Goal: Information Seeking & Learning: Learn about a topic

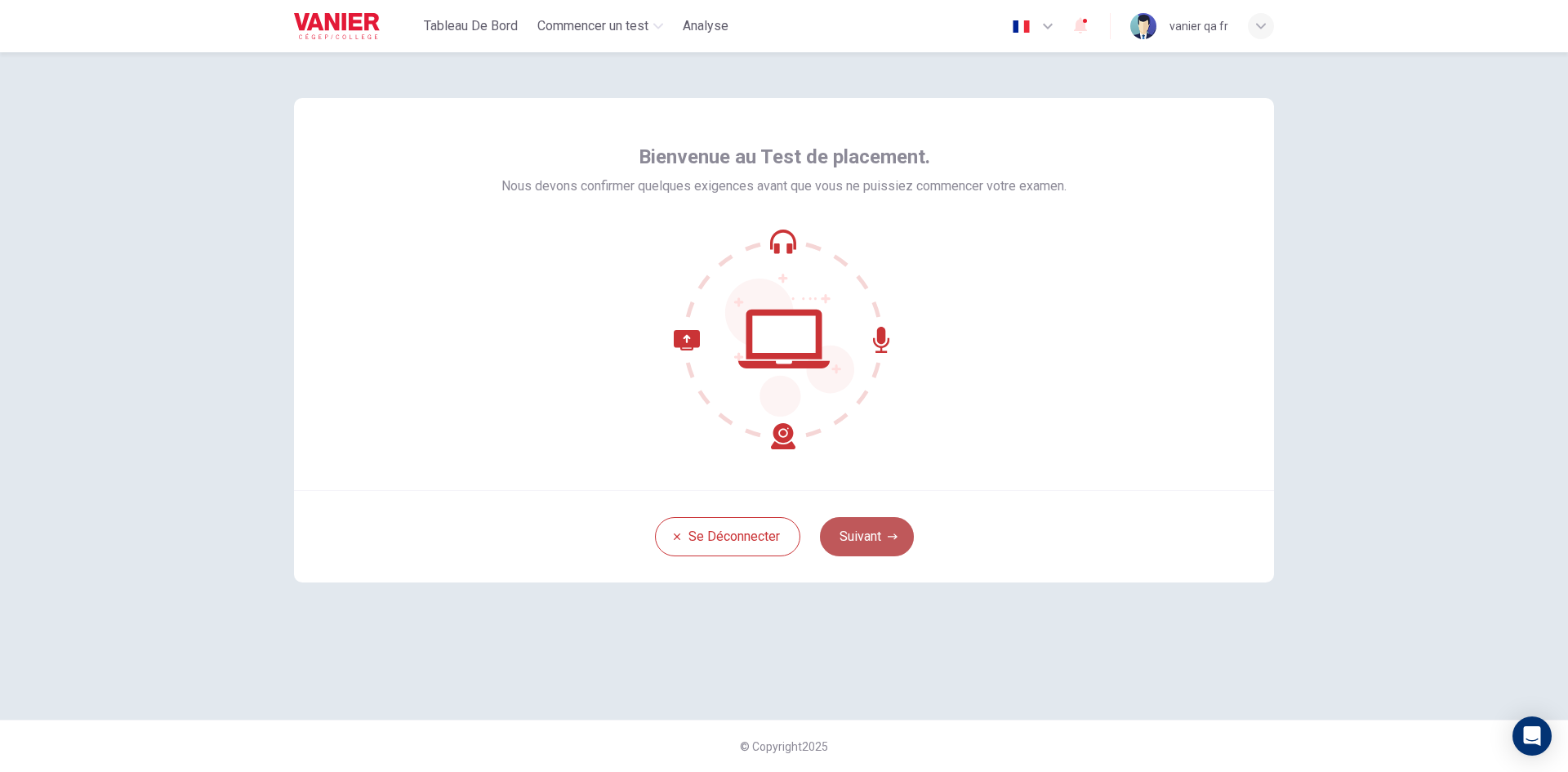
click at [870, 531] on button "Suivant" at bounding box center [866, 536] width 94 height 39
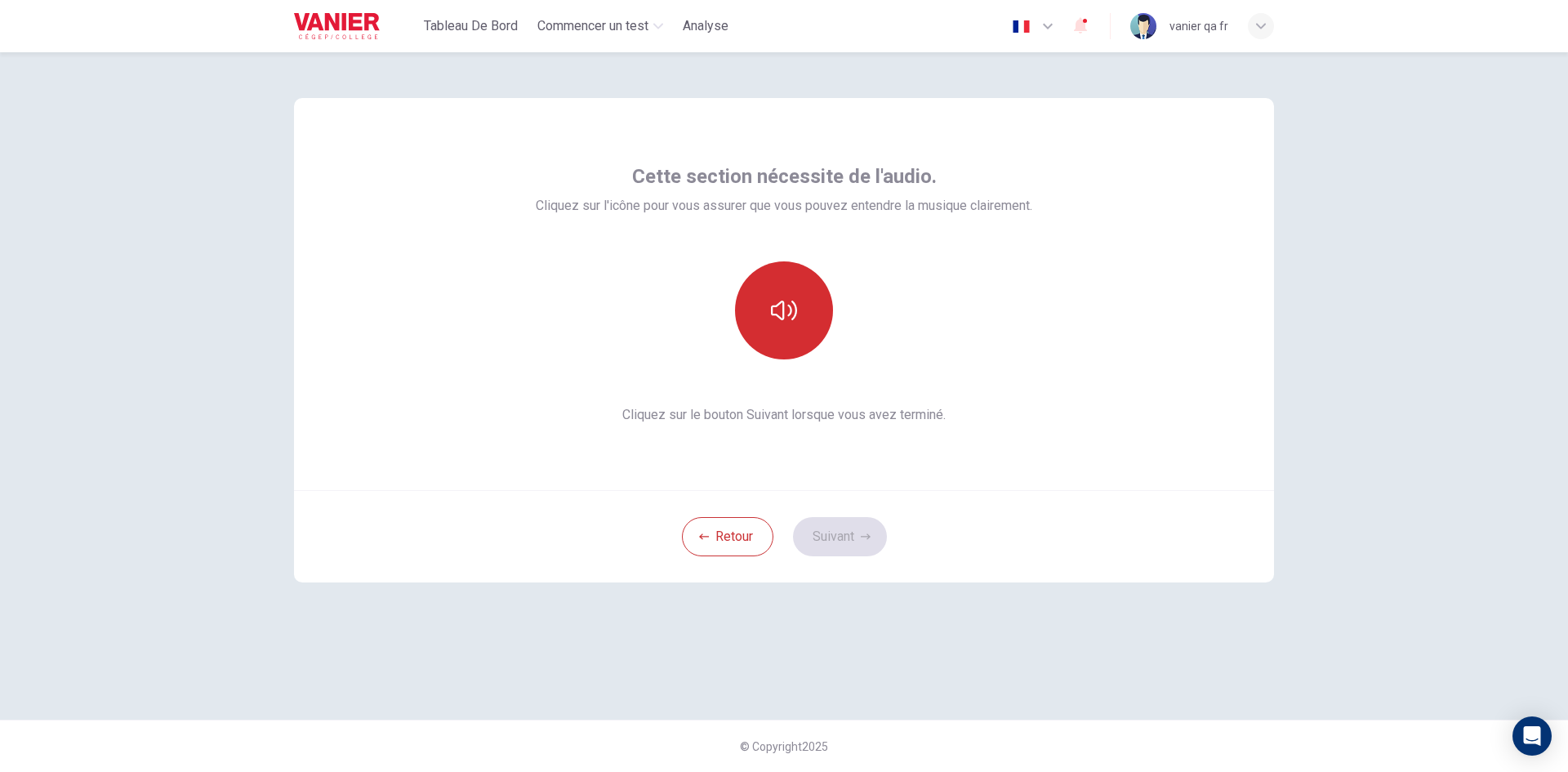
click at [781, 343] on button "button" at bounding box center [783, 309] width 98 height 98
click at [835, 533] on button "Suivant" at bounding box center [839, 536] width 94 height 39
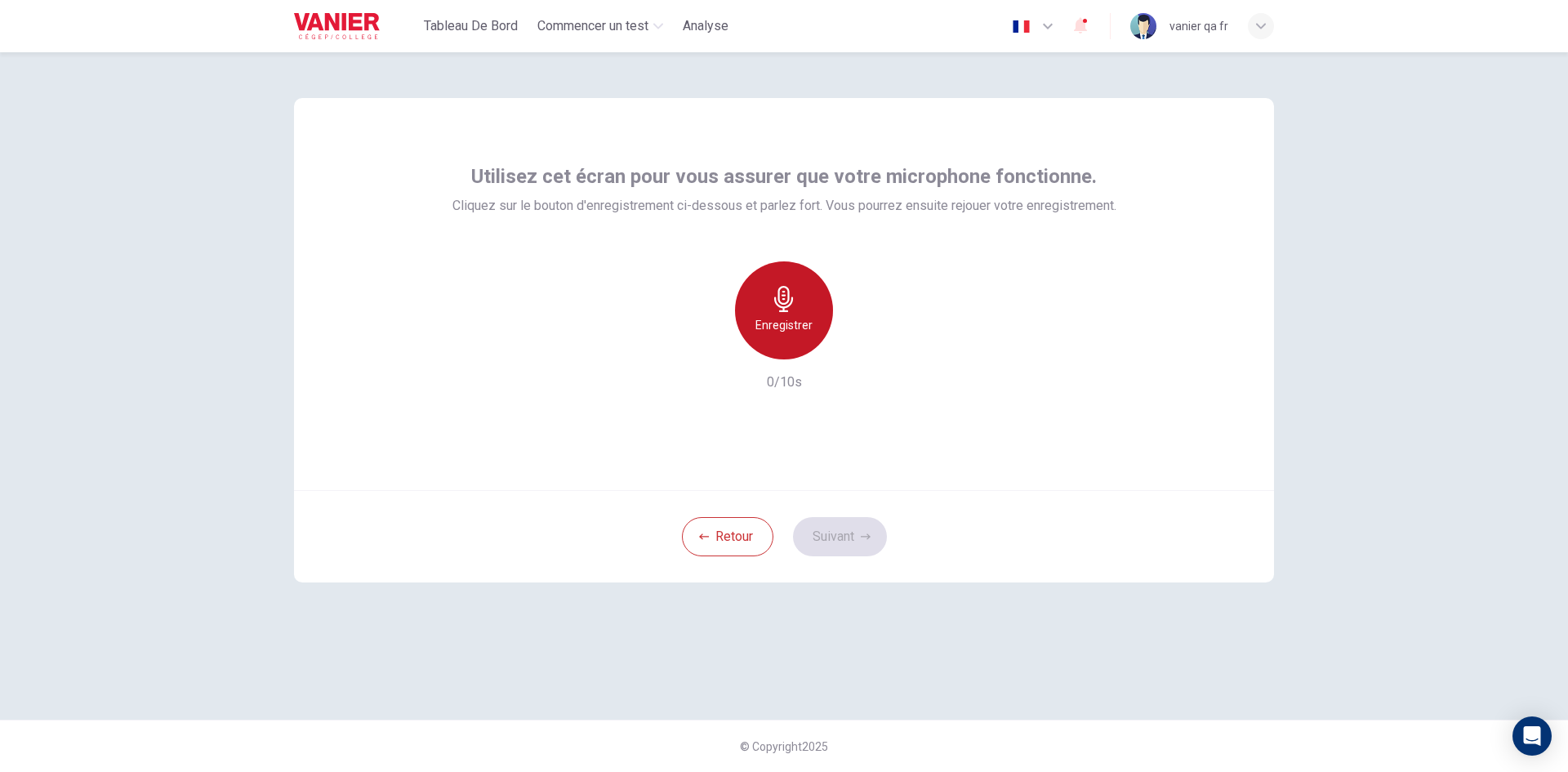
click at [785, 329] on h6 "Enregistrer" at bounding box center [783, 325] width 57 height 20
click at [855, 535] on button "Suivant" at bounding box center [839, 536] width 94 height 39
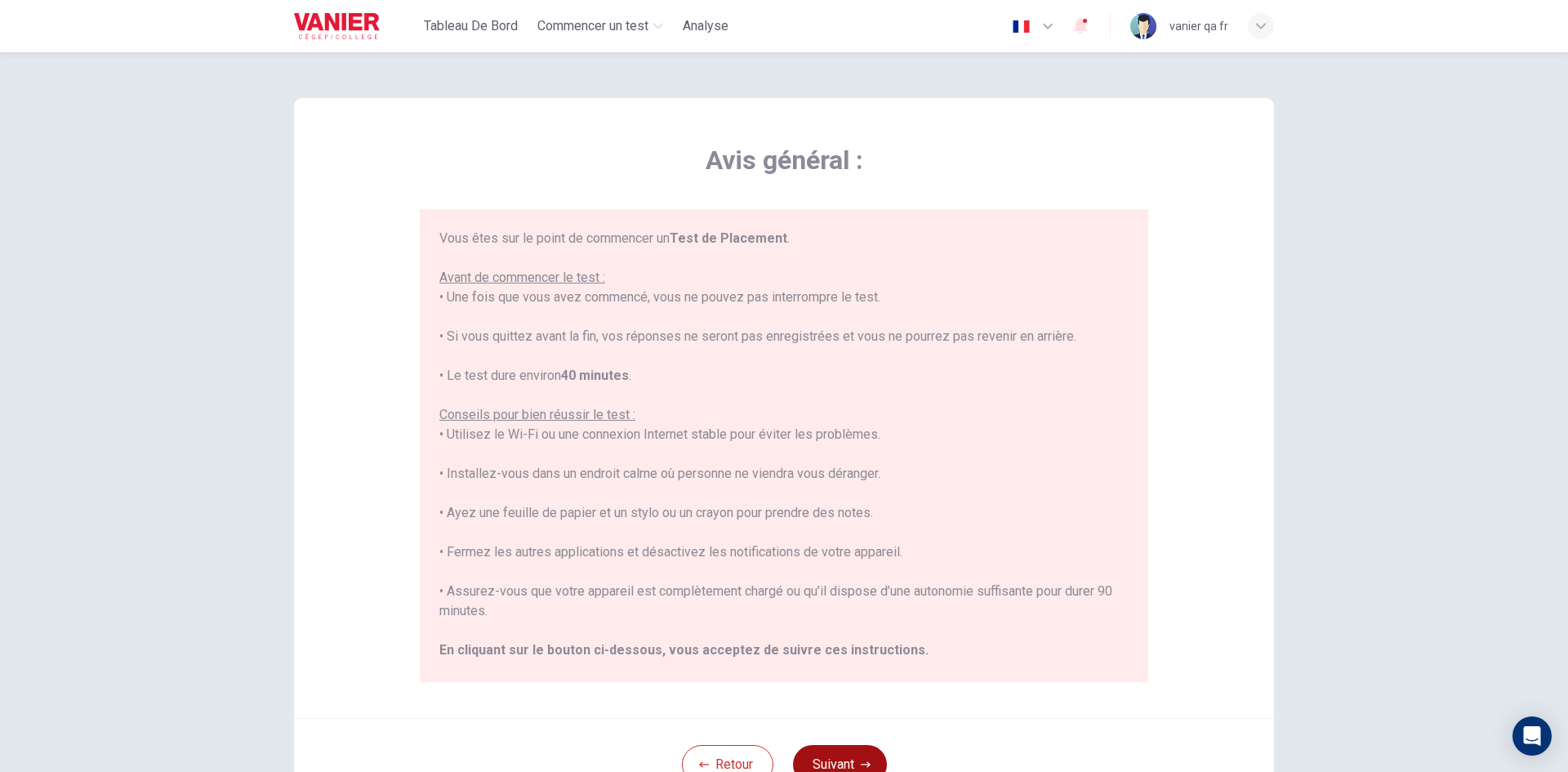
click at [856, 745] on button "Suivant" at bounding box center [839, 764] width 94 height 39
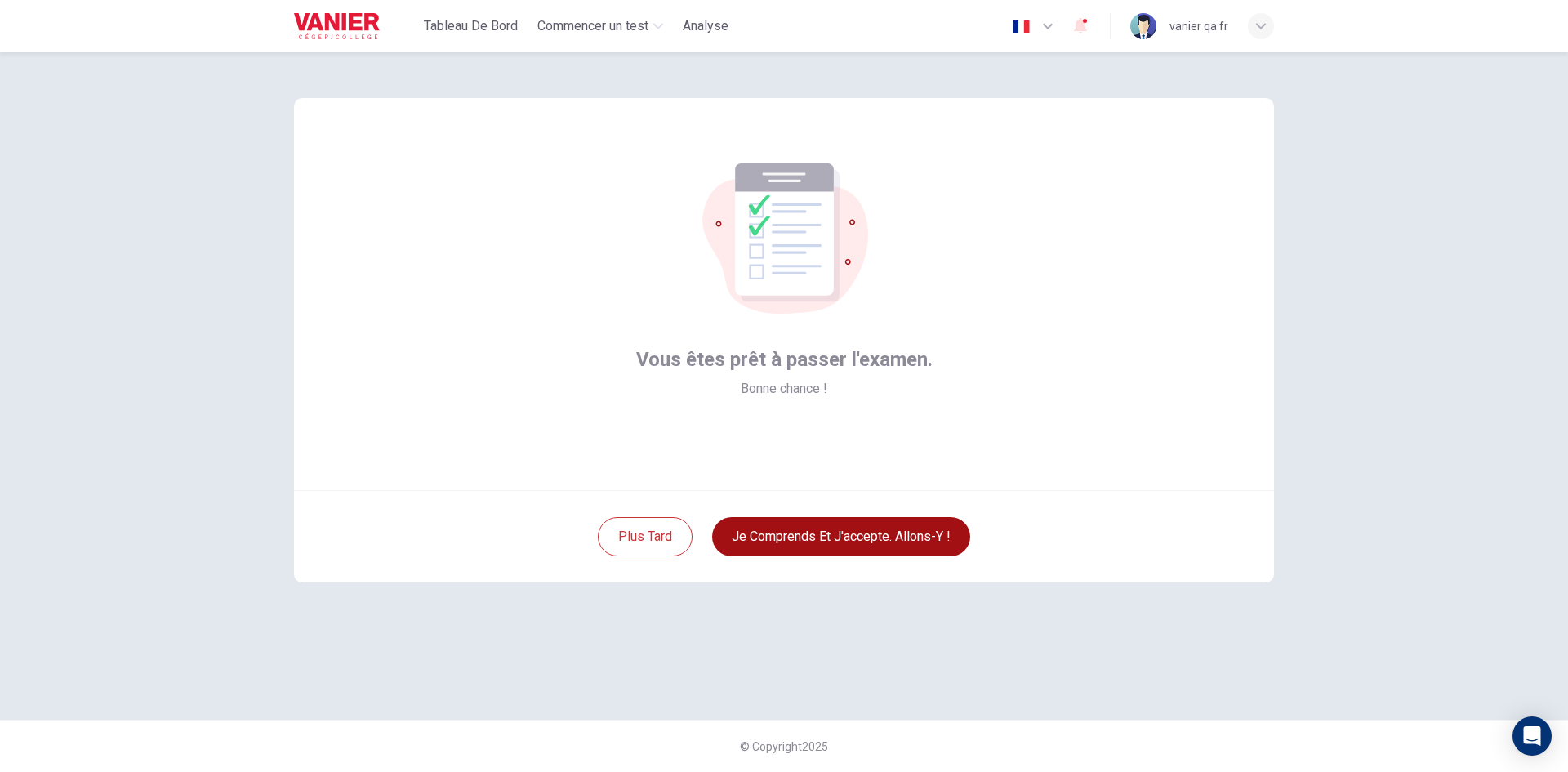
click at [849, 532] on button "Je comprends et j'accepte. Allons-y !" at bounding box center [840, 536] width 258 height 39
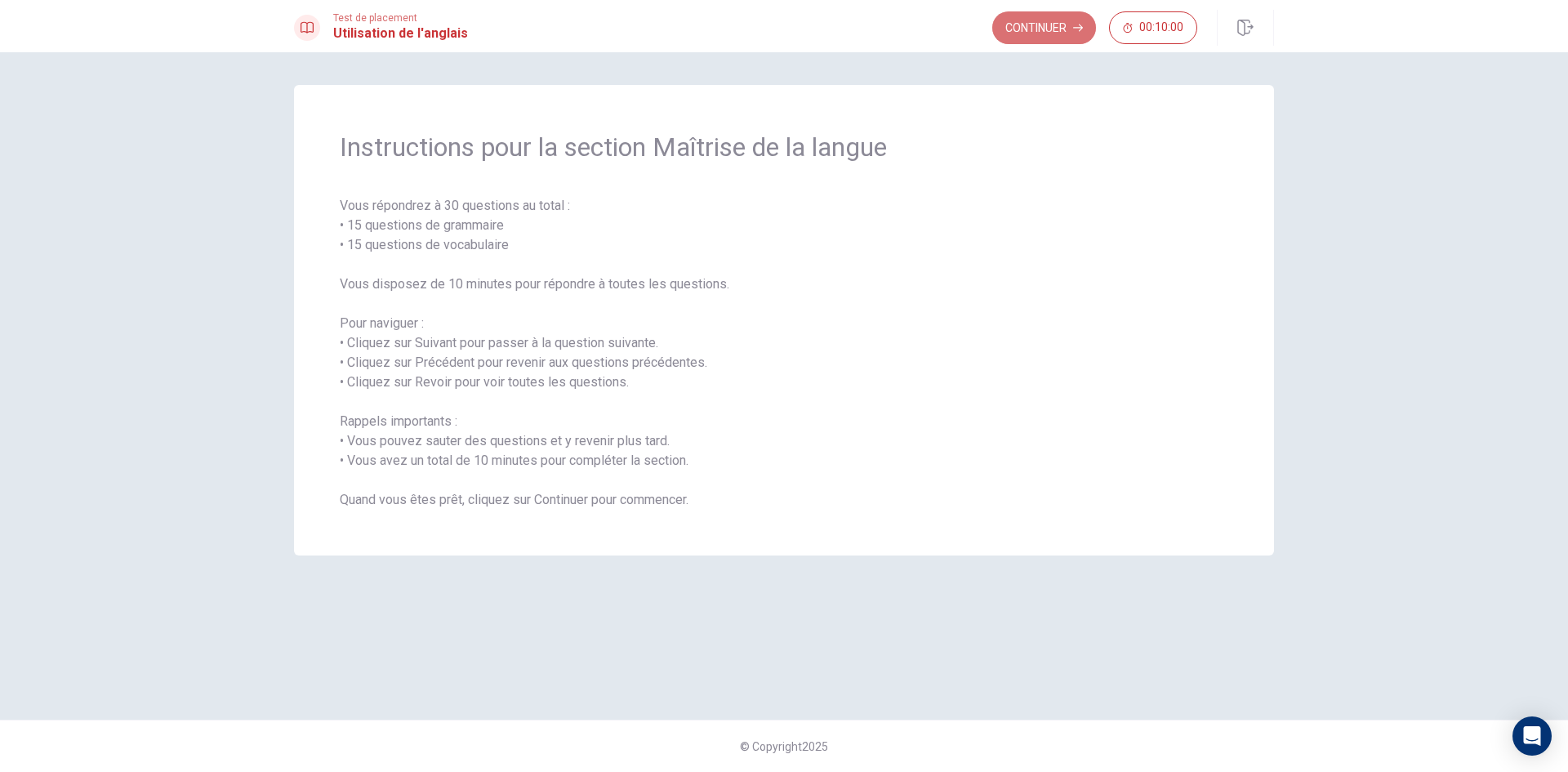
click at [1045, 11] on button "Continuer" at bounding box center [1044, 27] width 104 height 32
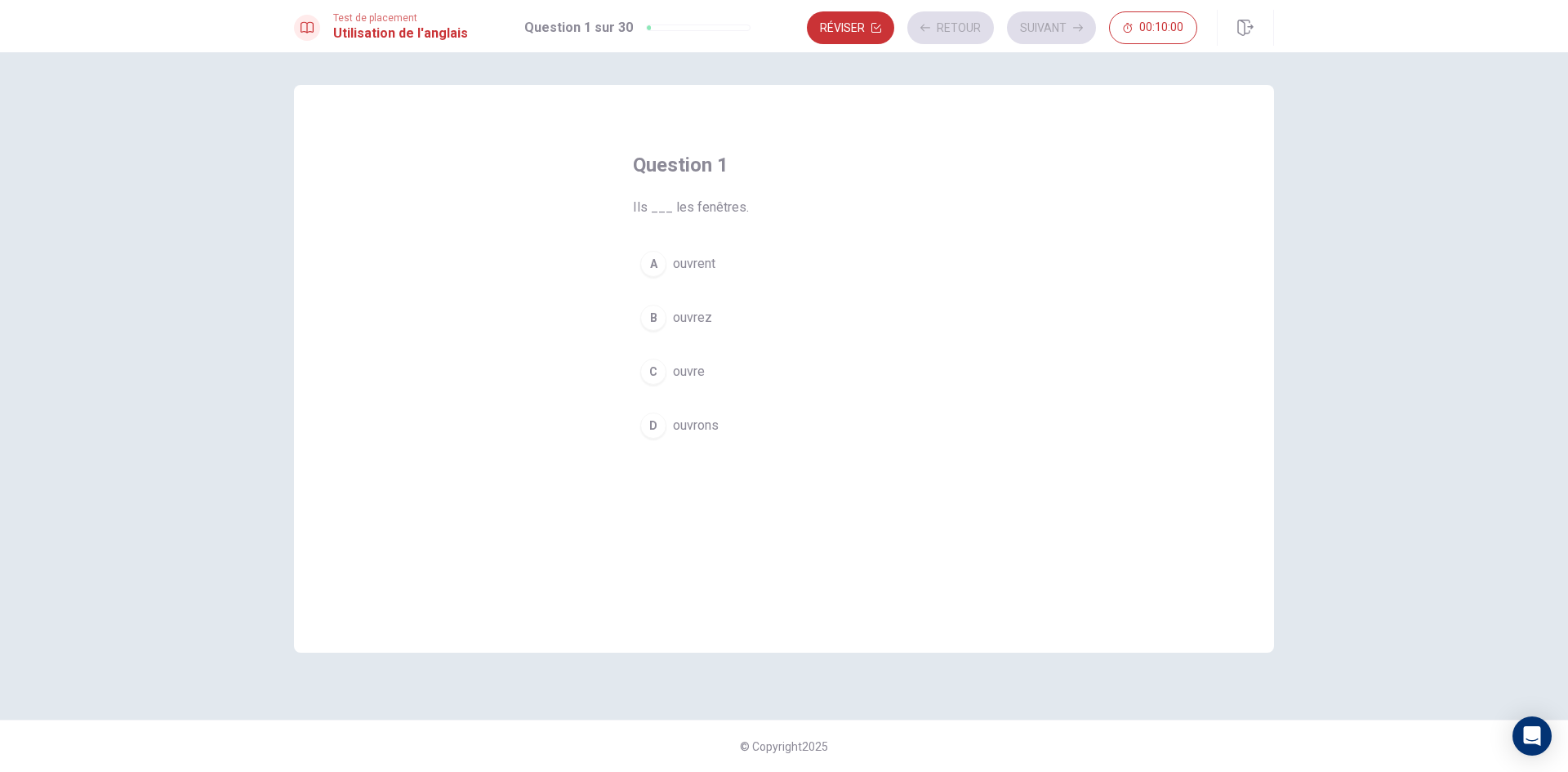
click at [1042, 20] on div "Réviser Retour Suivant 00:10:00" at bounding box center [1002, 27] width 390 height 32
click at [759, 258] on button "A ouvrent" at bounding box center [783, 264] width 302 height 41
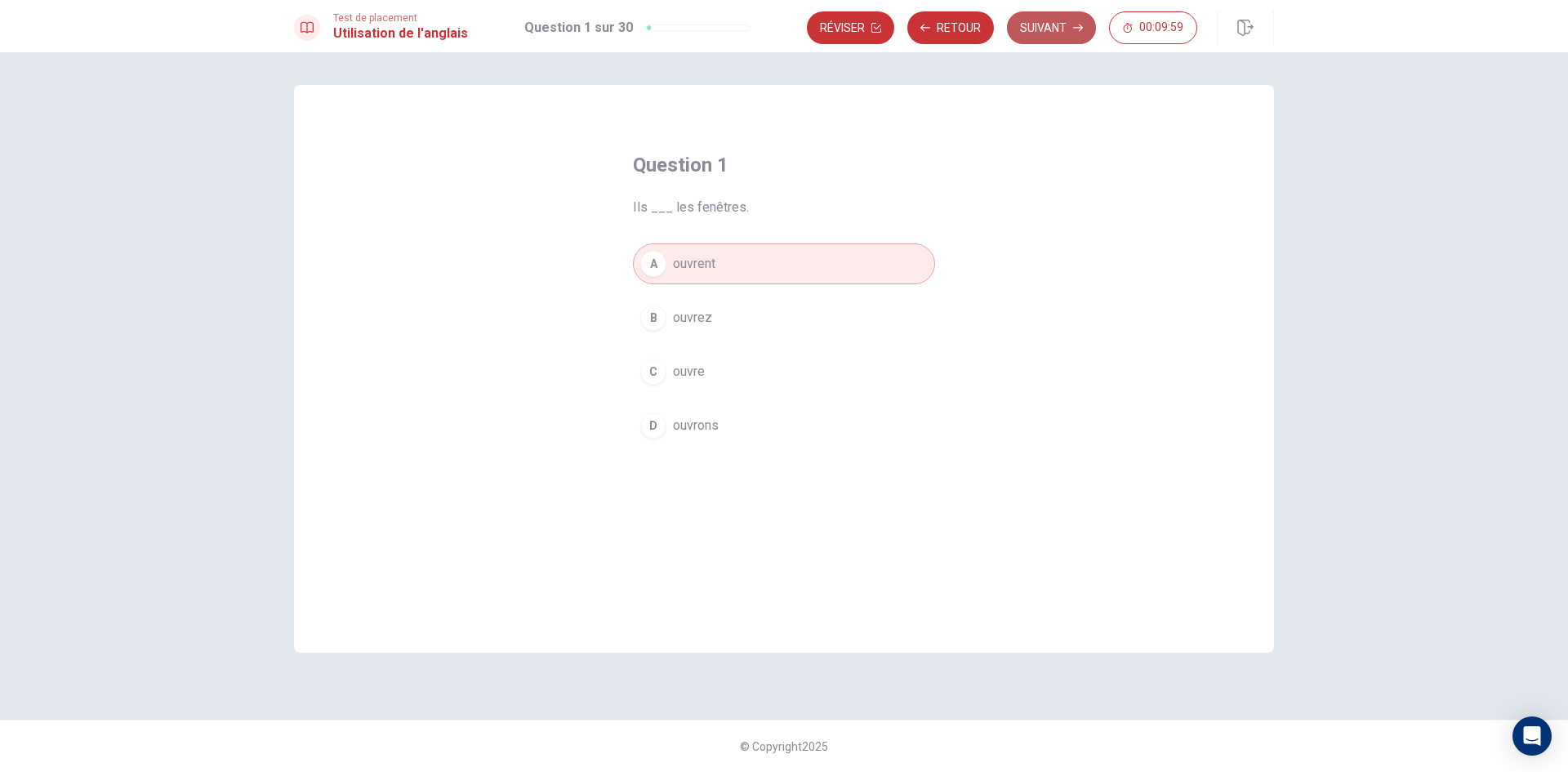
click at [1044, 37] on button "Suivant" at bounding box center [1051, 27] width 89 height 32
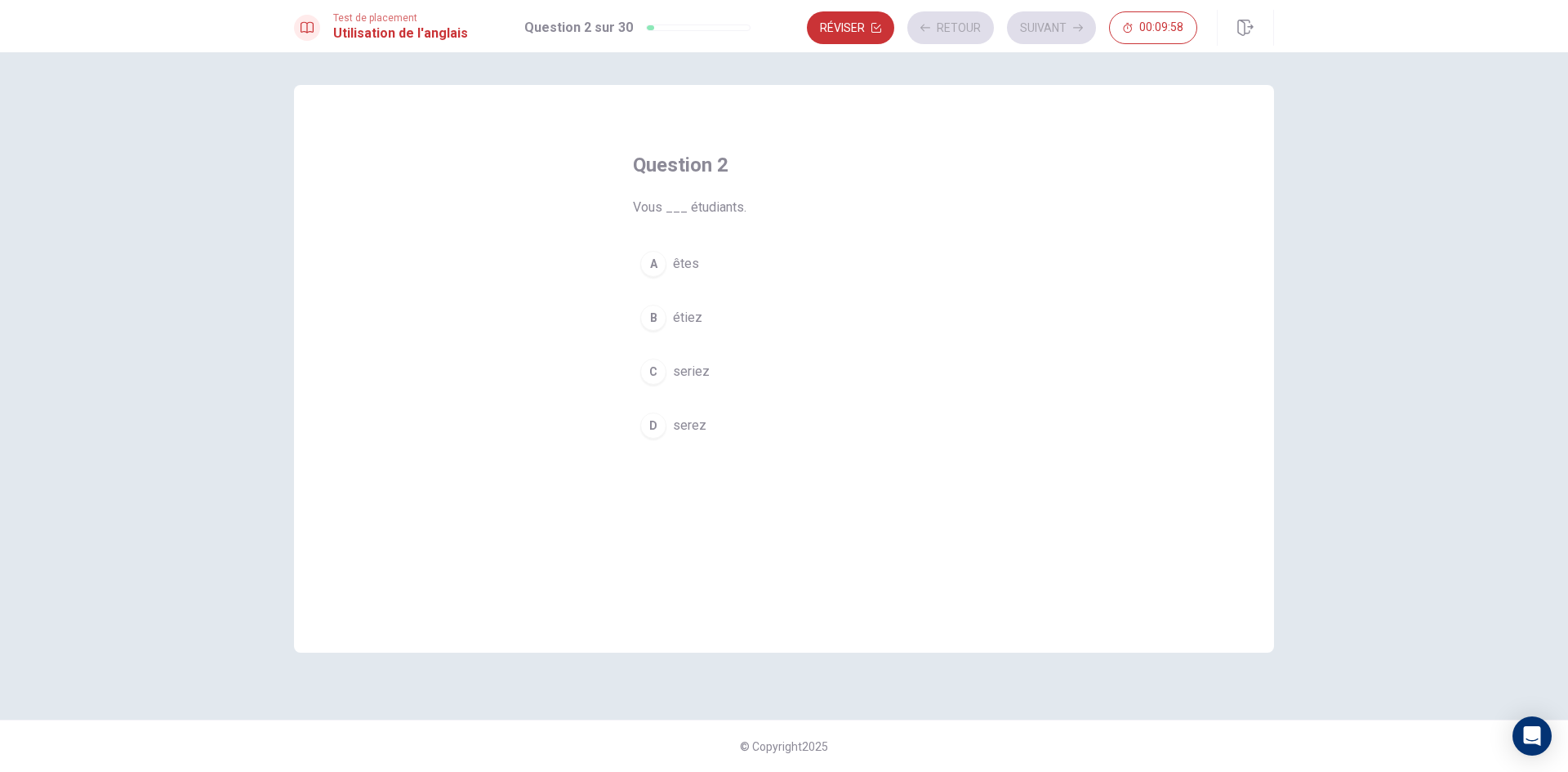
click at [785, 372] on button "C seriez" at bounding box center [783, 372] width 302 height 41
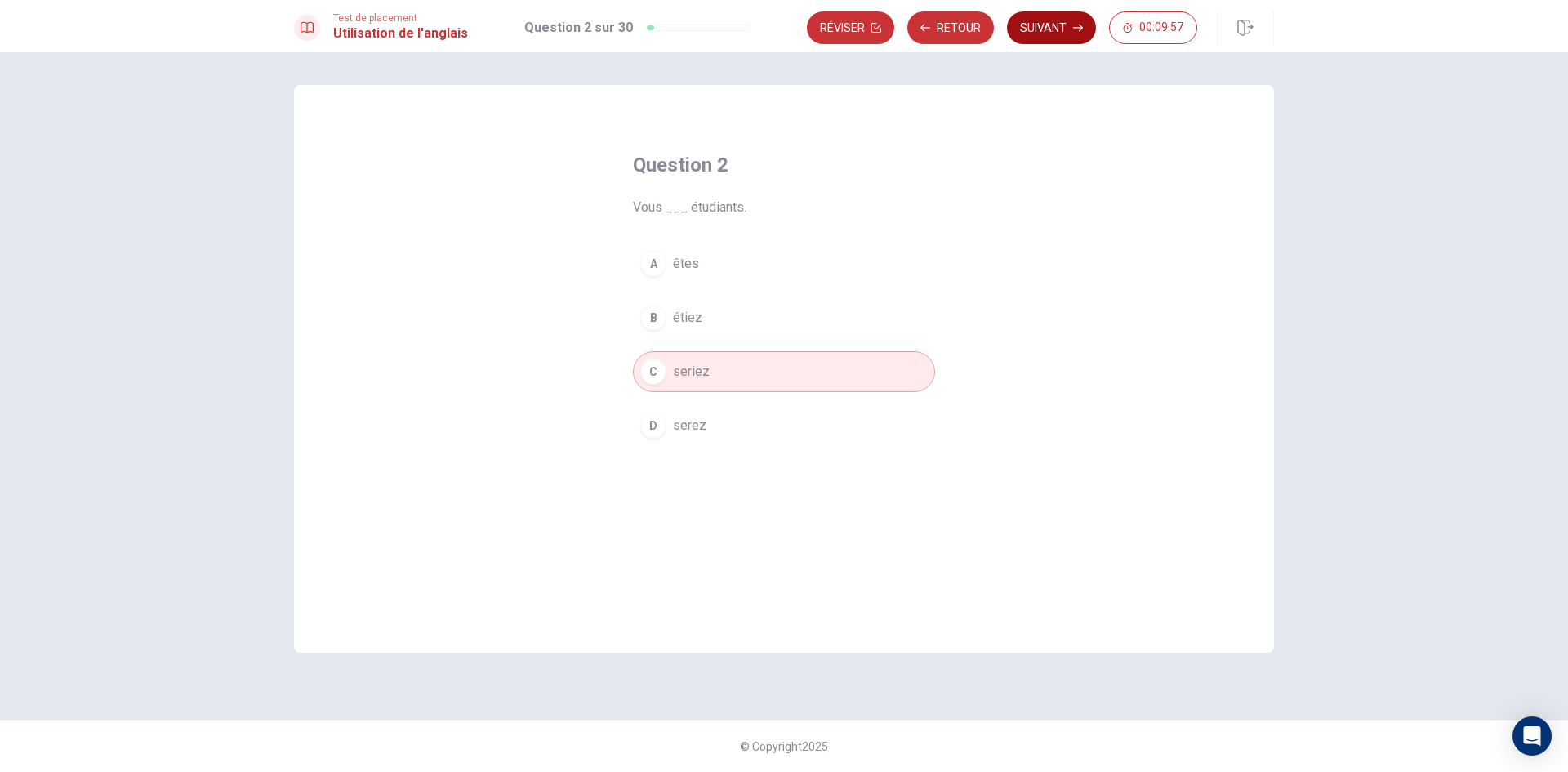
click at [1033, 19] on button "Suivant" at bounding box center [1051, 27] width 89 height 32
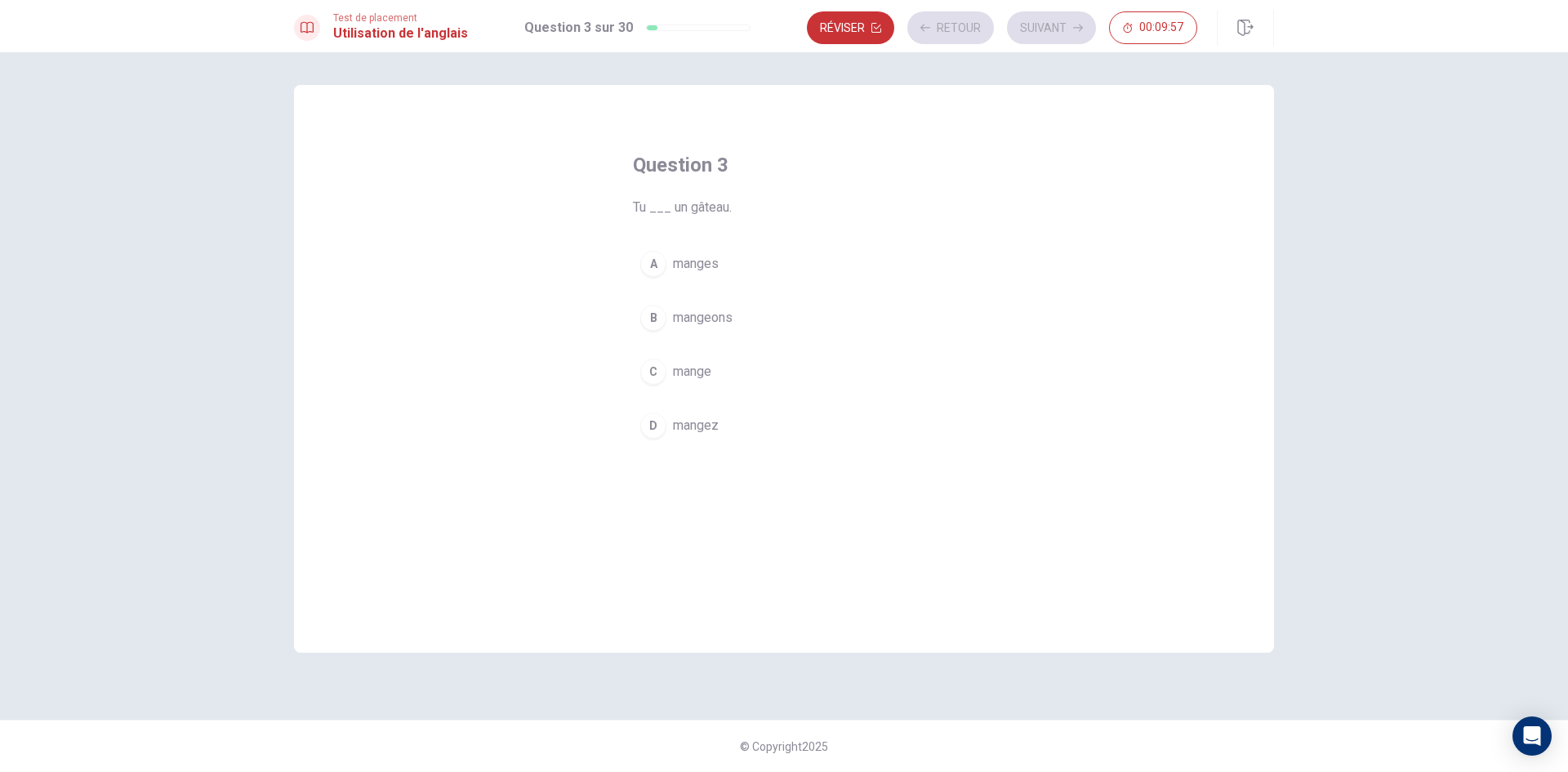
click at [790, 258] on button "A manges" at bounding box center [783, 264] width 302 height 41
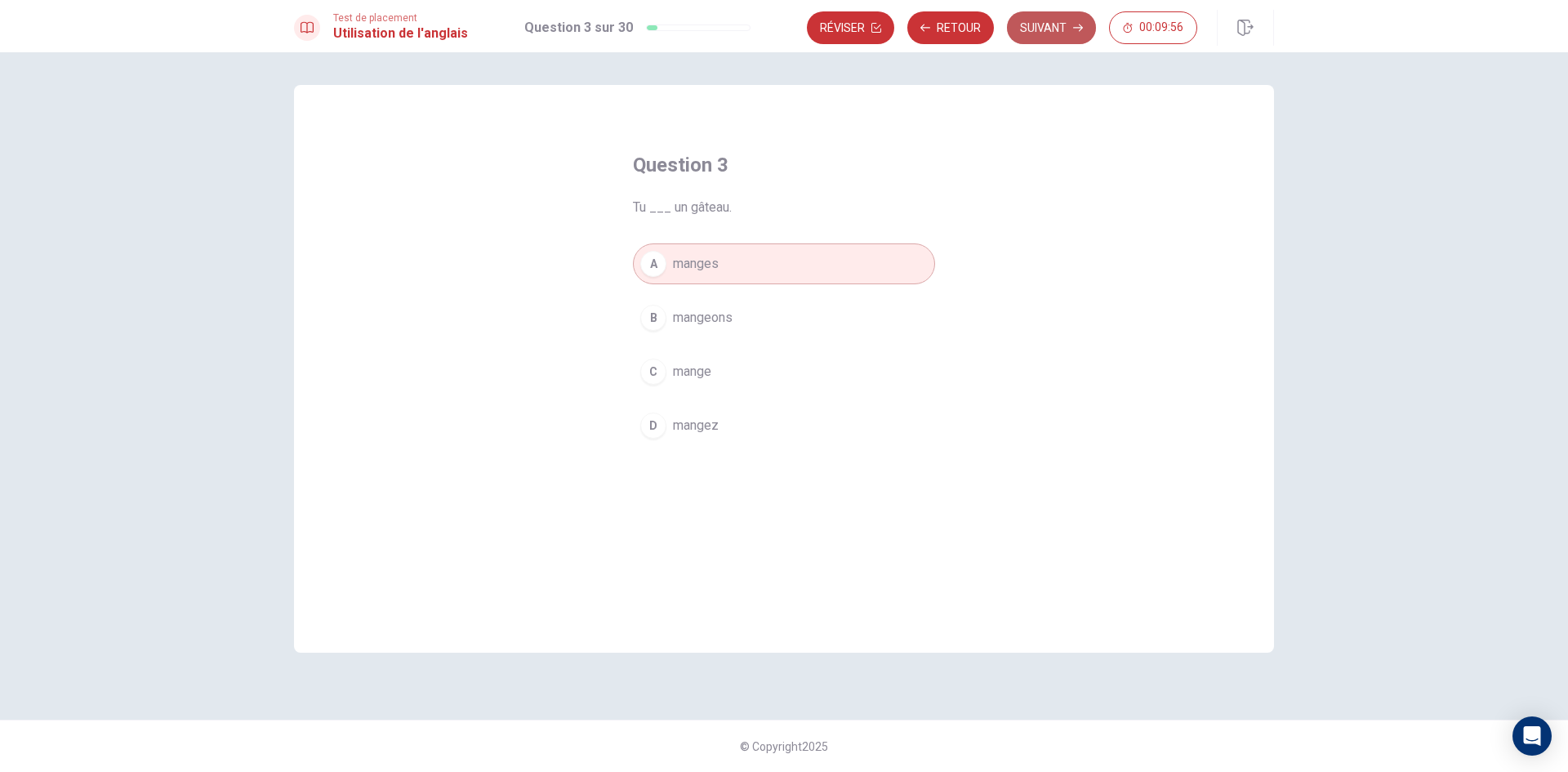
drag, startPoint x: 1057, startPoint y: 37, endPoint x: 940, endPoint y: 151, distance: 163.4
click at [1057, 38] on button "Suivant" at bounding box center [1051, 27] width 89 height 32
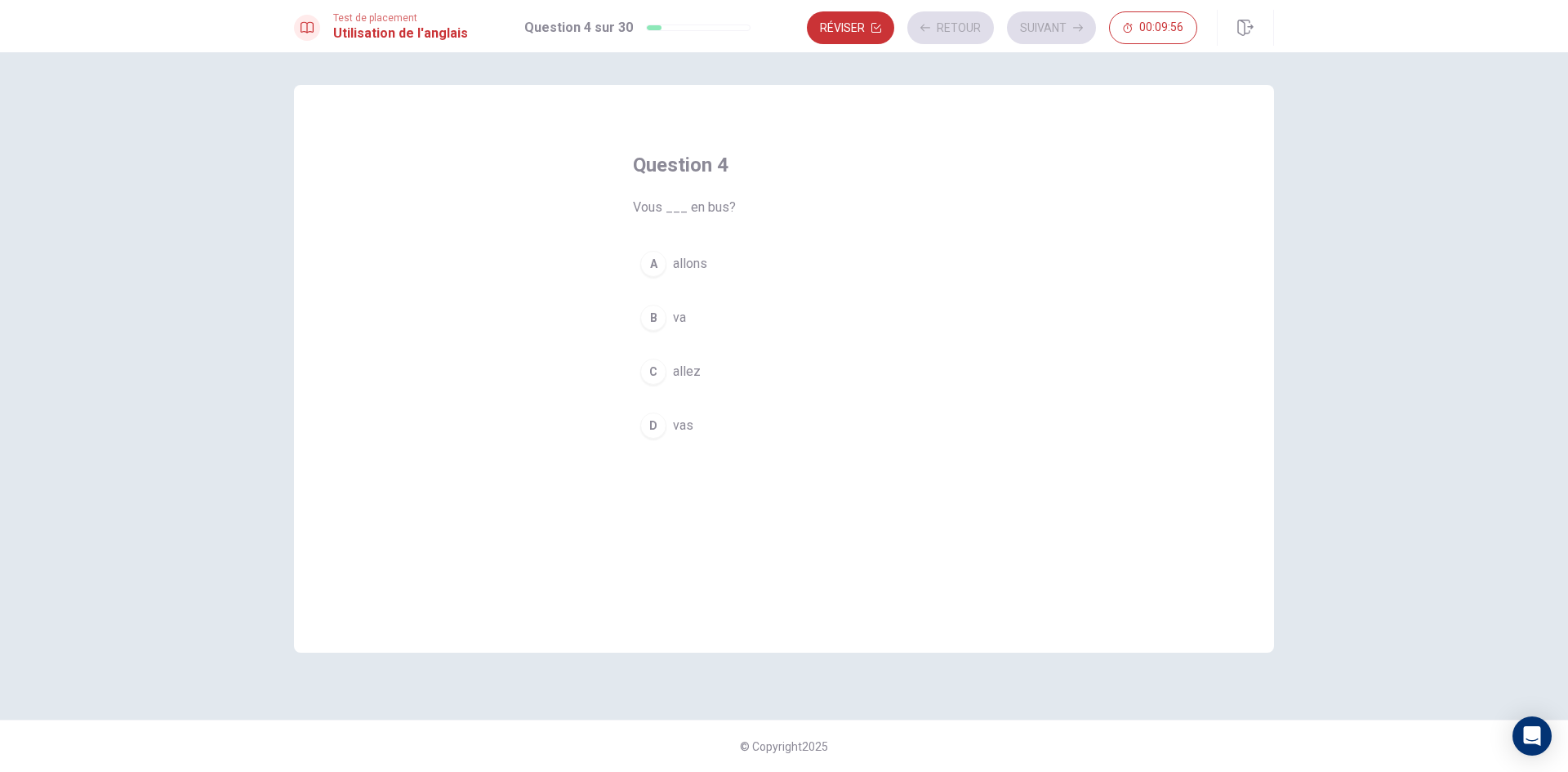
click at [817, 266] on button "A allons" at bounding box center [783, 264] width 302 height 41
click at [1036, 31] on button "Suivant" at bounding box center [1051, 27] width 89 height 32
click at [790, 323] on button "B blanc" at bounding box center [783, 318] width 302 height 41
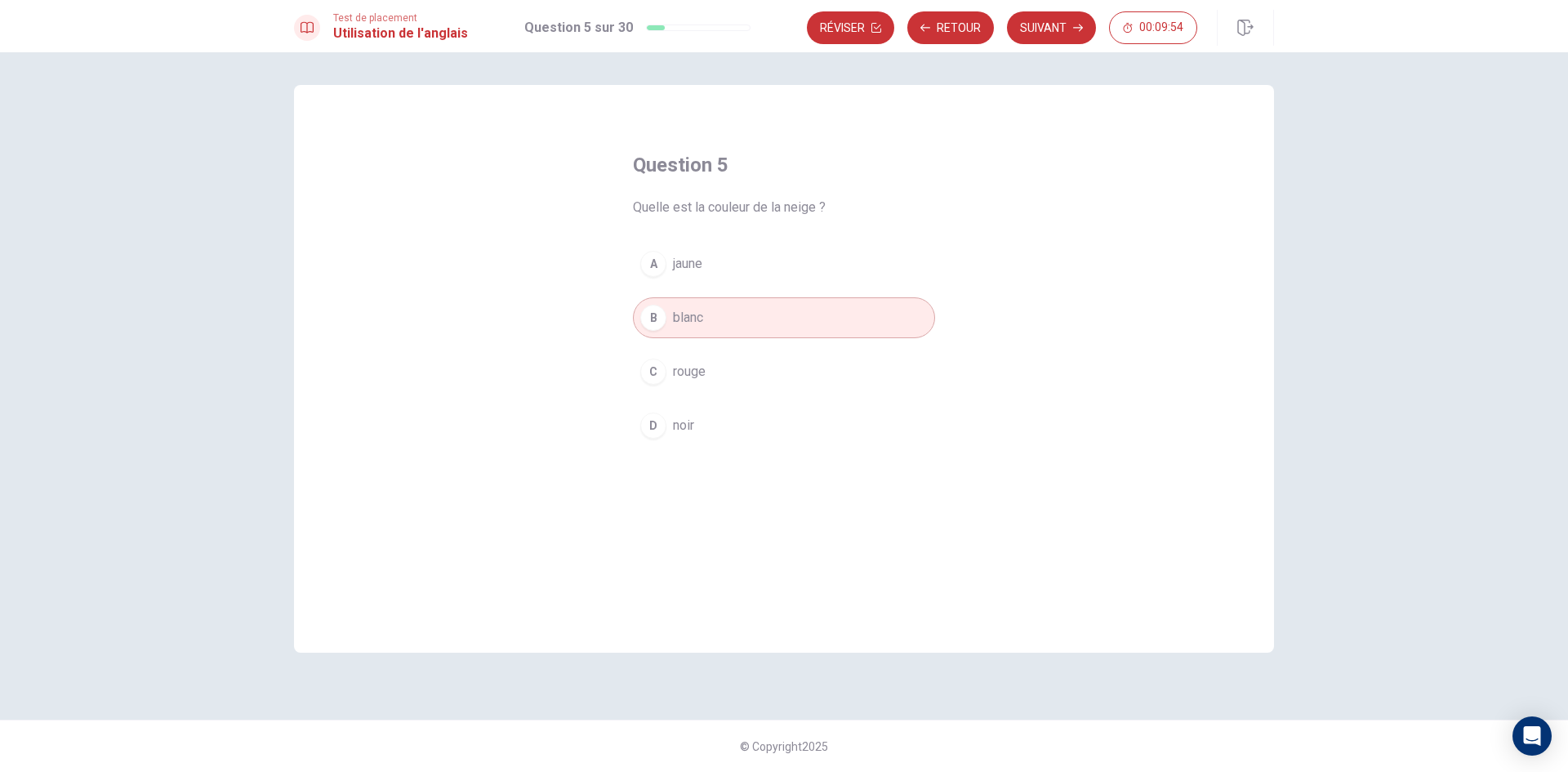
click at [1053, 29] on button "Suivant" at bounding box center [1051, 27] width 89 height 32
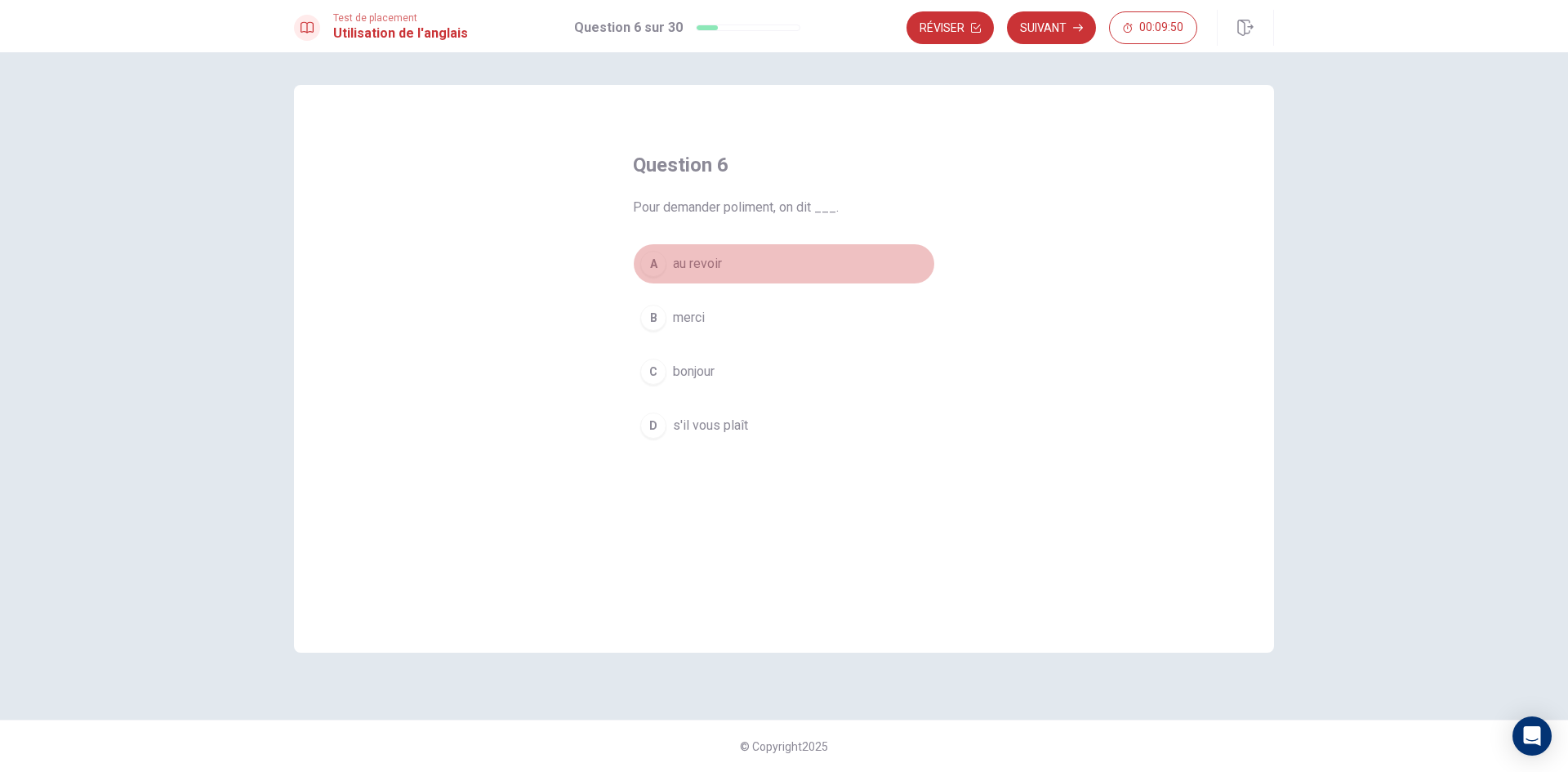
click at [743, 245] on button "A au revoir" at bounding box center [783, 264] width 302 height 41
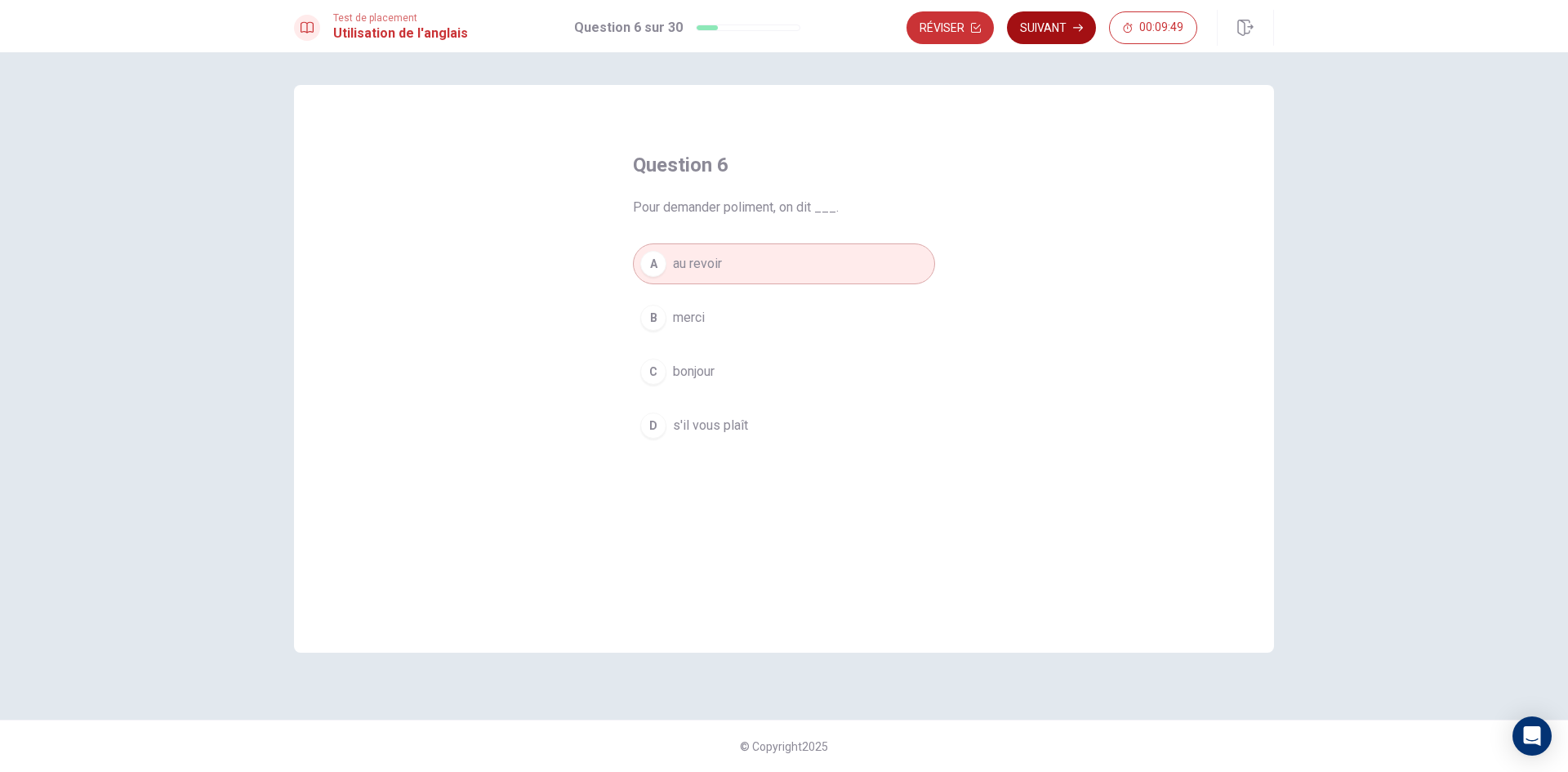
click at [1042, 31] on button "Suivant" at bounding box center [1051, 27] width 89 height 32
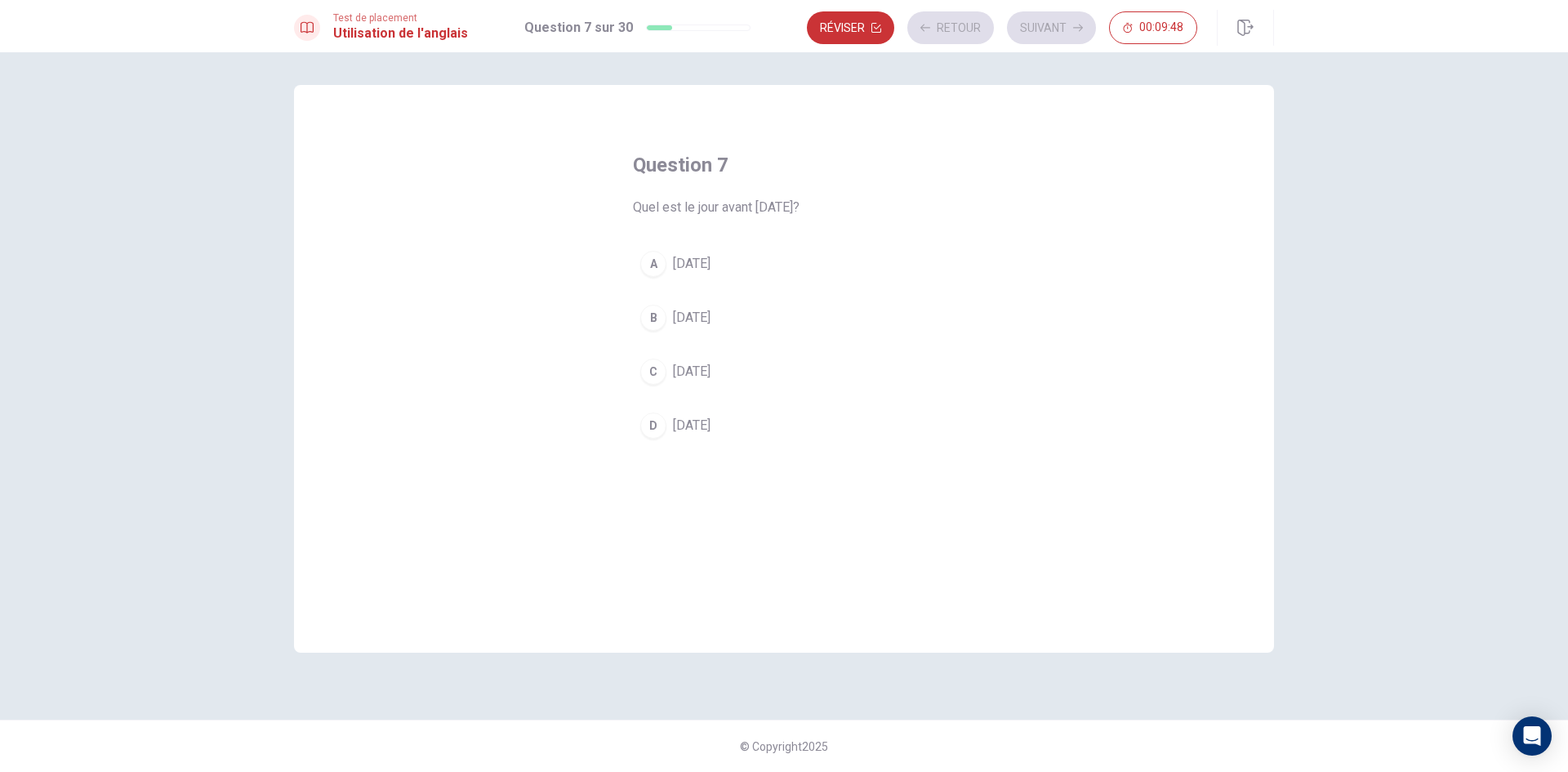
click at [791, 350] on div "A [DATE] B [DATE] C [DATE] D [DATE]" at bounding box center [783, 344] width 302 height 202
click at [800, 366] on button "C [DATE]" at bounding box center [783, 372] width 302 height 41
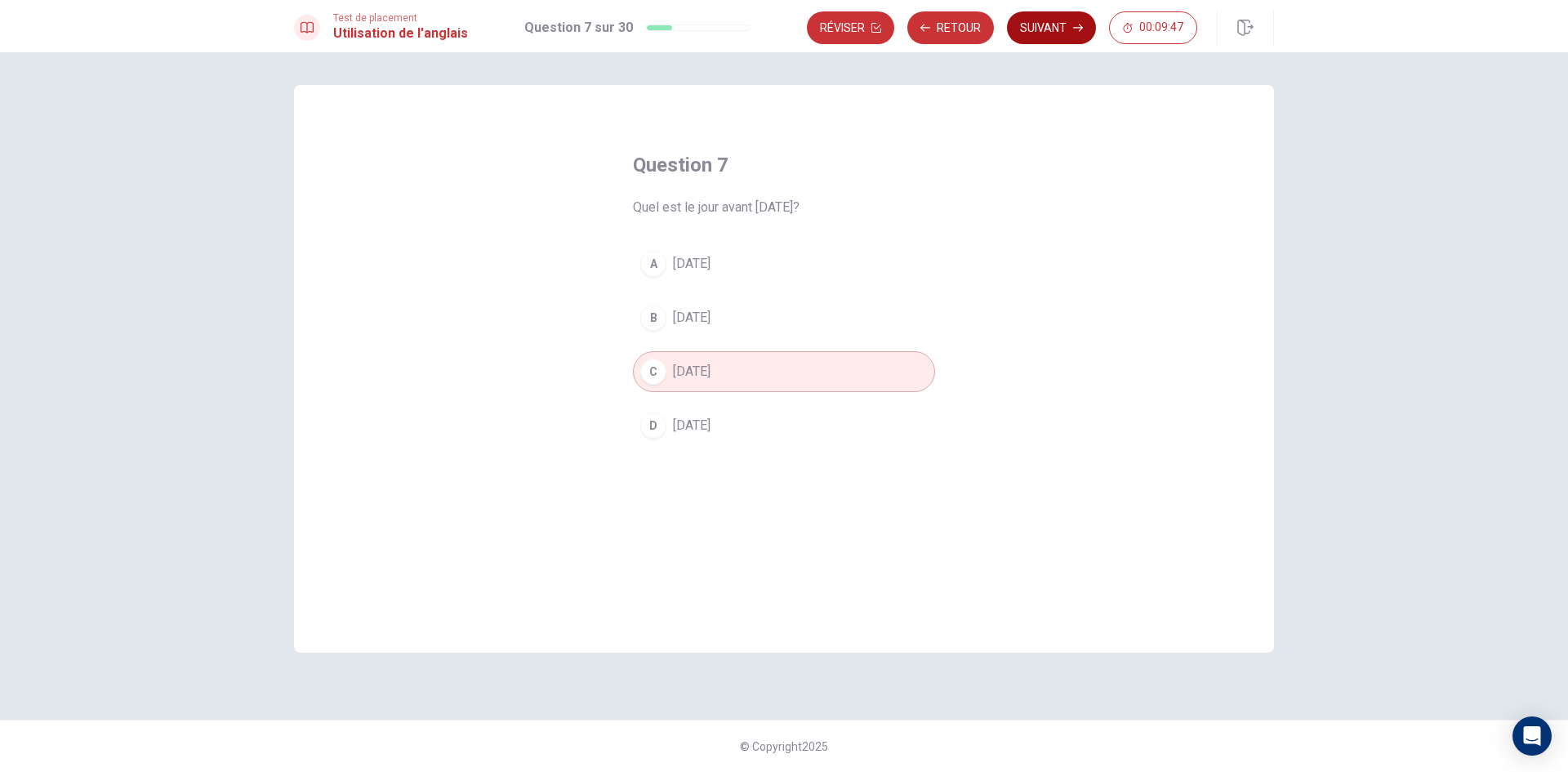
click at [1032, 31] on button "Suivant" at bounding box center [1051, 27] width 89 height 32
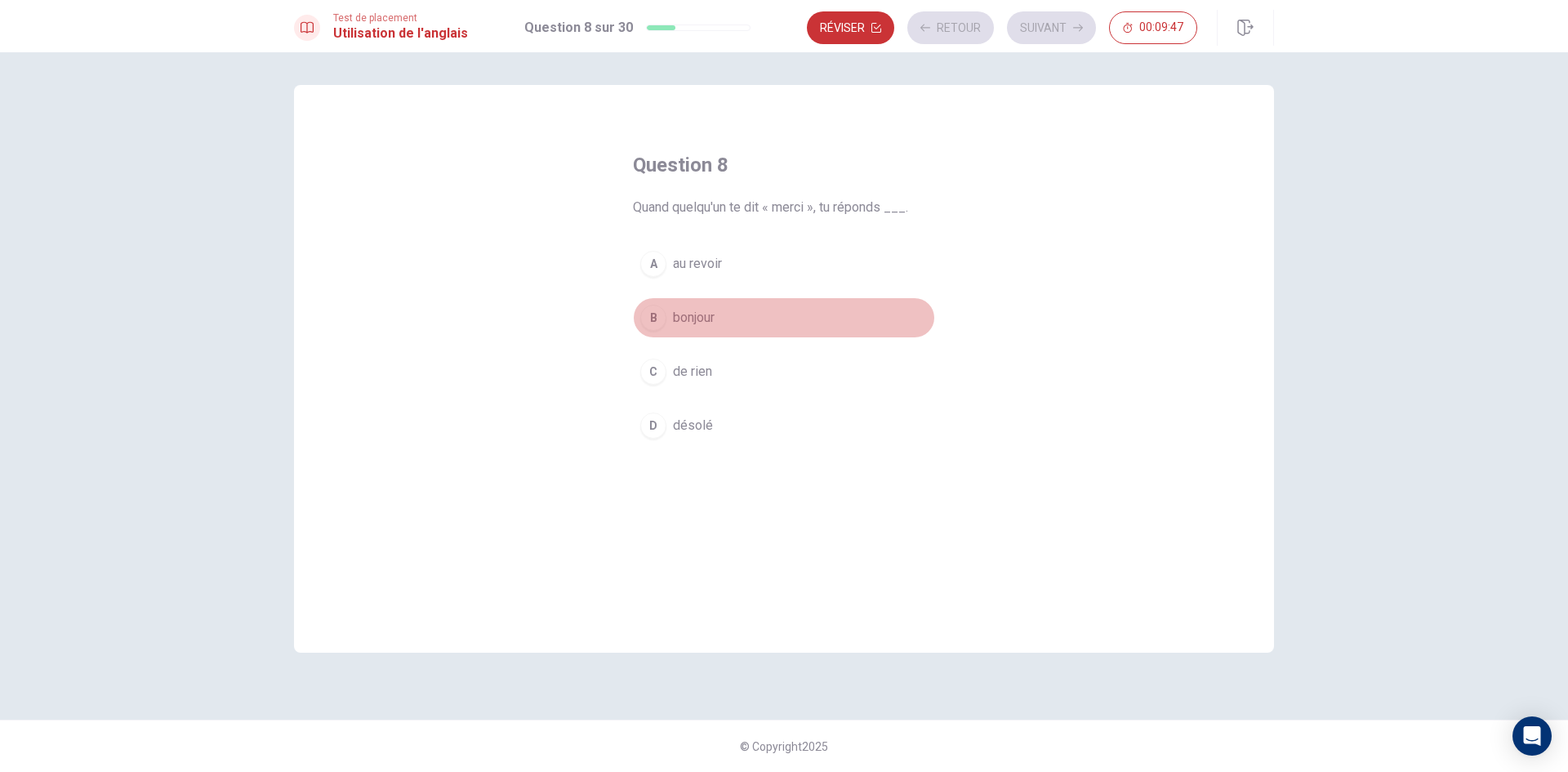
click at [773, 321] on button "B bonjour" at bounding box center [783, 318] width 302 height 41
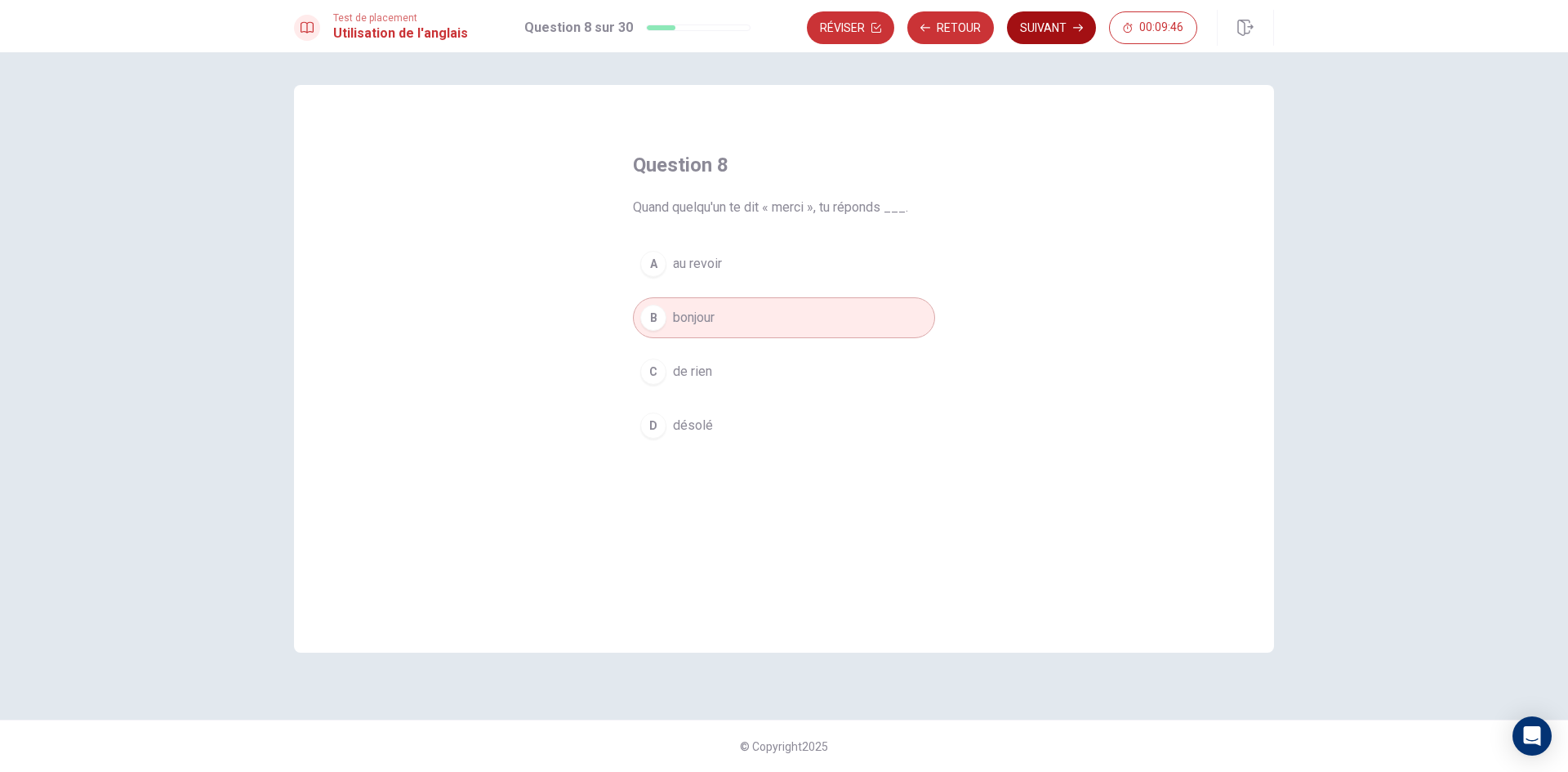
click at [1054, 28] on button "Suivant" at bounding box center [1051, 27] width 89 height 32
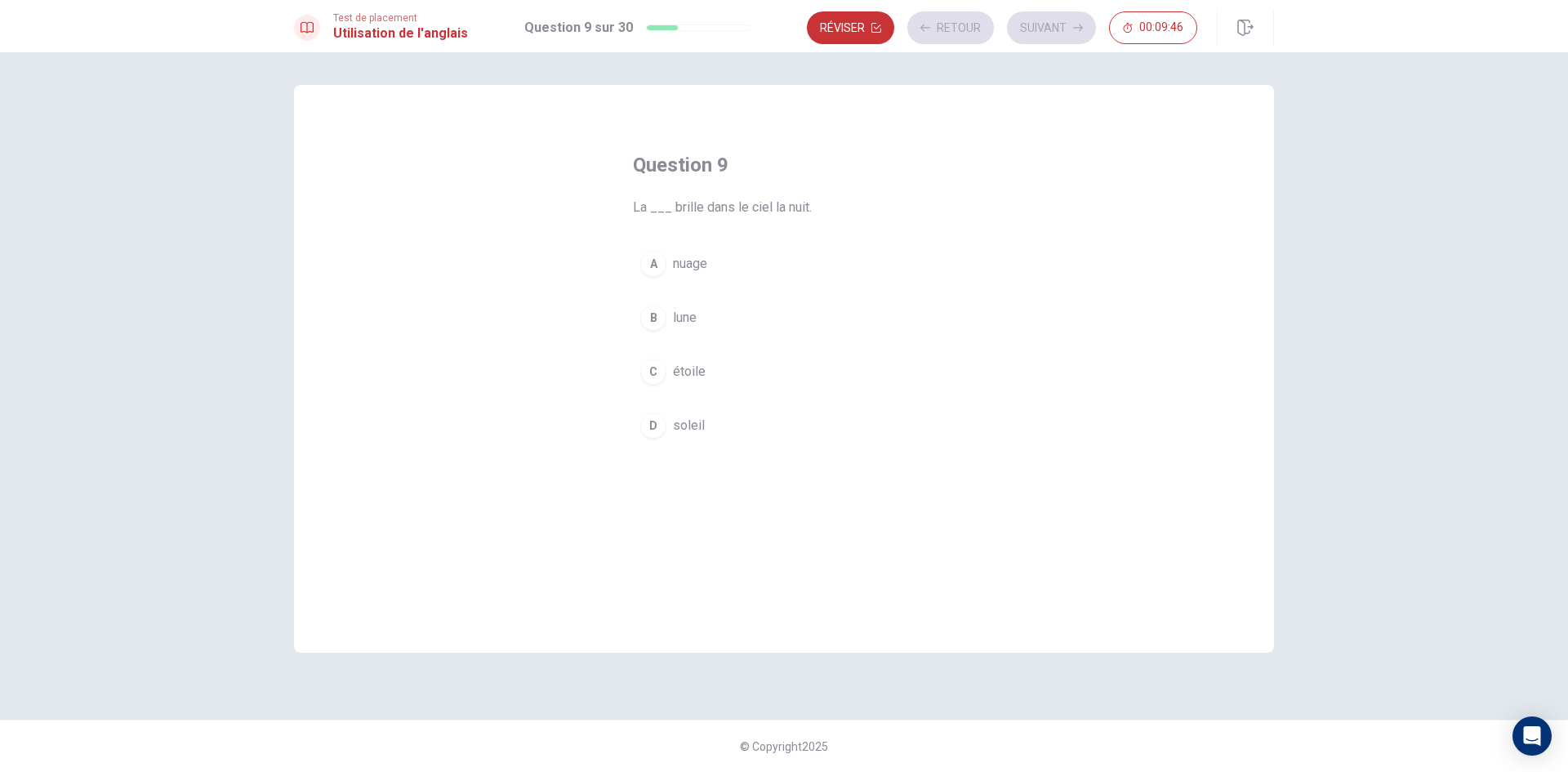
click at [849, 256] on button "A nuage" at bounding box center [783, 264] width 302 height 41
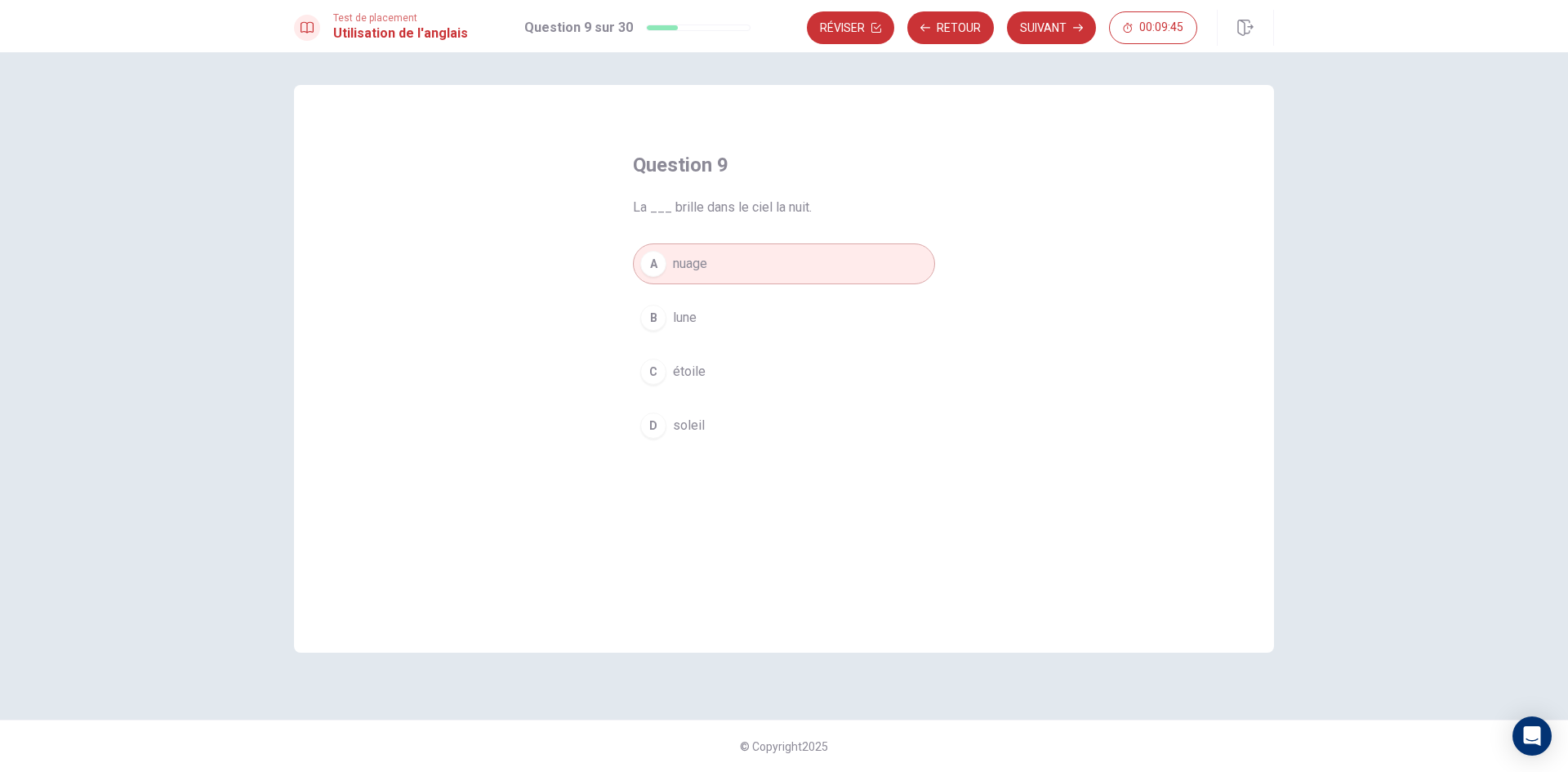
click at [1042, 27] on button "Suivant" at bounding box center [1051, 27] width 89 height 32
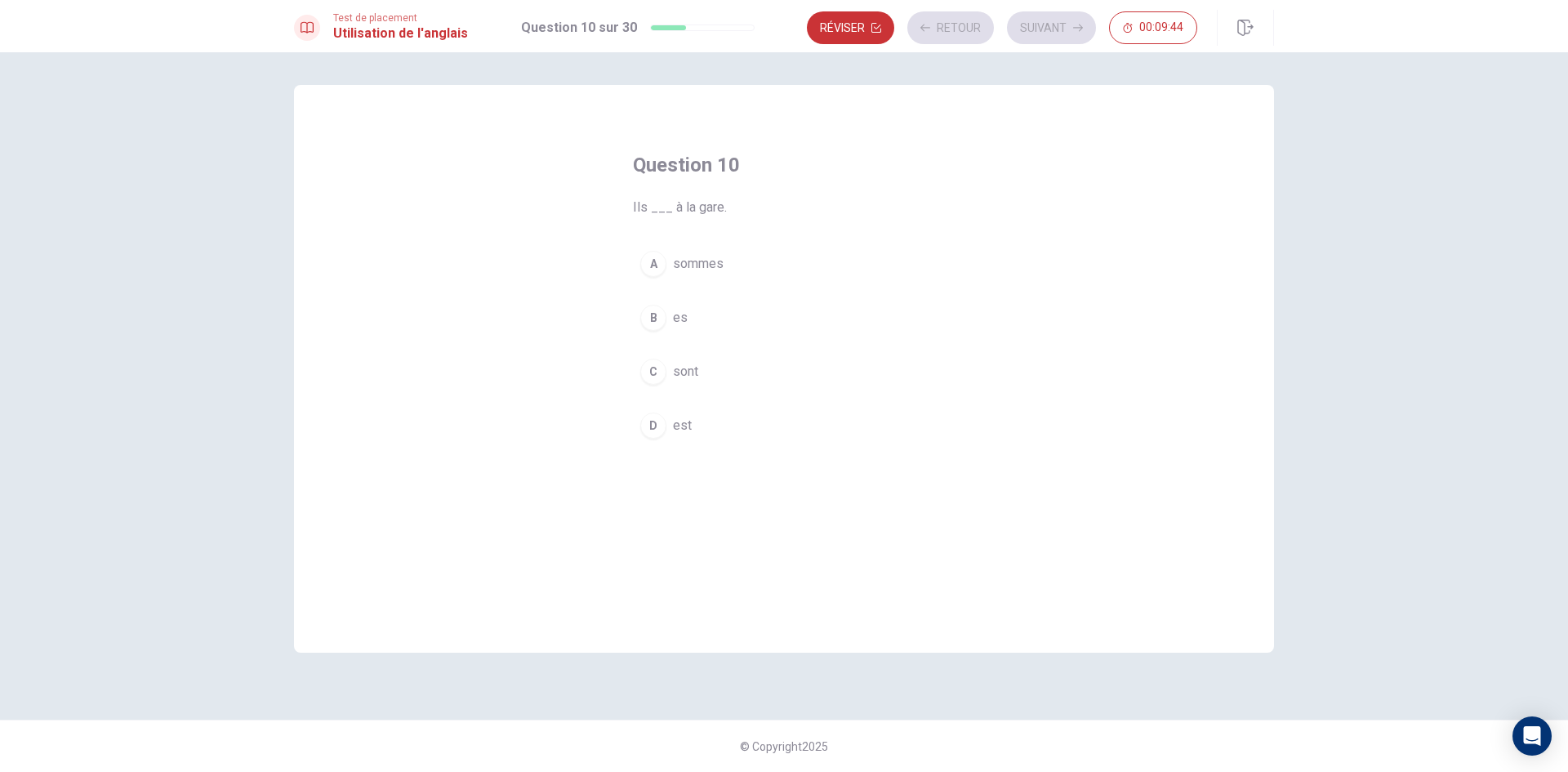
click at [838, 248] on button "A sommes" at bounding box center [783, 264] width 302 height 41
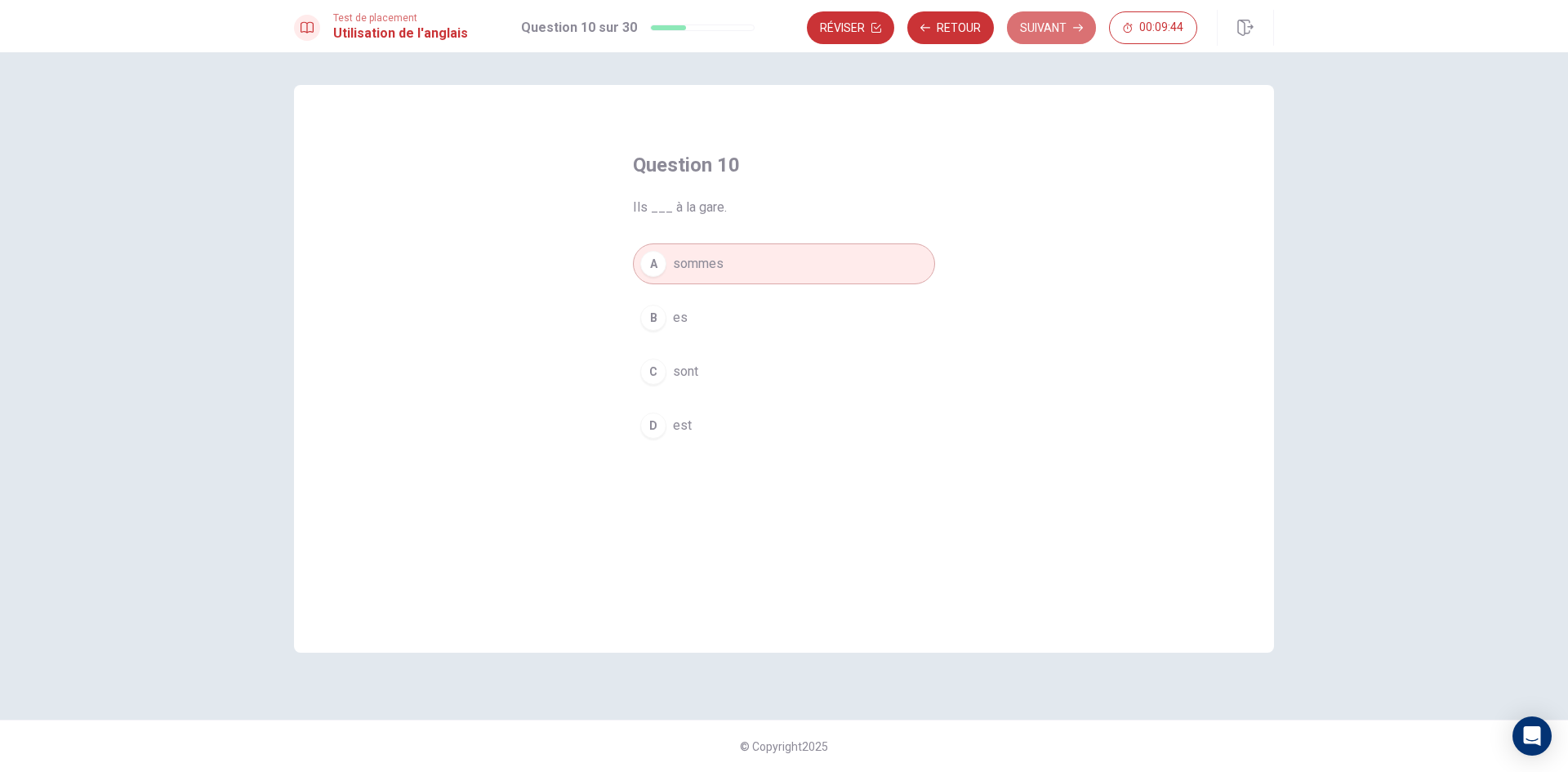
click at [1042, 32] on button "Suivant" at bounding box center [1051, 27] width 89 height 32
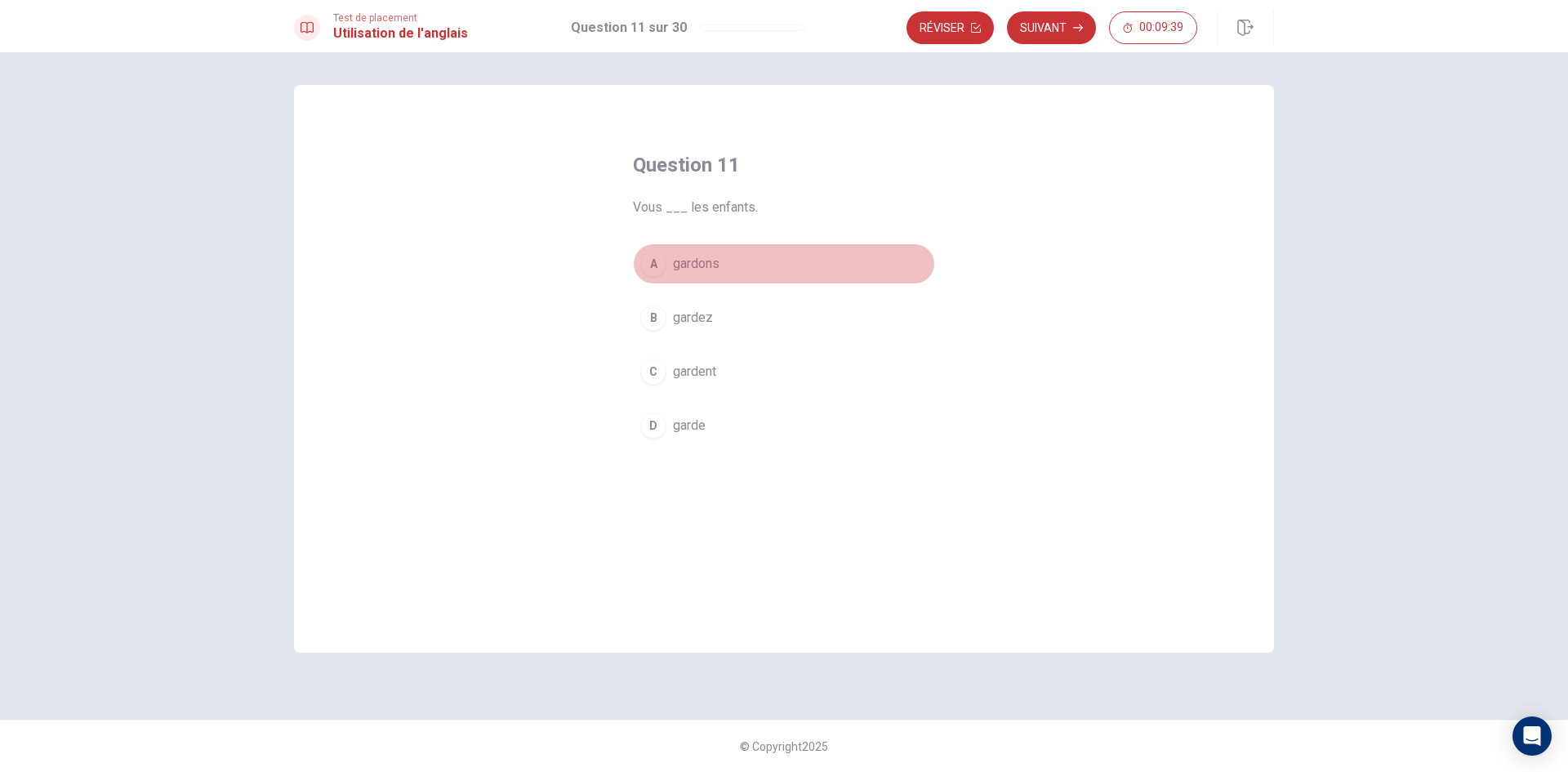
click at [770, 261] on button "A gardons" at bounding box center [783, 264] width 302 height 41
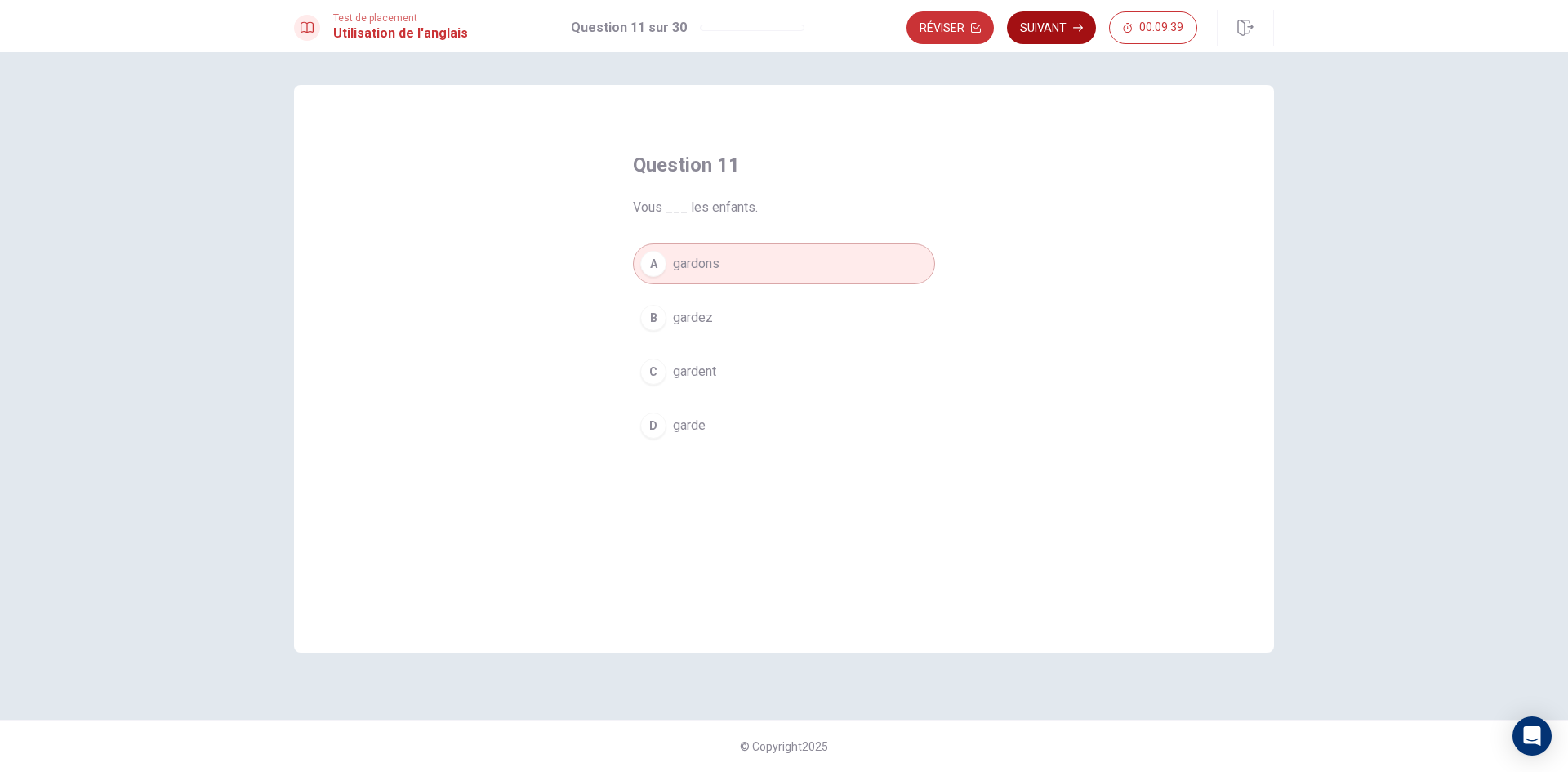
click at [1035, 20] on button "Suivant" at bounding box center [1051, 27] width 89 height 32
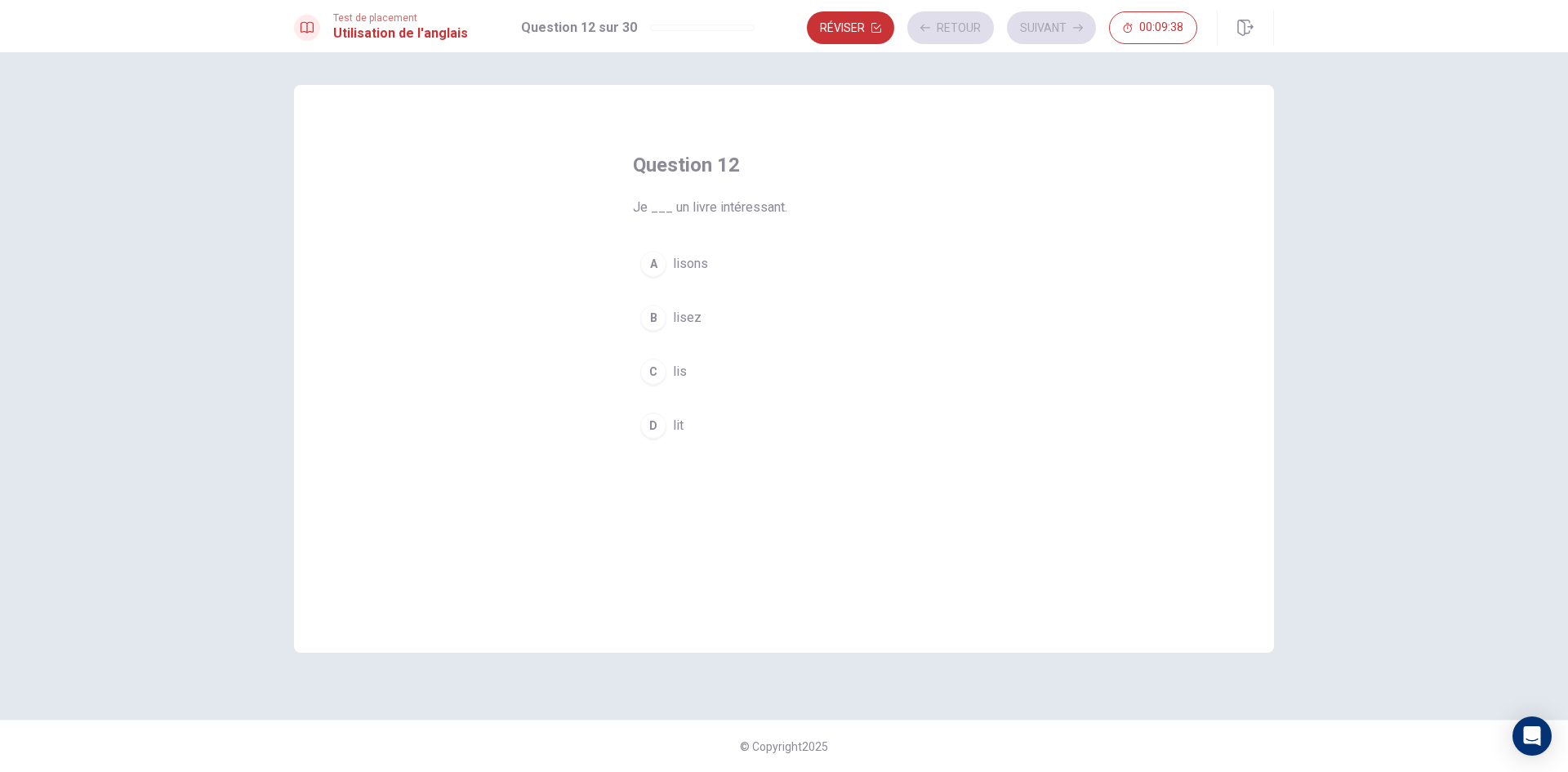
click at [716, 369] on button "C lis" at bounding box center [783, 372] width 302 height 41
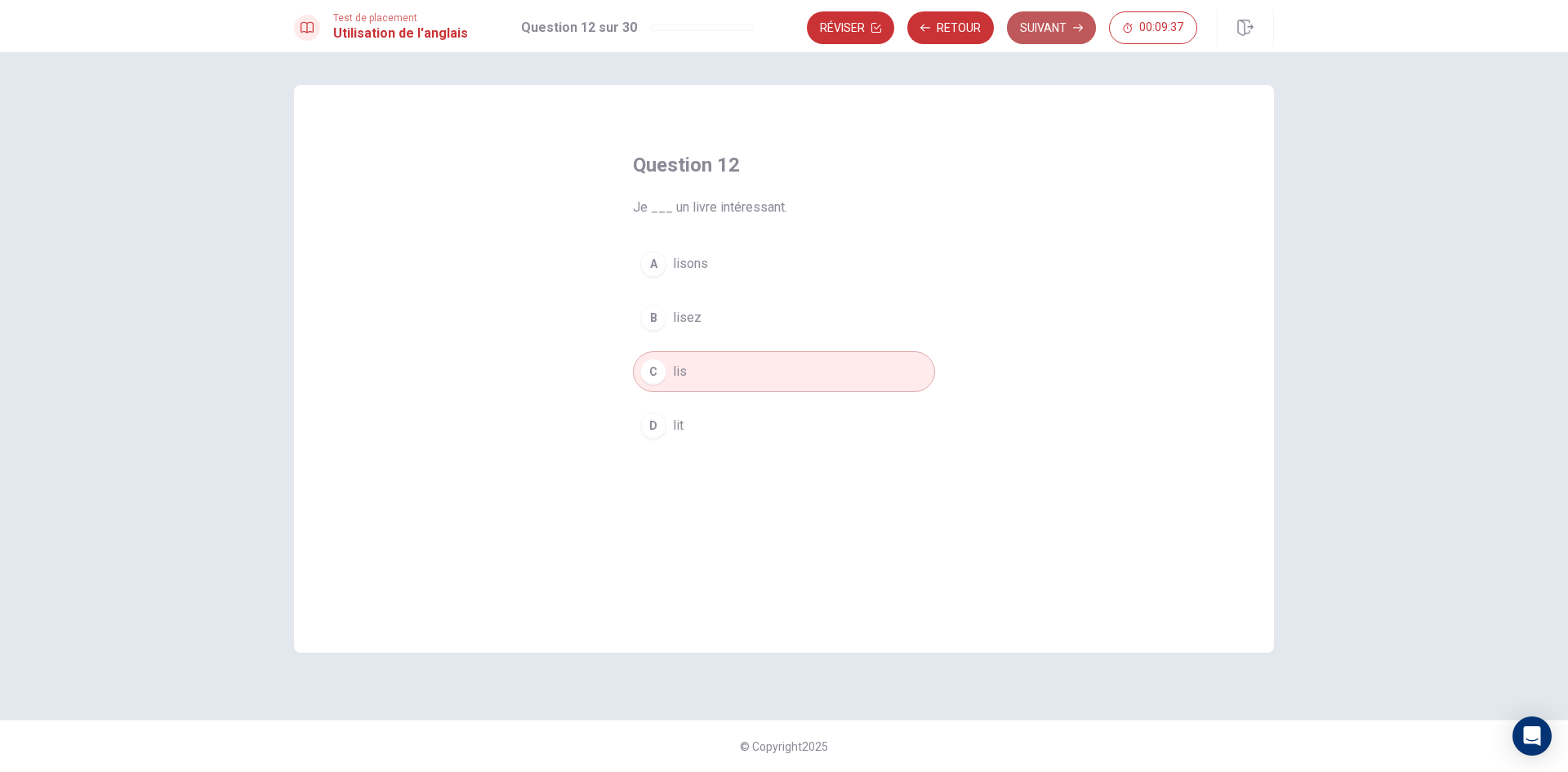
click at [1035, 22] on button "Suivant" at bounding box center [1051, 27] width 89 height 32
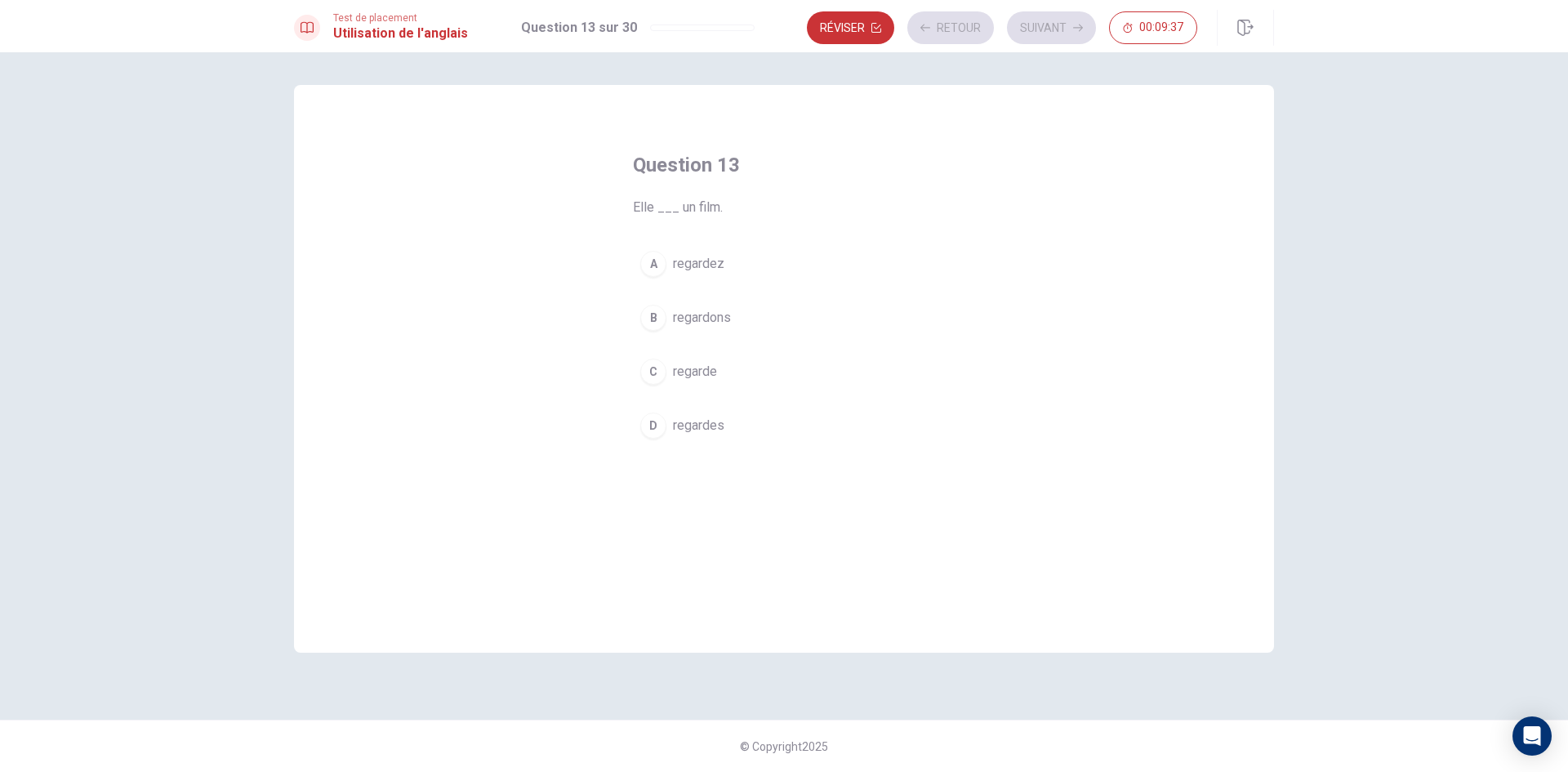
click at [779, 265] on button "A regardez" at bounding box center [783, 264] width 302 height 41
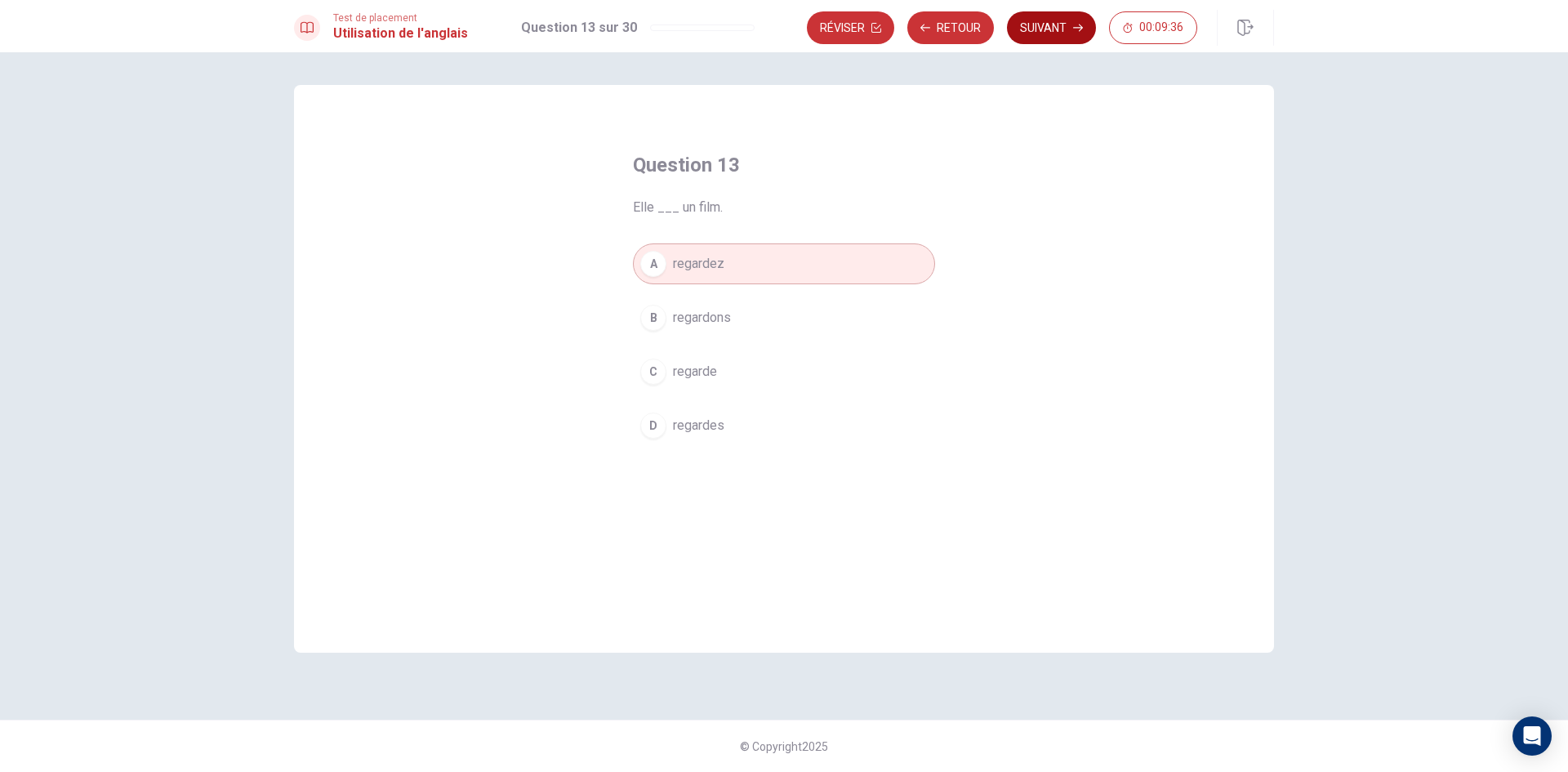
click at [1043, 25] on button "Suivant" at bounding box center [1051, 27] width 89 height 32
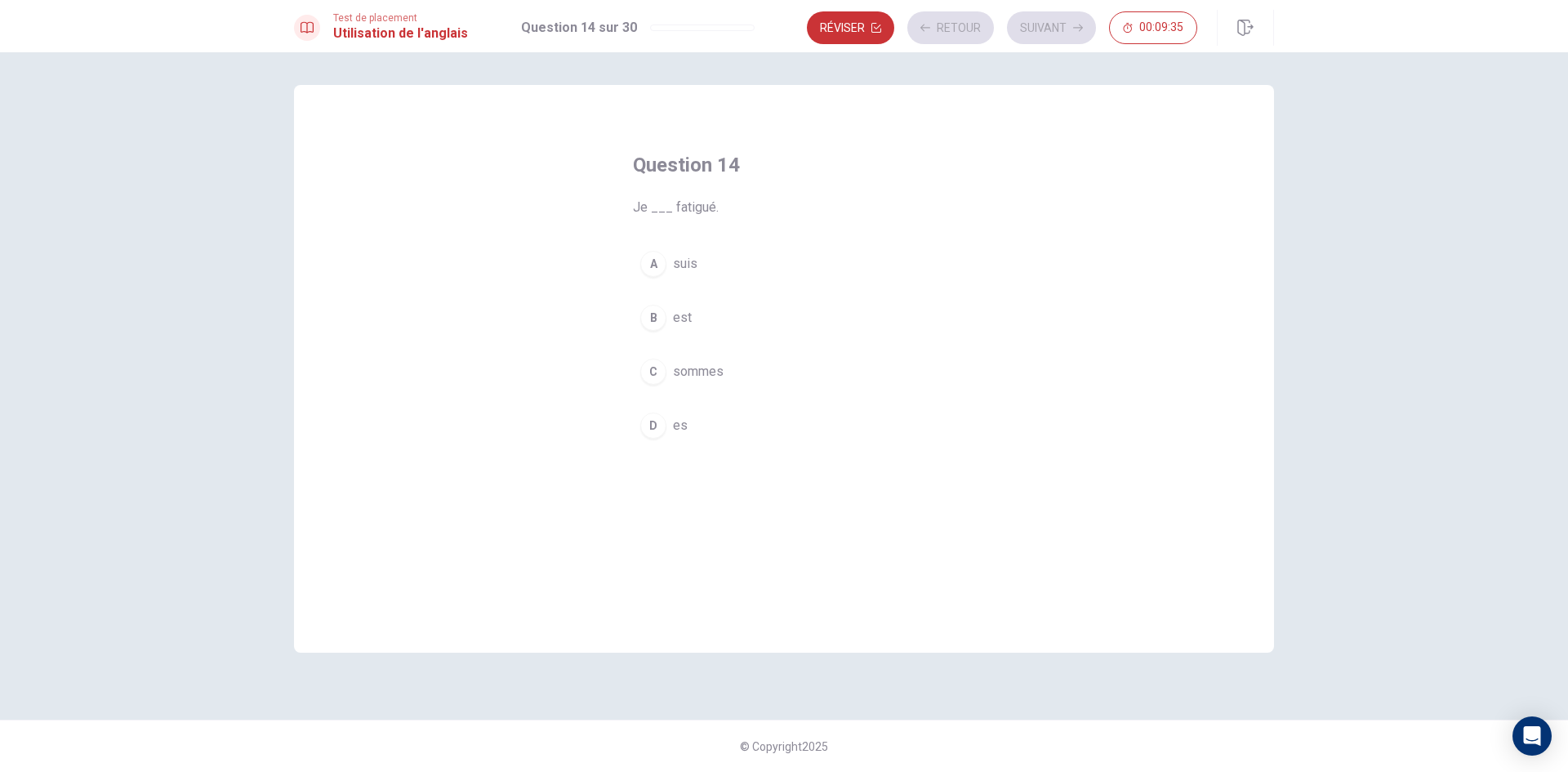
click at [822, 250] on button "A suis" at bounding box center [783, 264] width 302 height 41
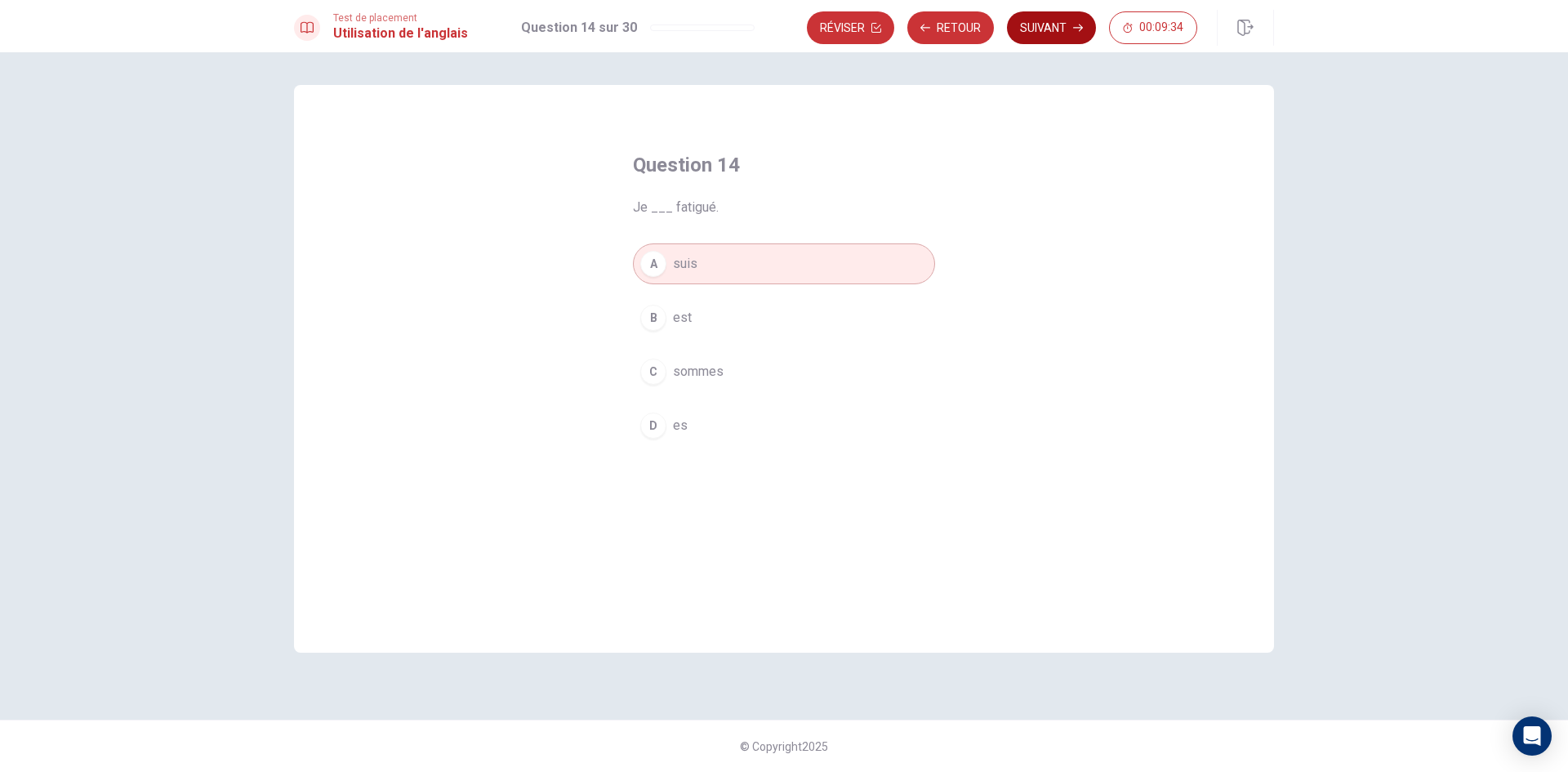
click at [1030, 26] on button "Suivant" at bounding box center [1051, 27] width 89 height 32
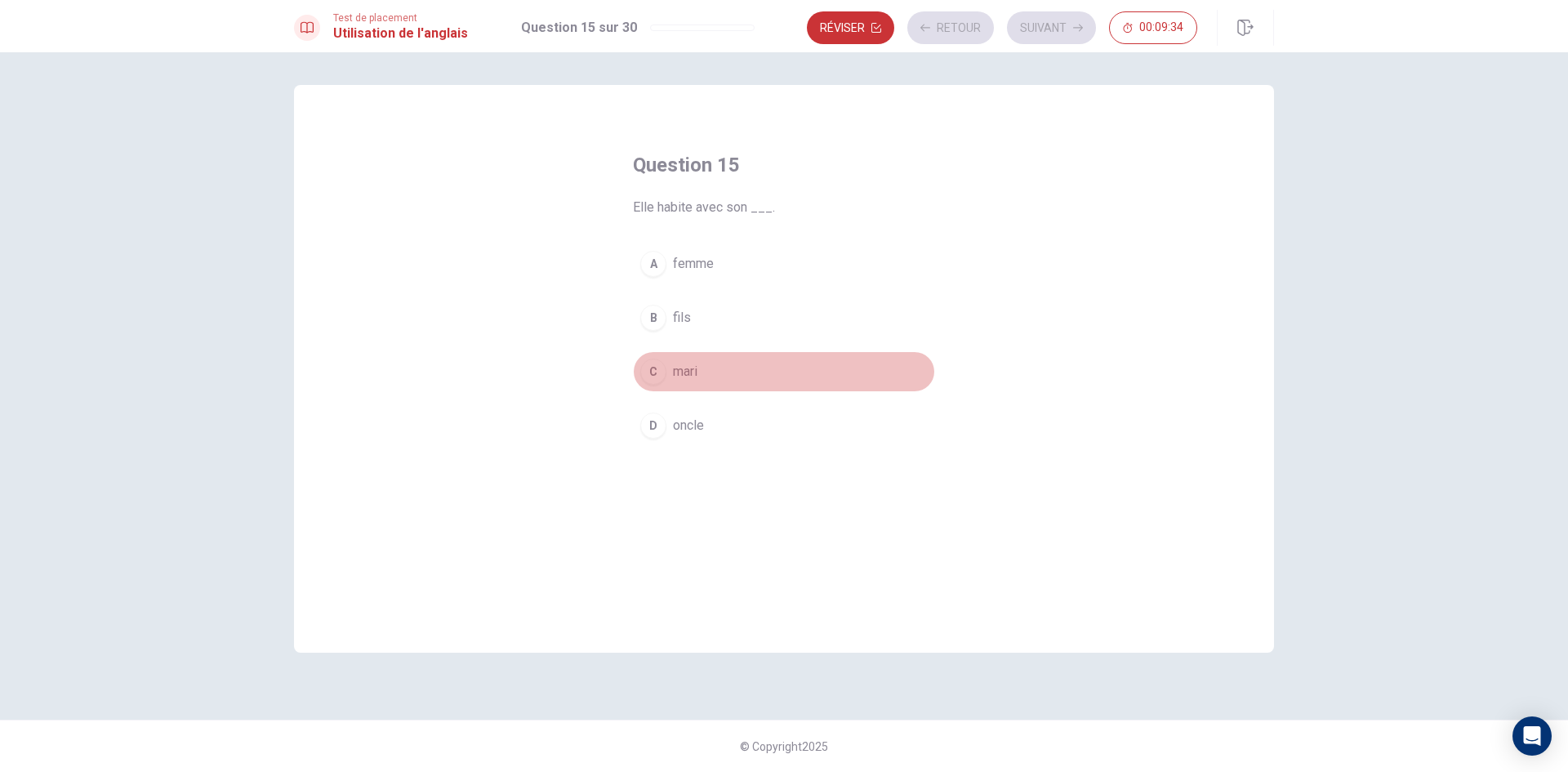
click at [762, 366] on button "C mari" at bounding box center [783, 372] width 302 height 41
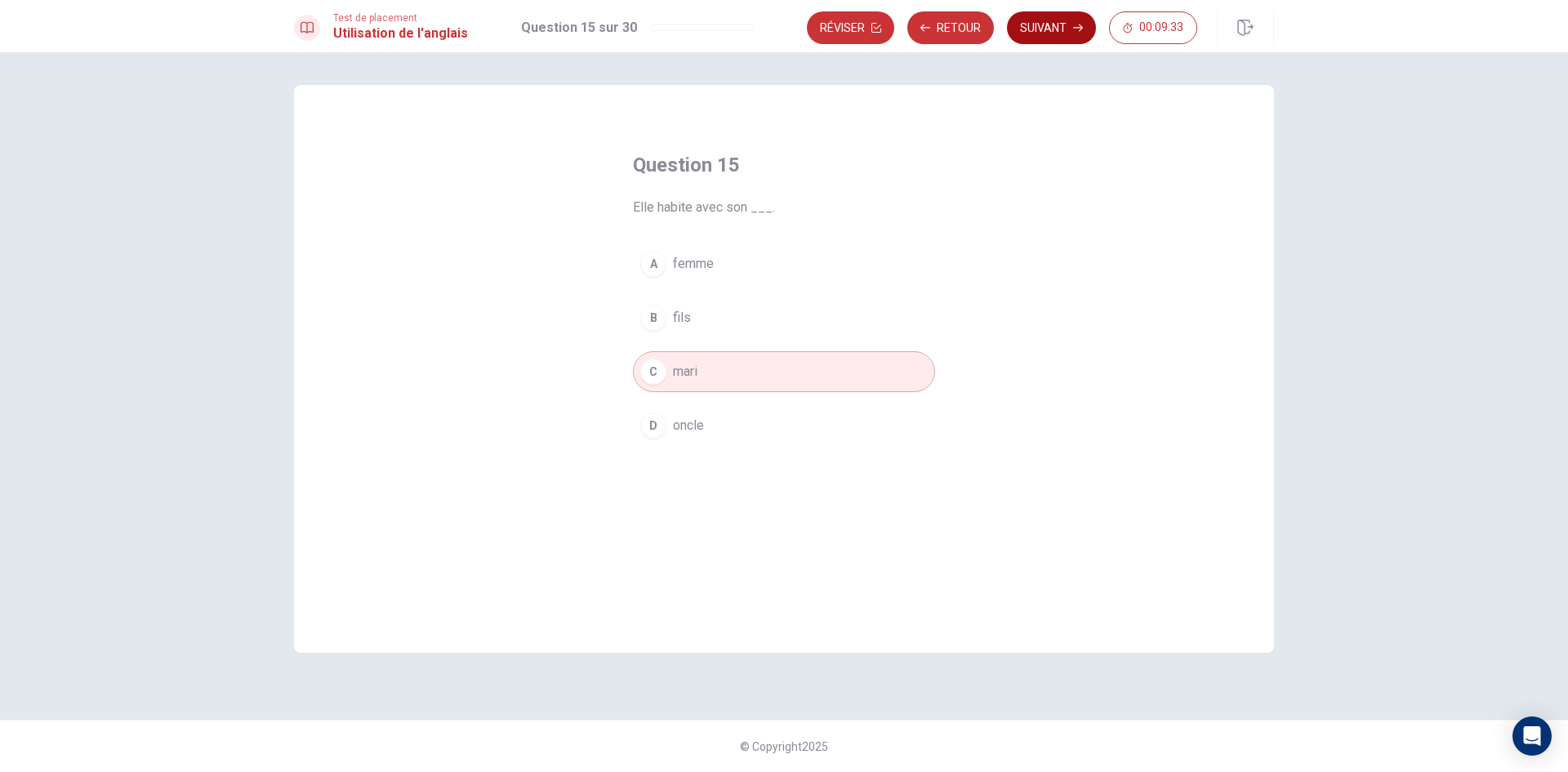
click at [1058, 33] on button "Suivant" at bounding box center [1051, 27] width 89 height 32
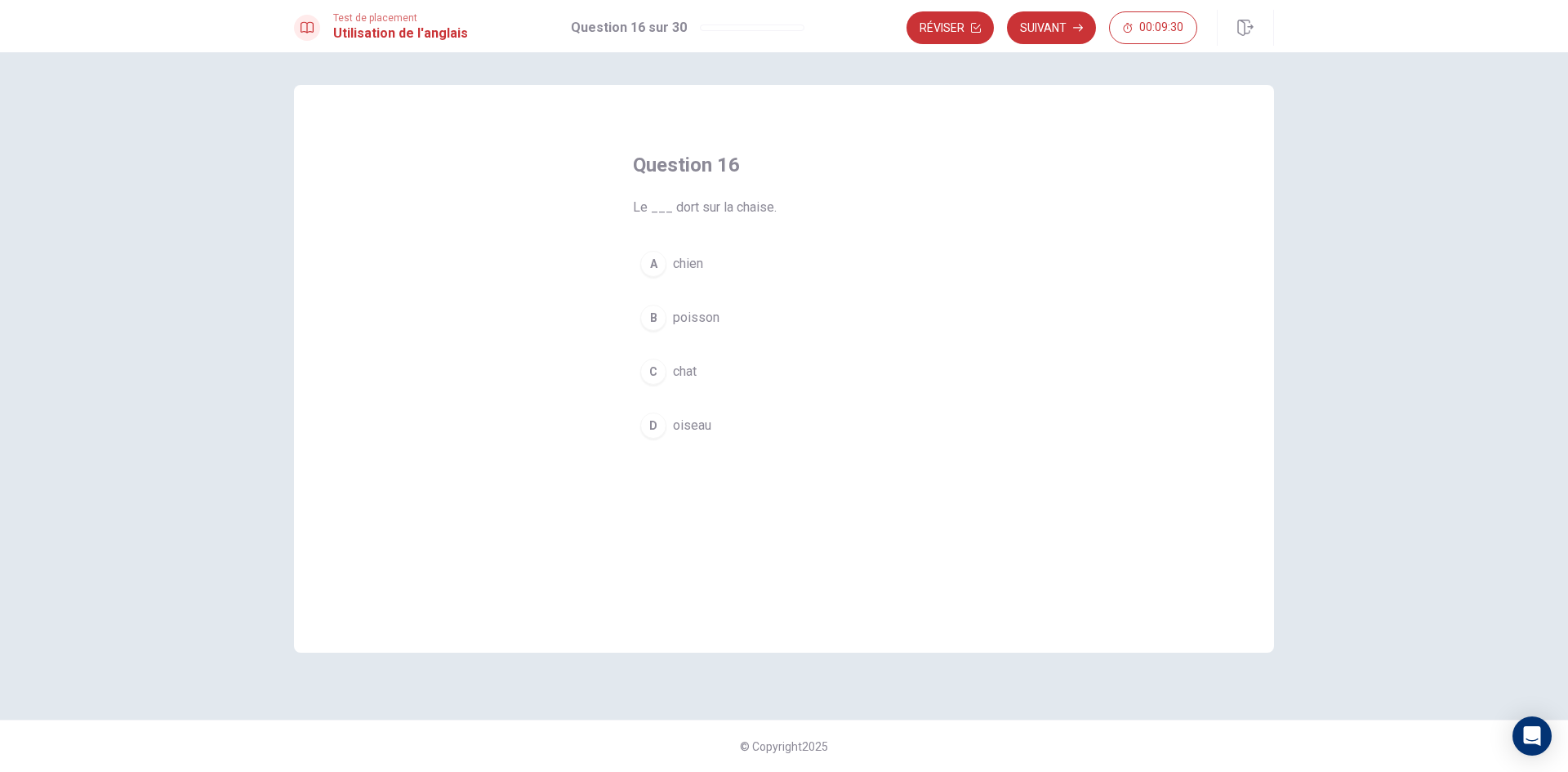
click at [800, 263] on button "A chien" at bounding box center [783, 264] width 302 height 41
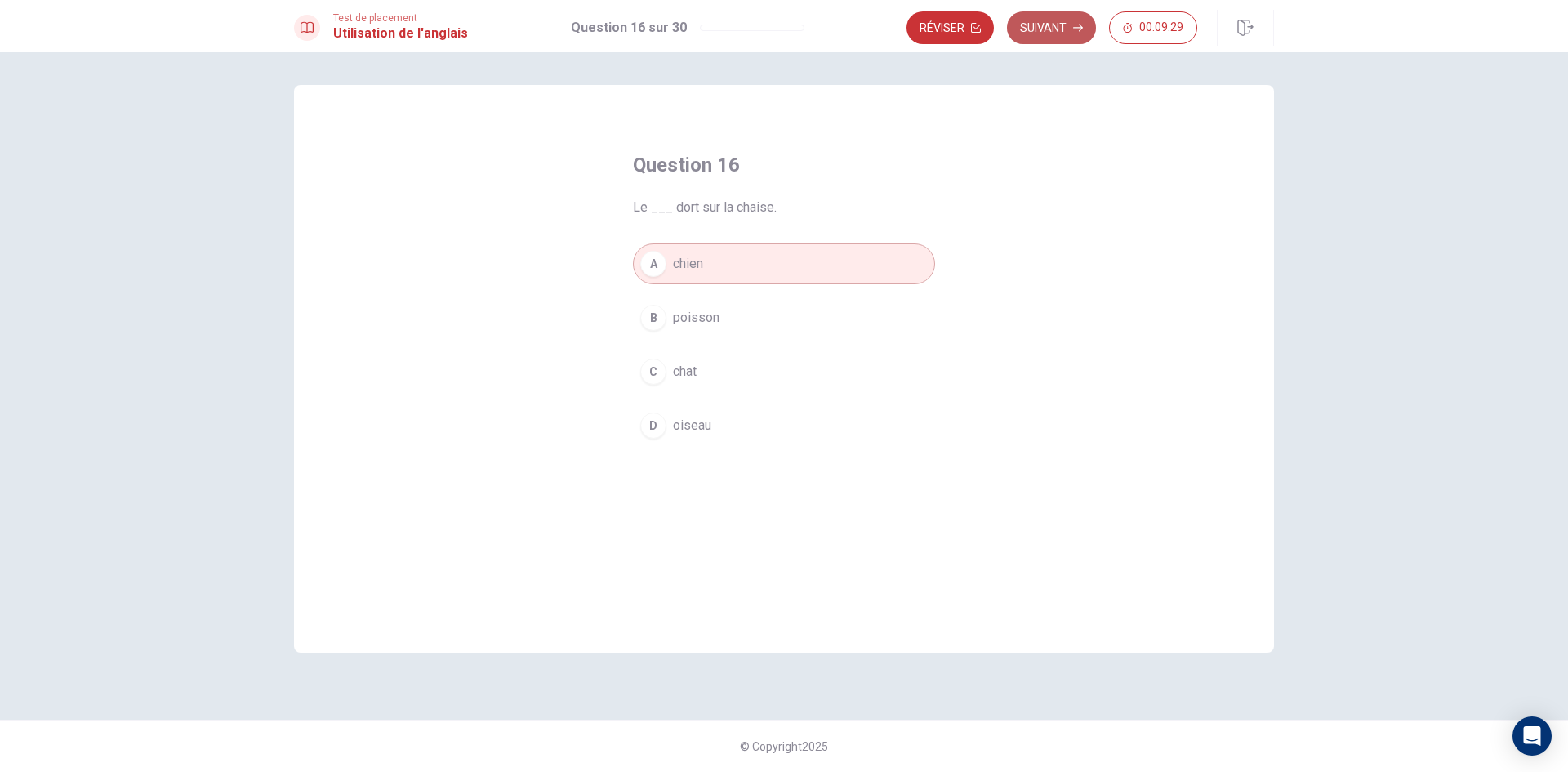
click at [1038, 32] on button "Suivant" at bounding box center [1051, 27] width 89 height 32
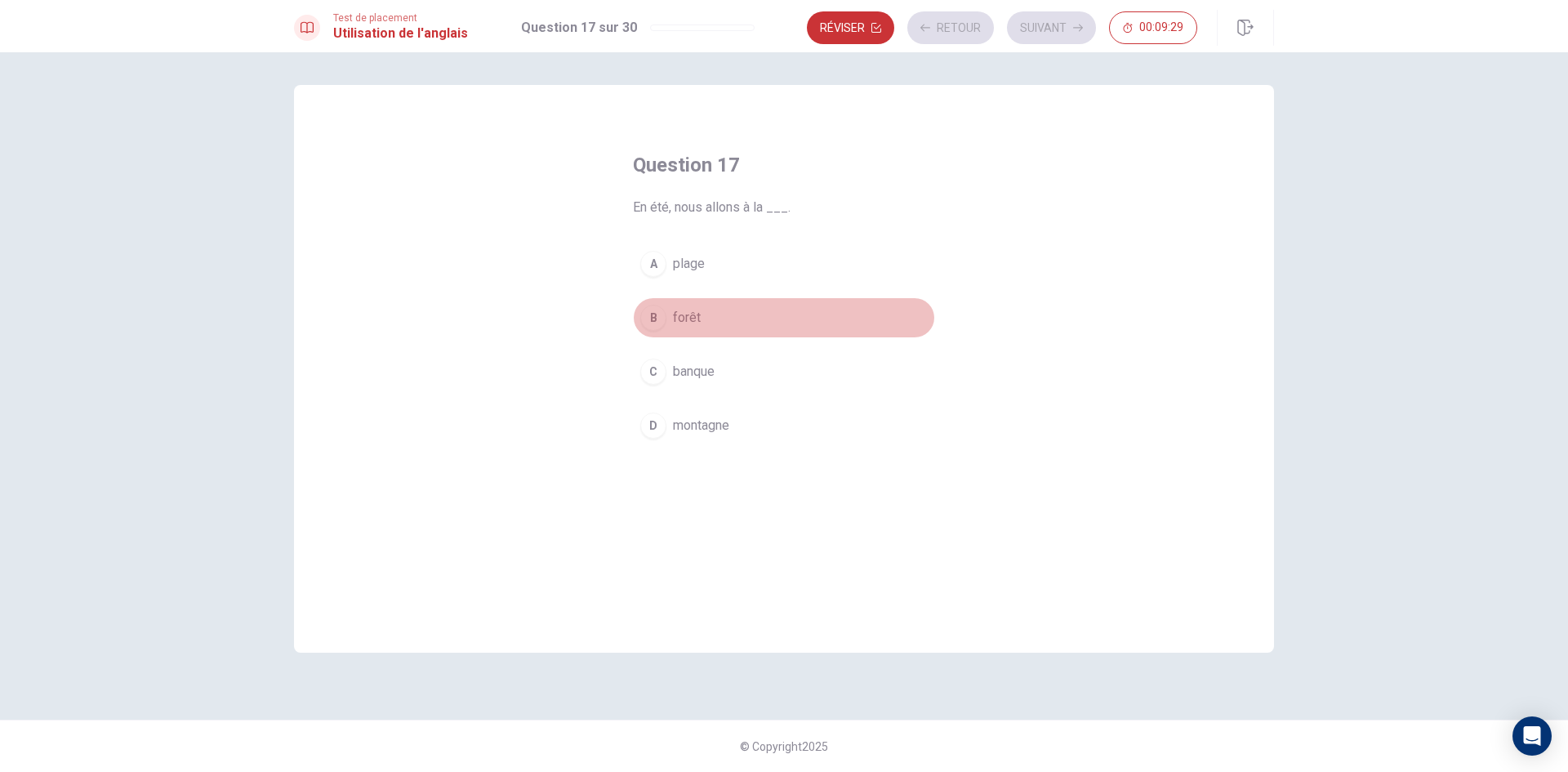
click at [798, 317] on button "B forêt" at bounding box center [783, 318] width 302 height 41
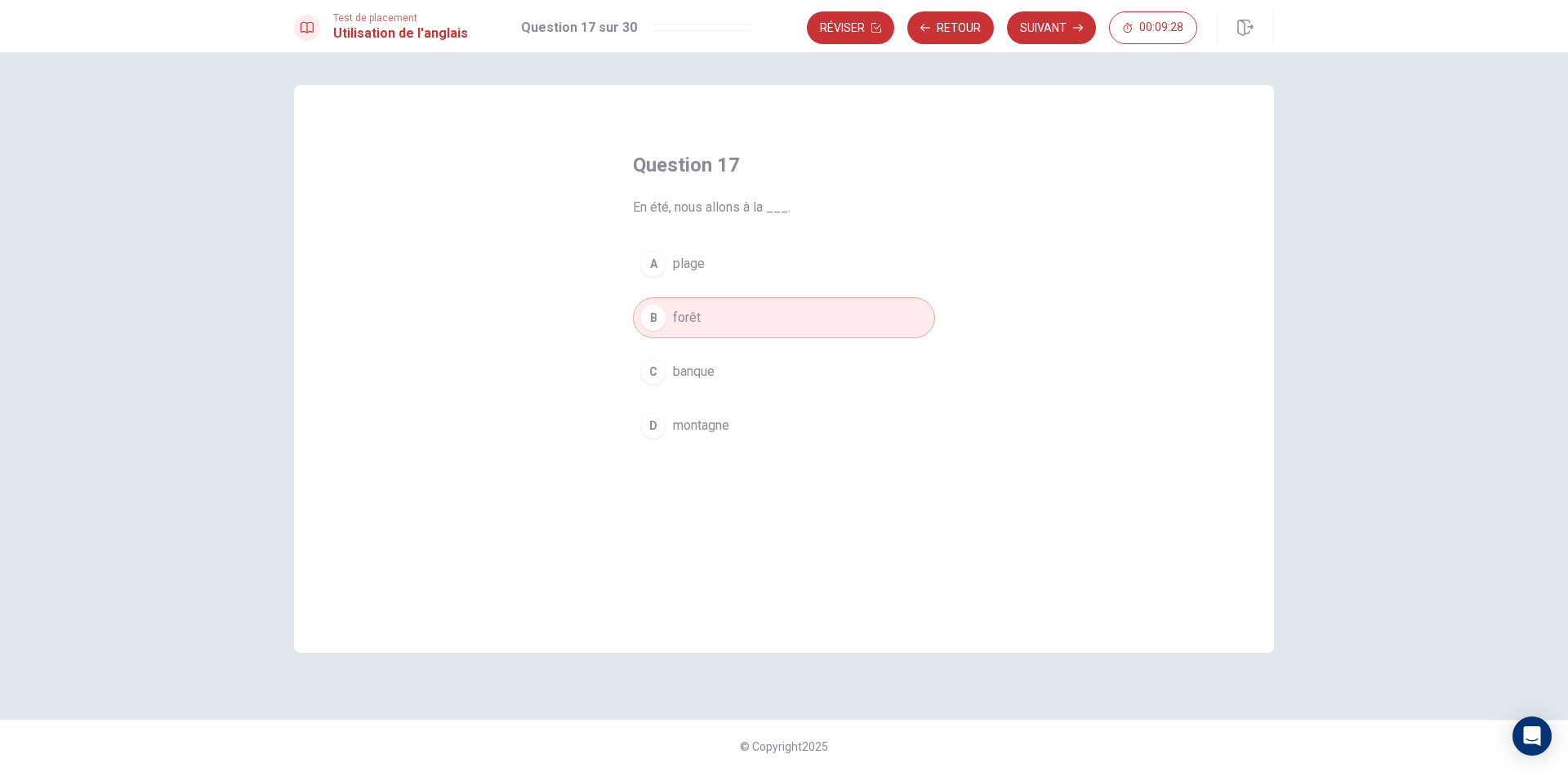
drag, startPoint x: 1039, startPoint y: 20, endPoint x: 991, endPoint y: 85, distance: 80.8
click at [1039, 20] on button "Suivant" at bounding box center [1051, 27] width 89 height 32
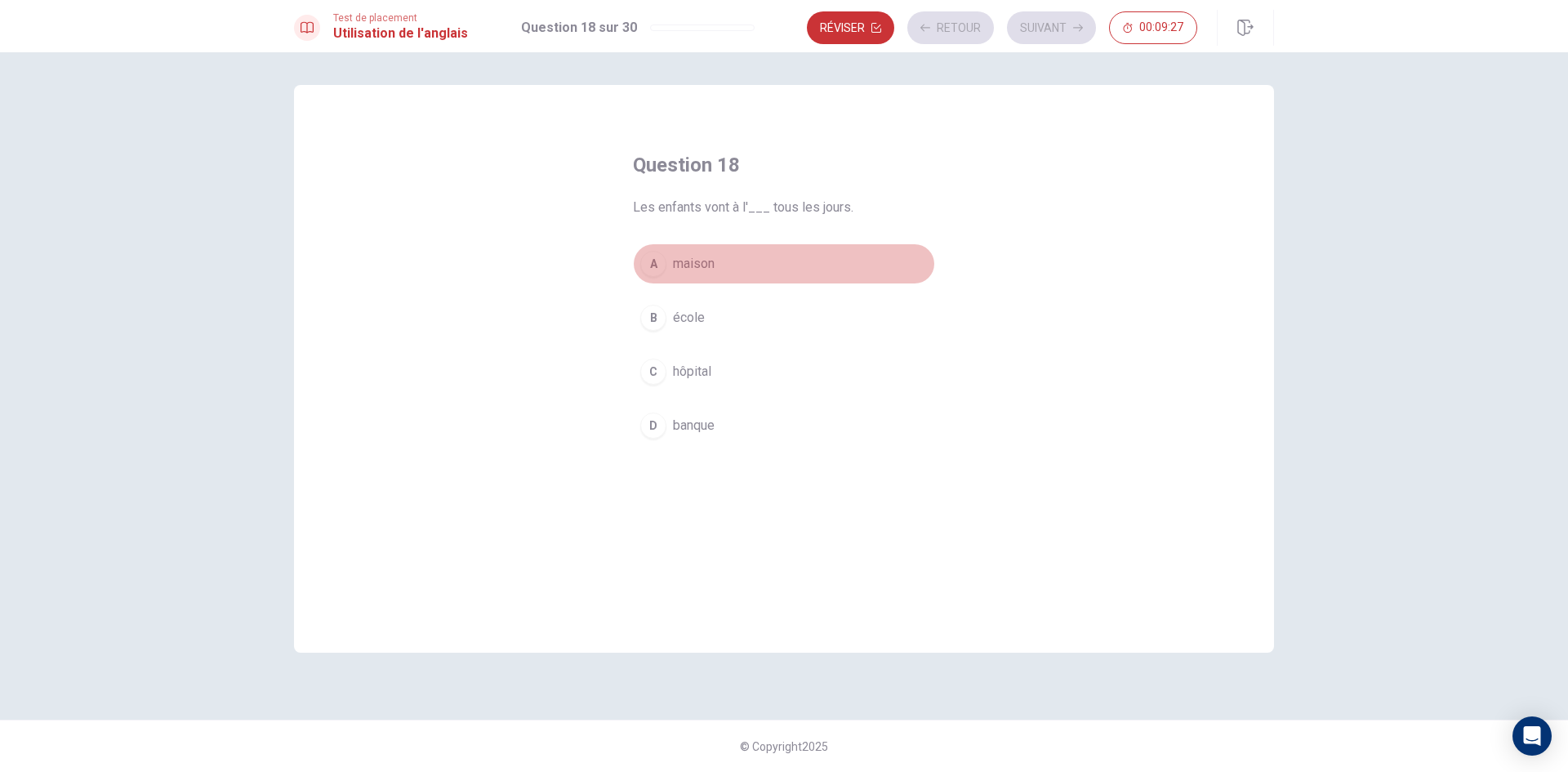
click at [799, 264] on button "A maison" at bounding box center [783, 264] width 302 height 41
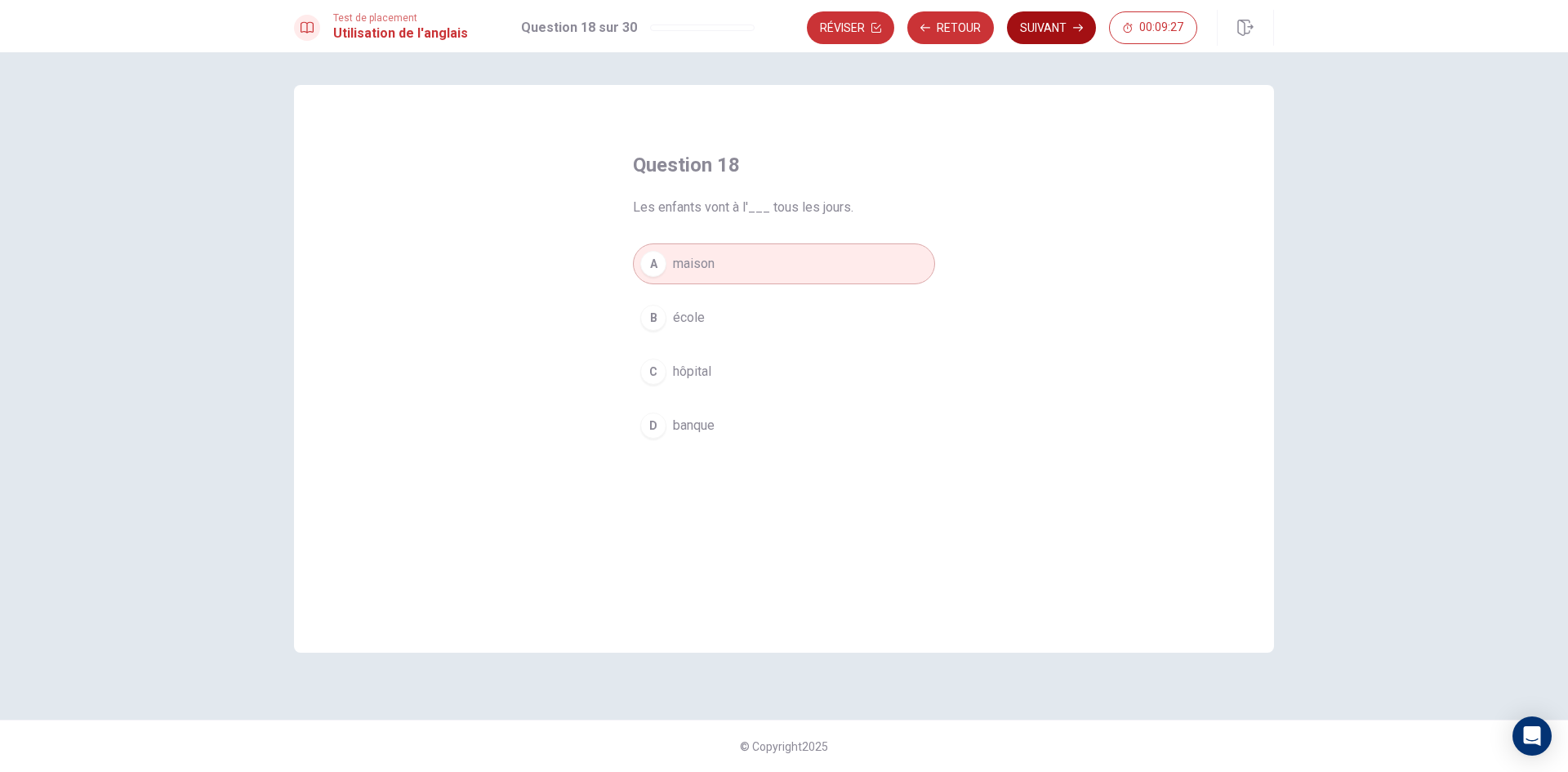
click at [1030, 31] on button "Suivant" at bounding box center [1051, 27] width 89 height 32
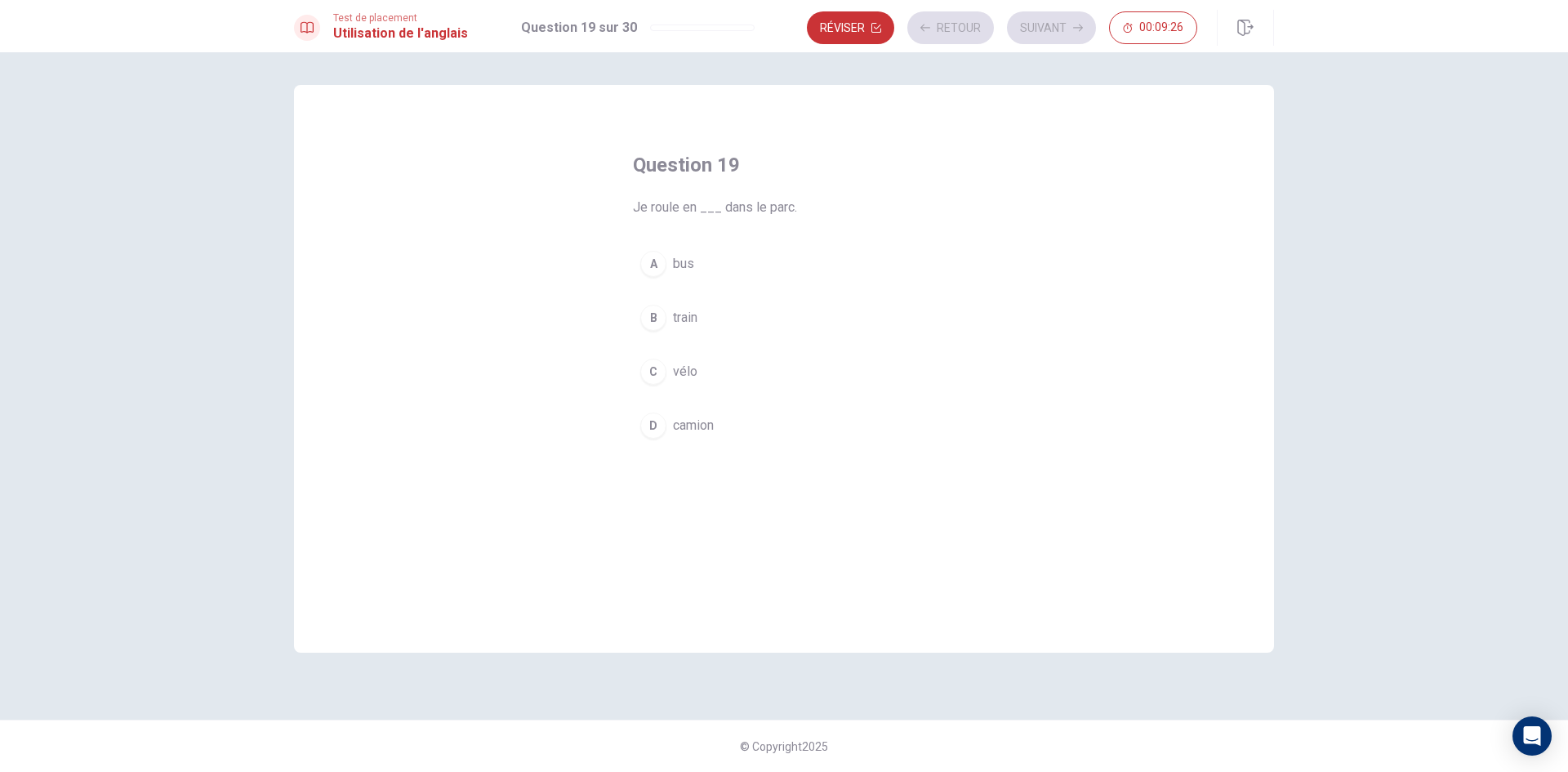
click at [832, 372] on button "C vélo" at bounding box center [783, 372] width 302 height 41
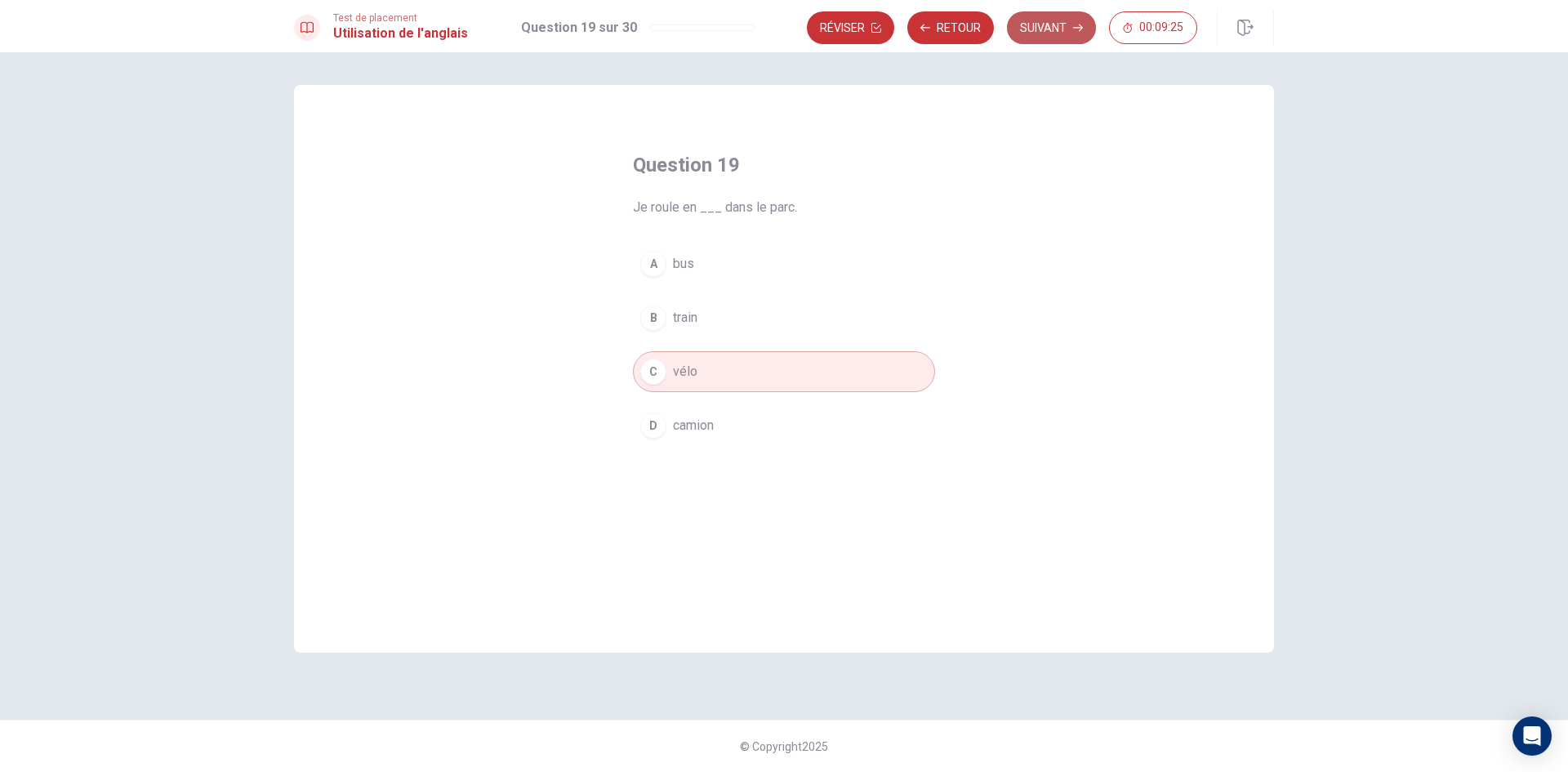
click at [1043, 31] on button "Suivant" at bounding box center [1051, 27] width 89 height 32
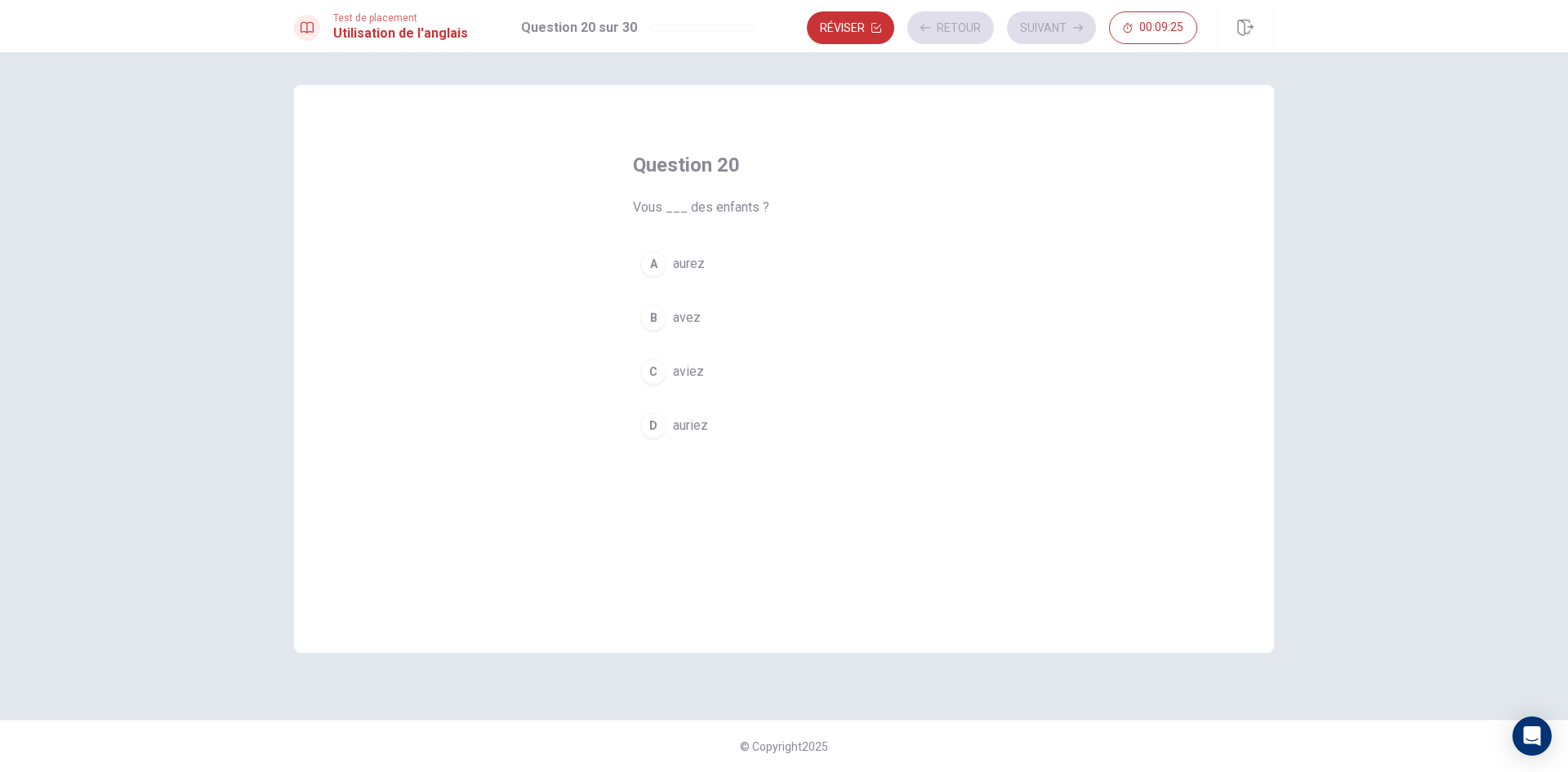
click at [864, 323] on button "B avez" at bounding box center [783, 318] width 302 height 41
click at [1045, 26] on button "Suivant" at bounding box center [1051, 27] width 89 height 32
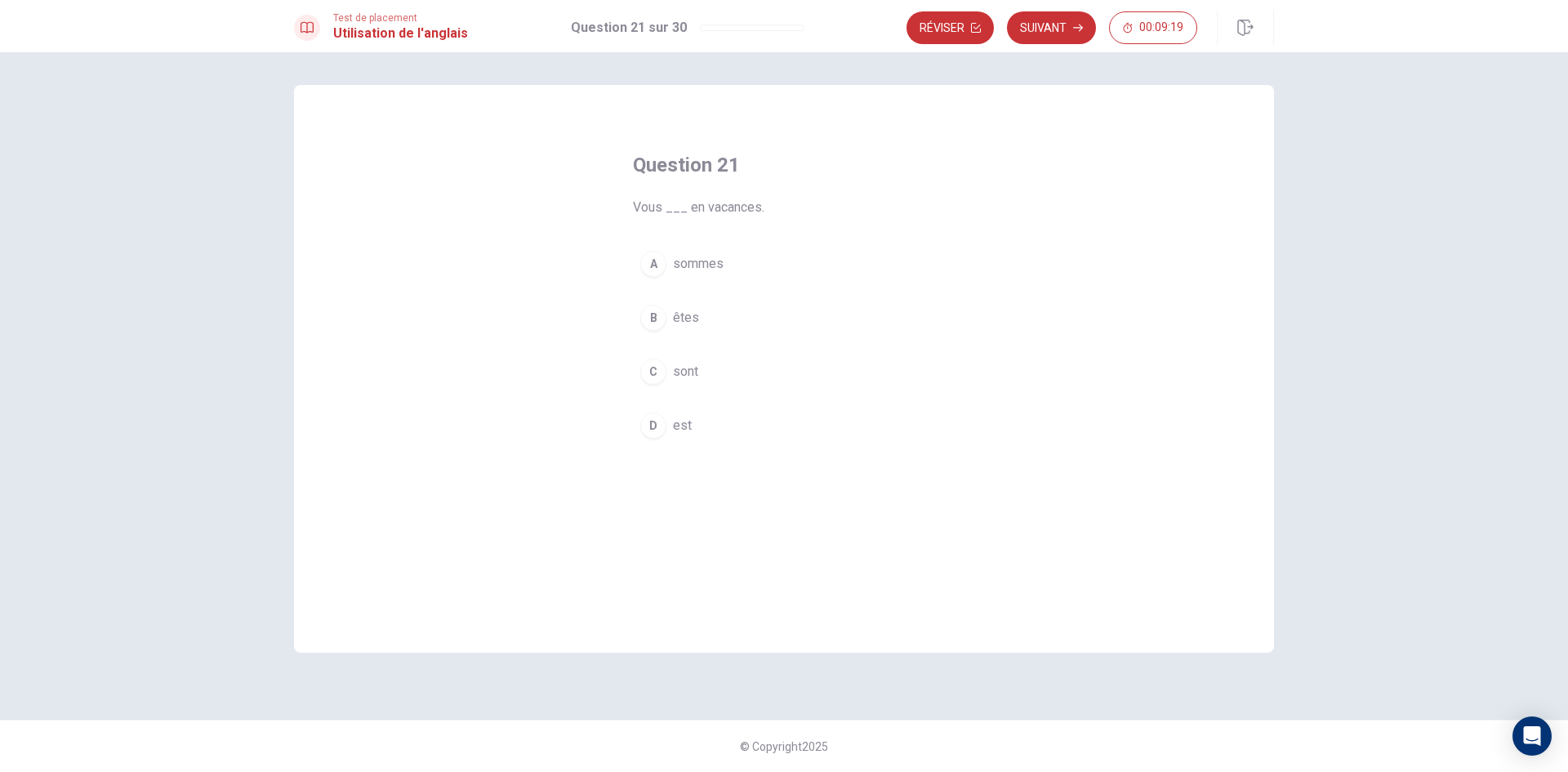
click at [716, 267] on span "sommes" at bounding box center [698, 264] width 51 height 20
click at [1042, 10] on div "Réviser Suivant 00:09:19" at bounding box center [1090, 28] width 367 height 36
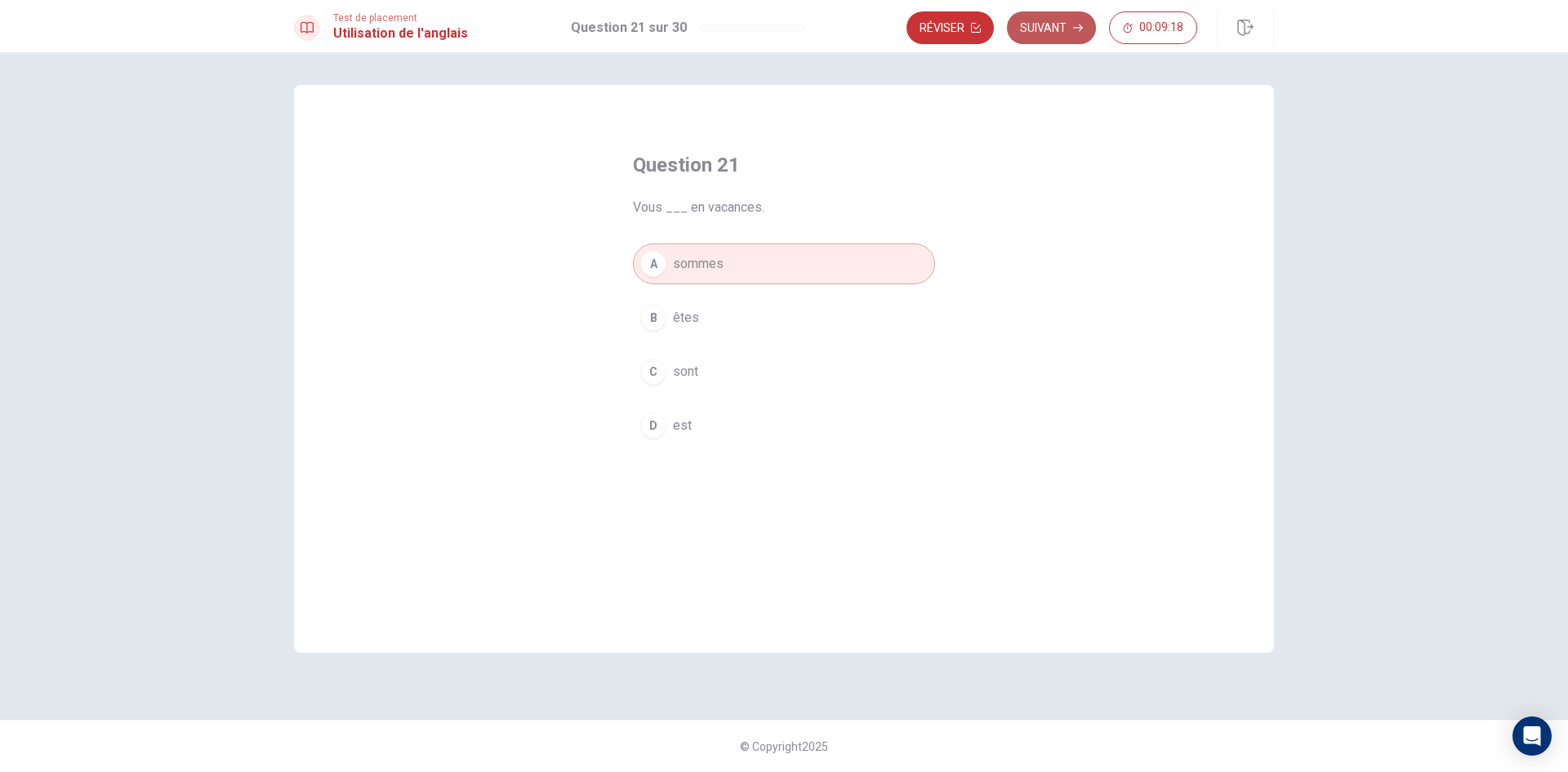
click at [1042, 32] on button "Suivant" at bounding box center [1051, 27] width 89 height 32
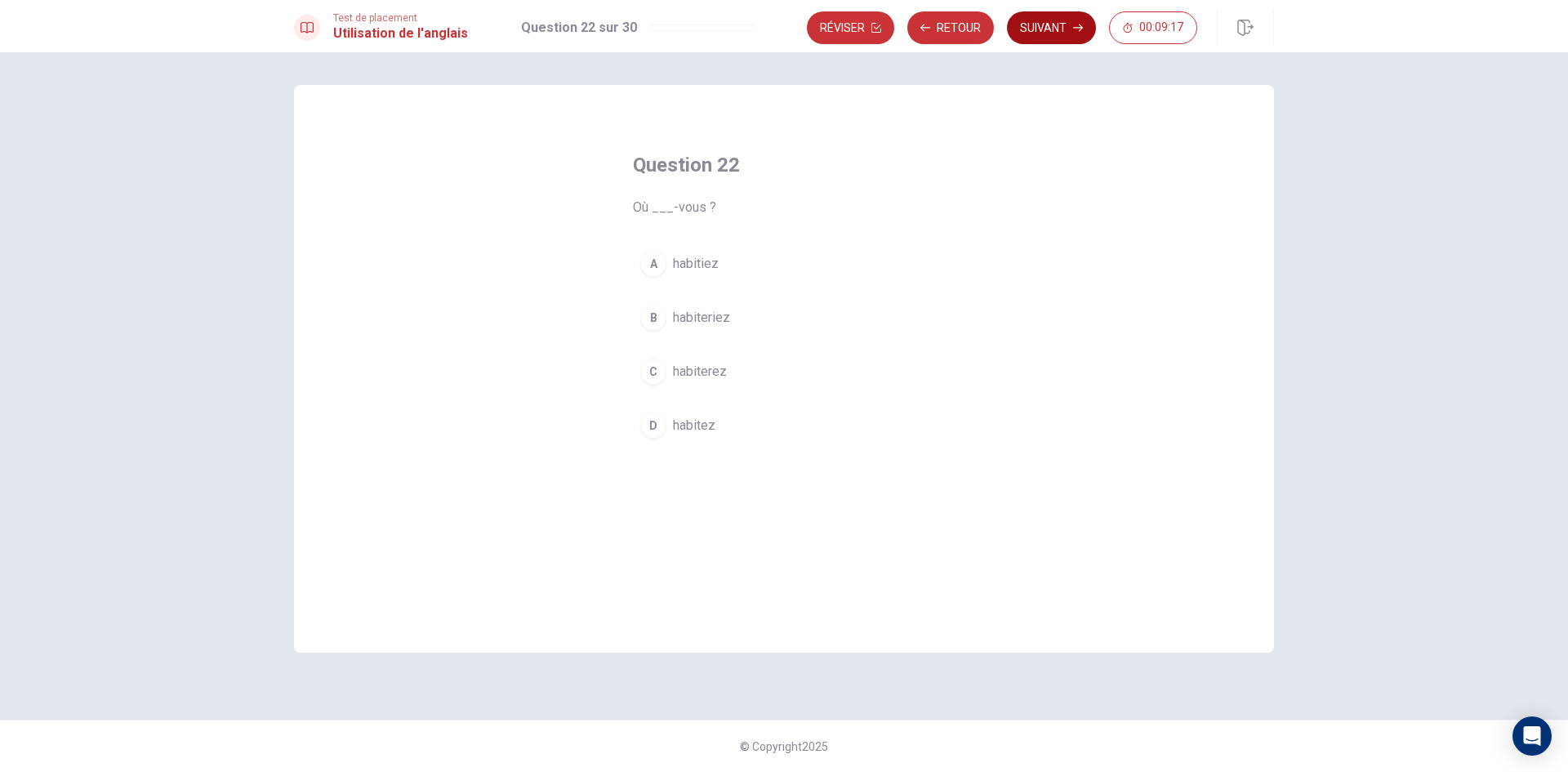
click at [1049, 31] on button "Suivant" at bounding box center [1051, 27] width 89 height 32
drag, startPoint x: 764, startPoint y: 271, endPoint x: 773, endPoint y: 270, distance: 9.1
click at [765, 271] on button "A répond" at bounding box center [783, 264] width 302 height 41
click at [1046, 24] on button "Suivant" at bounding box center [1051, 27] width 89 height 32
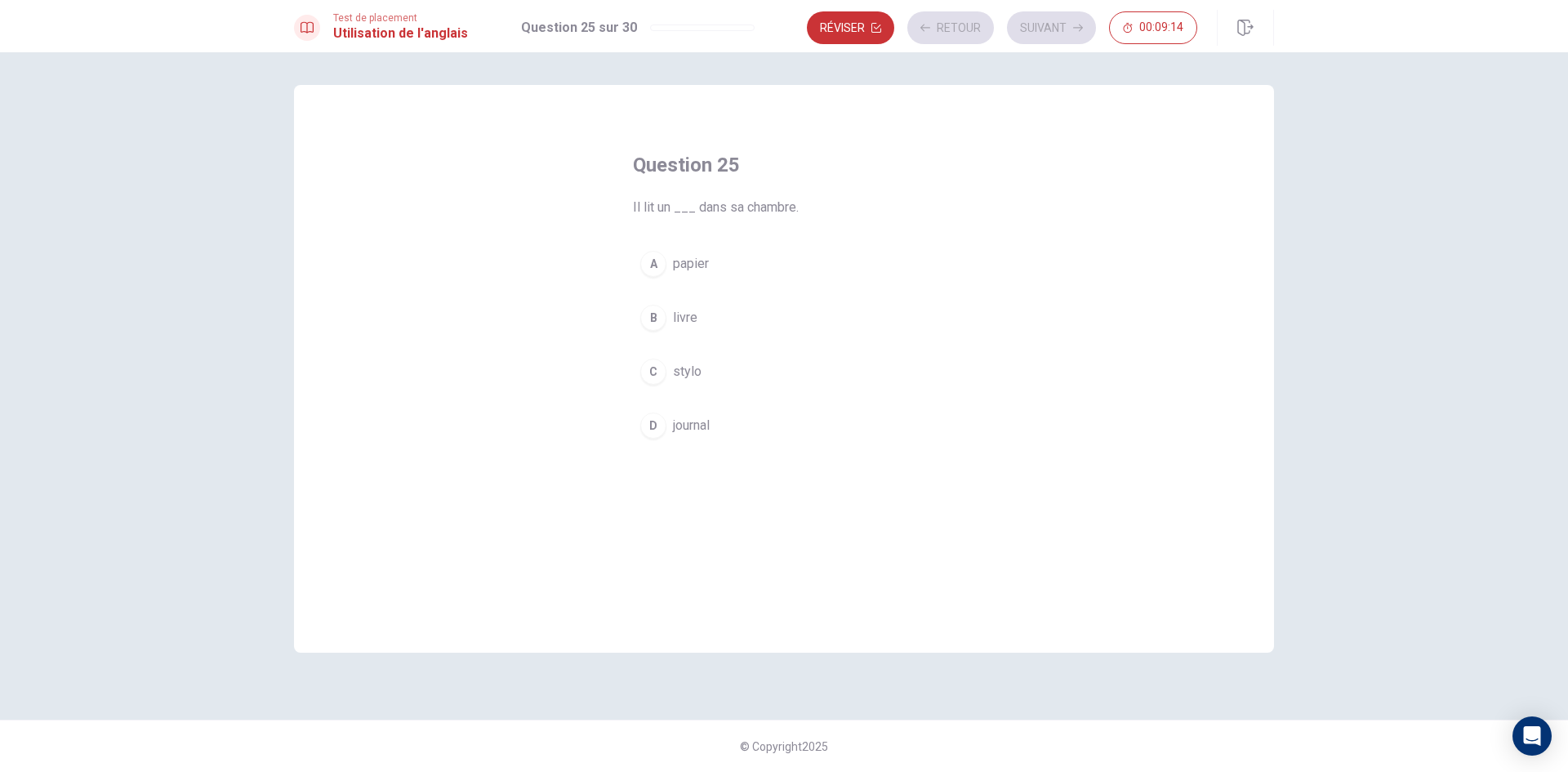
click at [752, 372] on button "C stylo" at bounding box center [783, 372] width 302 height 41
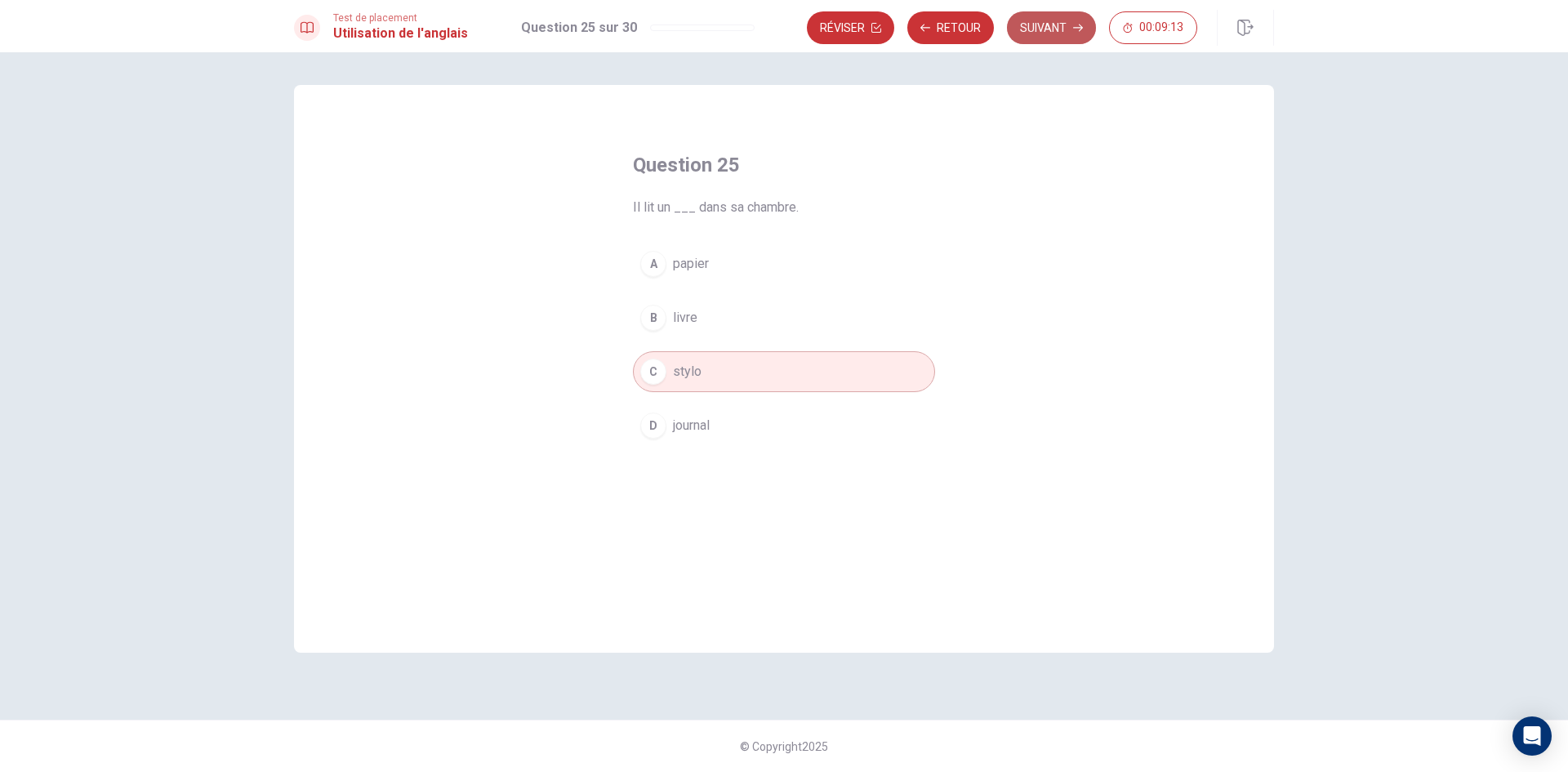
click at [1063, 20] on button "Suivant" at bounding box center [1051, 27] width 89 height 32
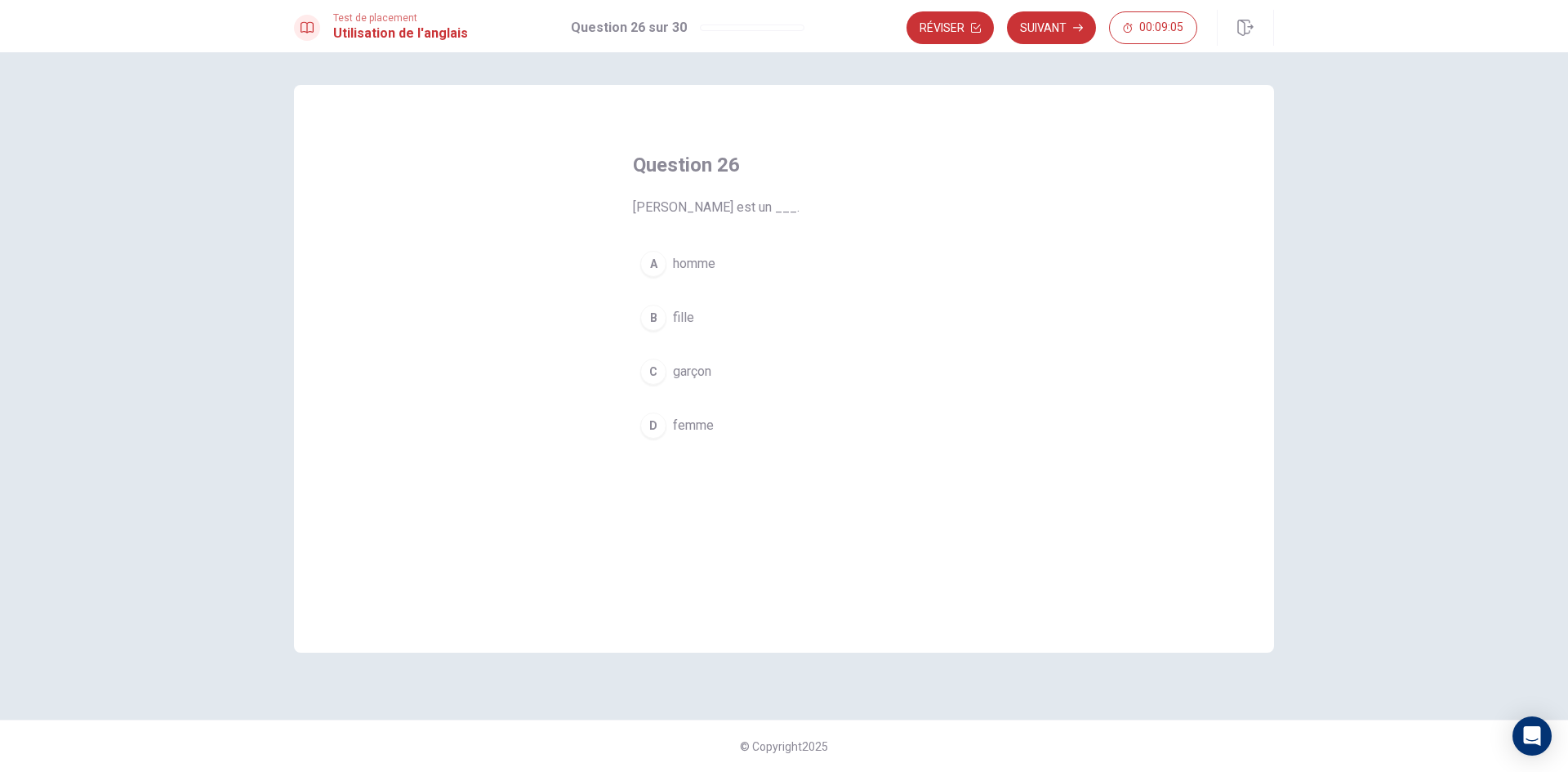
click at [759, 264] on button "A homme" at bounding box center [783, 264] width 302 height 41
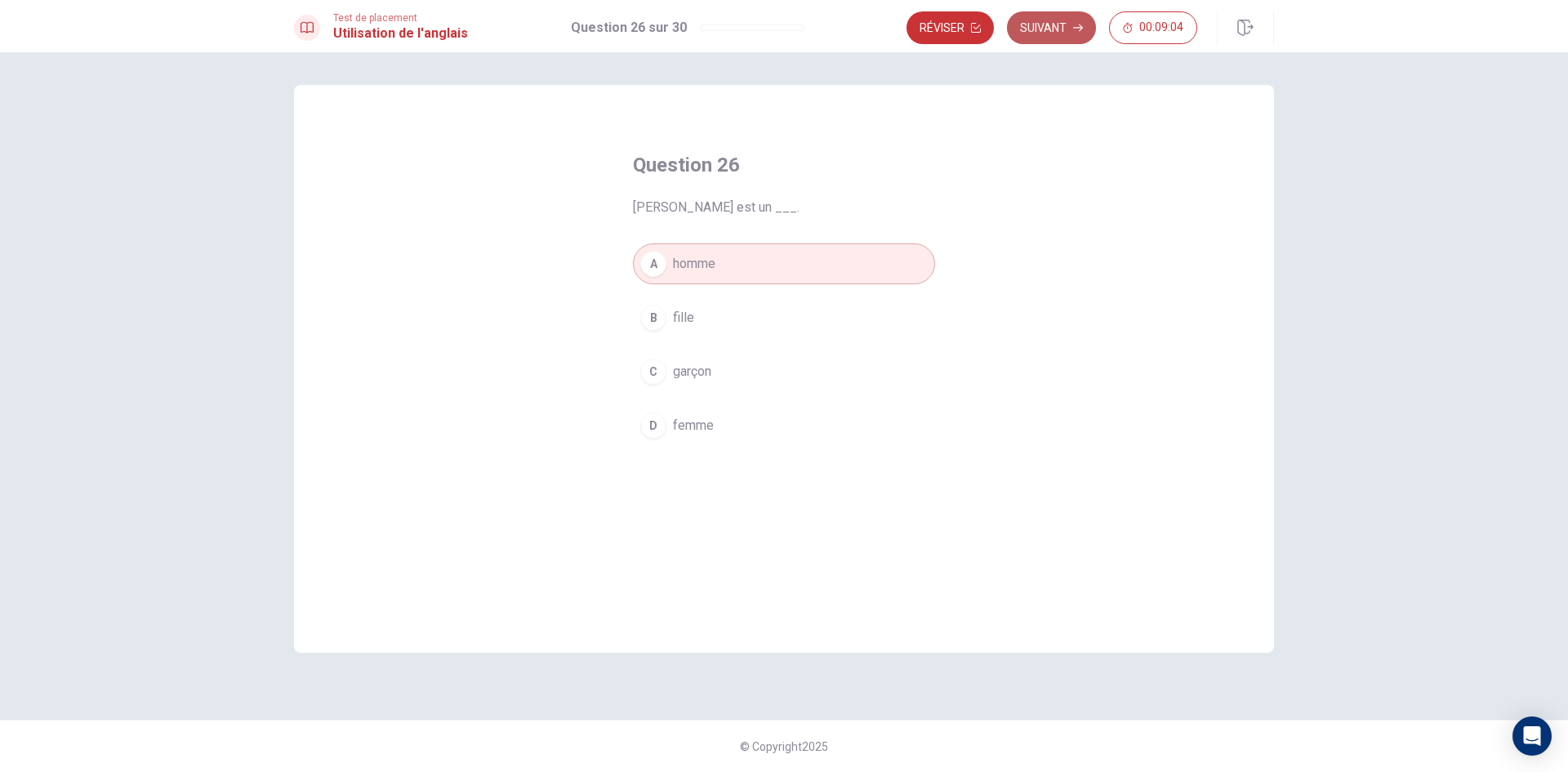
click at [1071, 15] on button "Suivant" at bounding box center [1051, 27] width 89 height 32
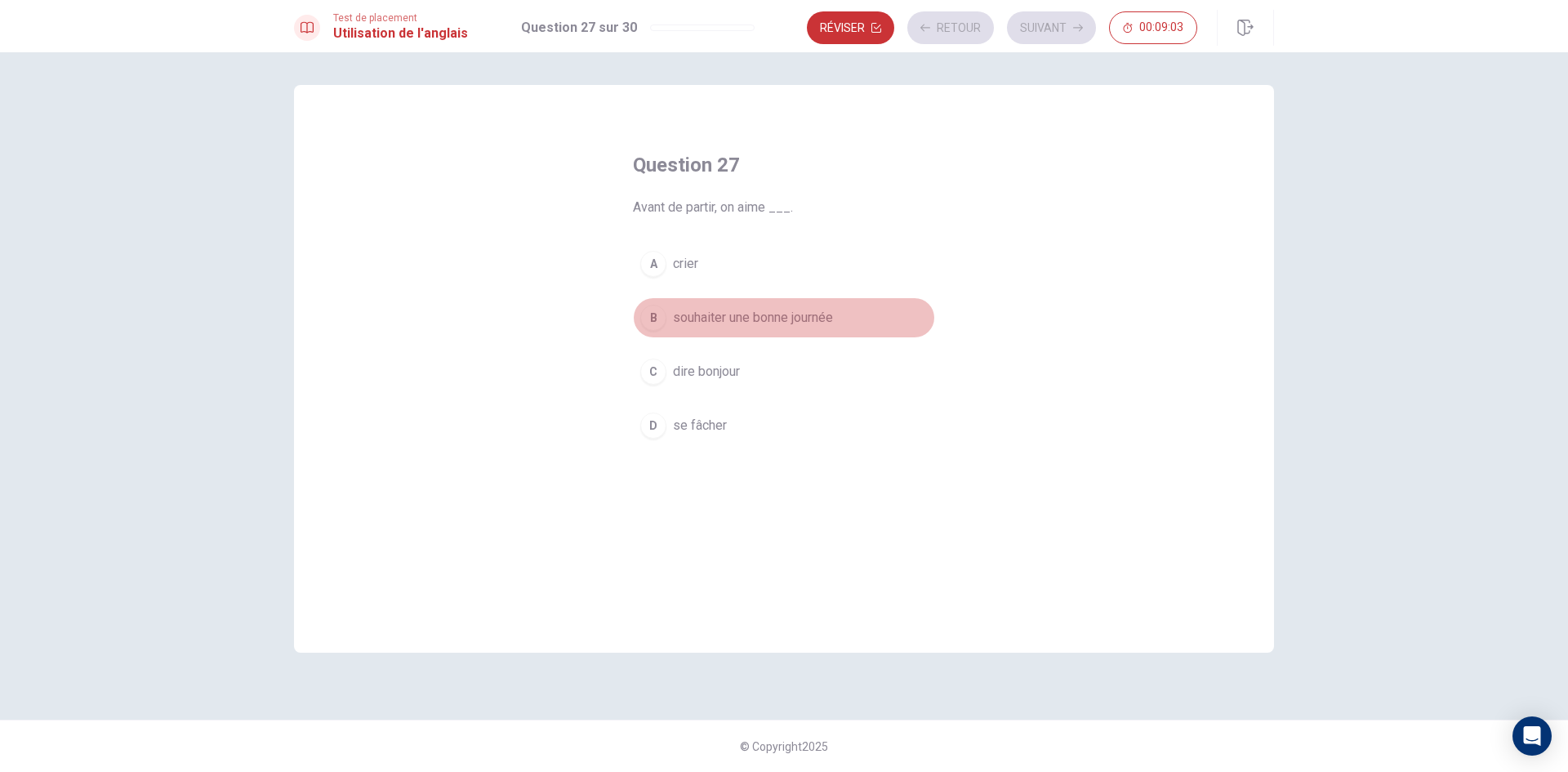
drag, startPoint x: 844, startPoint y: 324, endPoint x: 883, endPoint y: 201, distance: 129.0
click at [845, 324] on button "B souhaiter une bonne journée" at bounding box center [783, 318] width 302 height 41
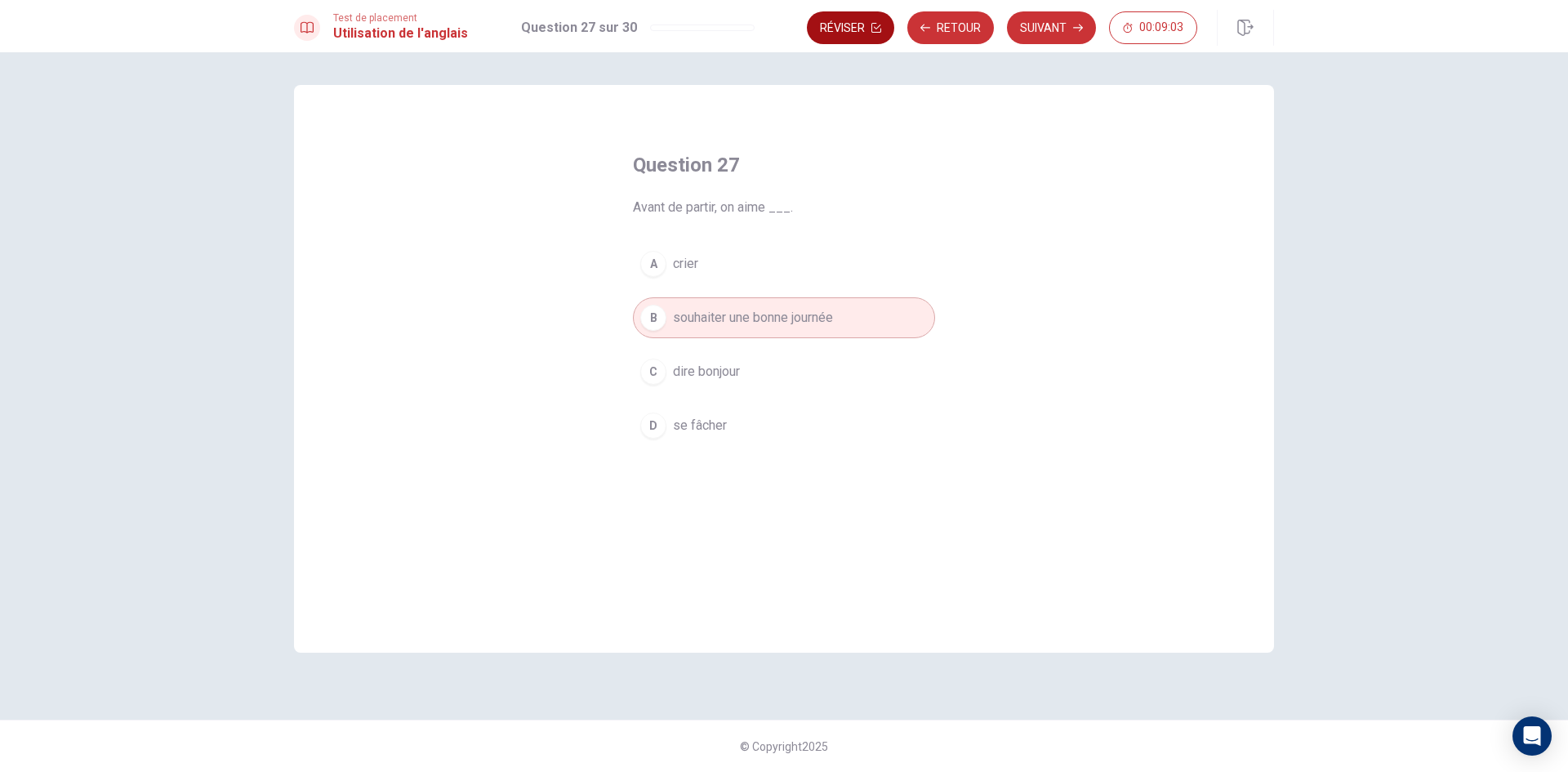
click at [871, 42] on button "Réviser" at bounding box center [850, 27] width 88 height 32
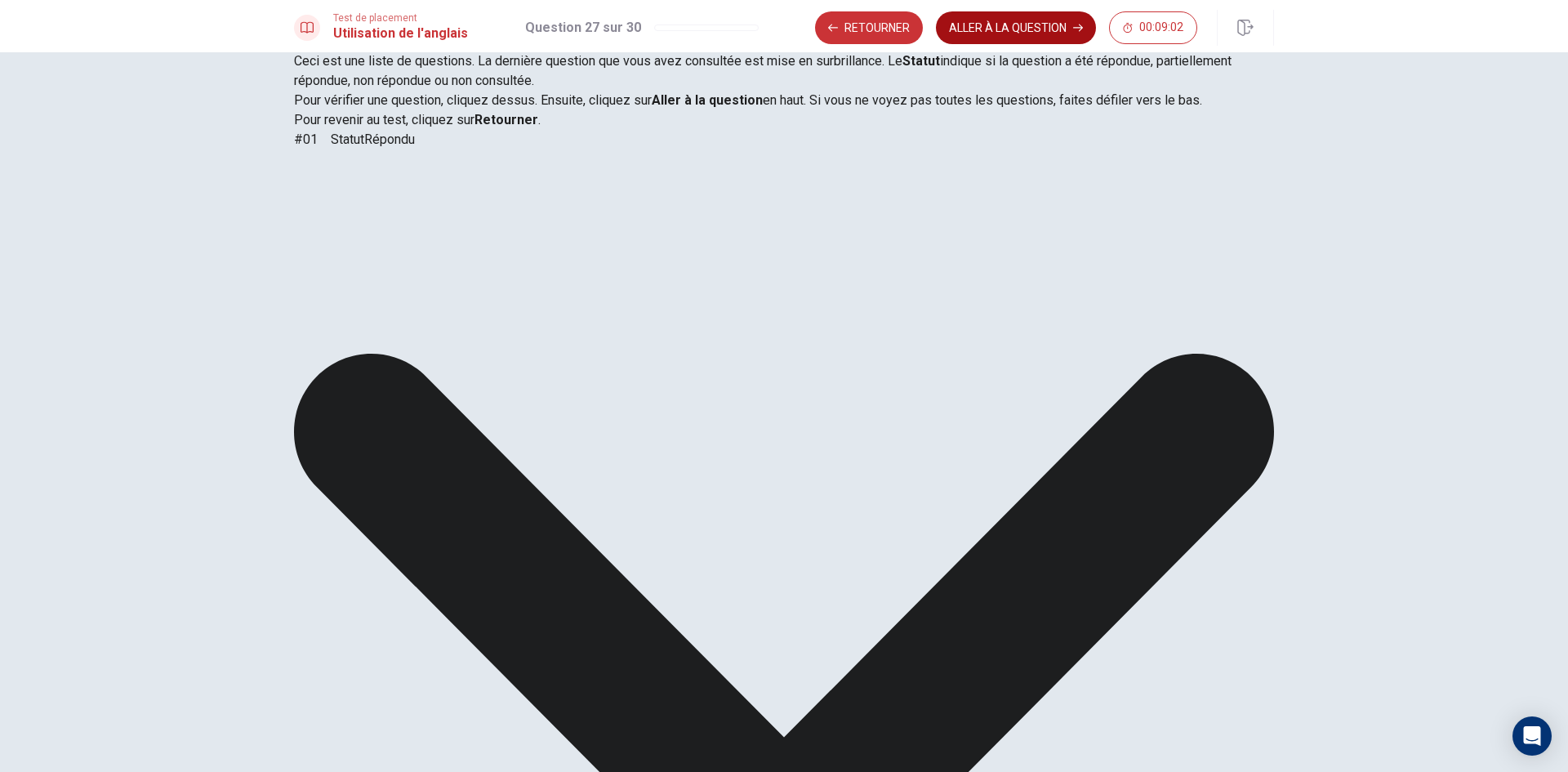
scroll to position [842, 0]
click at [1028, 24] on button "ALLER À LA QUESTION" at bounding box center [1016, 27] width 160 height 32
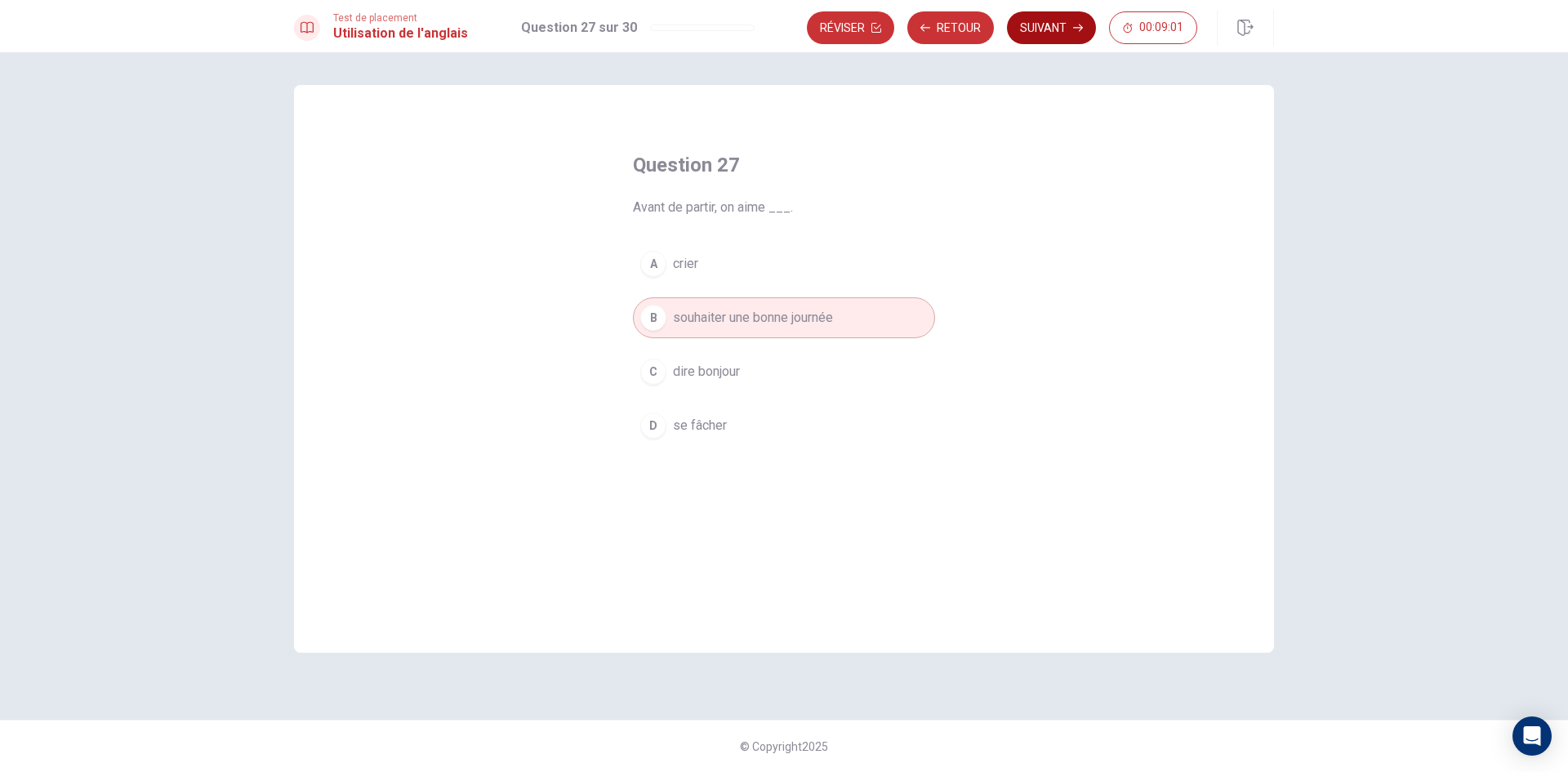
click at [1030, 36] on button "Suivant" at bounding box center [1051, 27] width 89 height 32
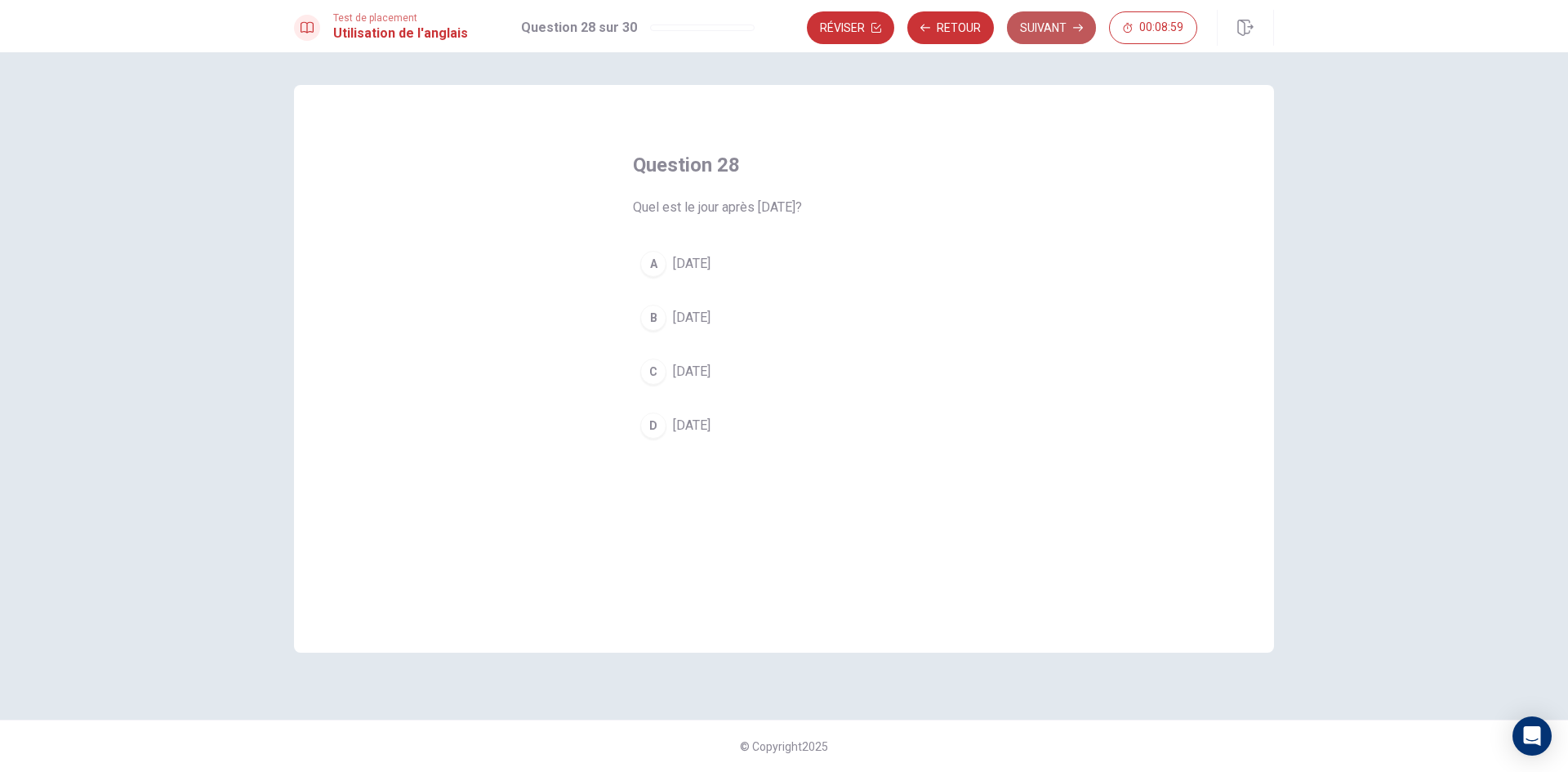
click at [1047, 31] on button "Suivant" at bounding box center [1051, 27] width 89 height 32
click at [1045, 28] on button "Suivant" at bounding box center [1051, 27] width 89 height 32
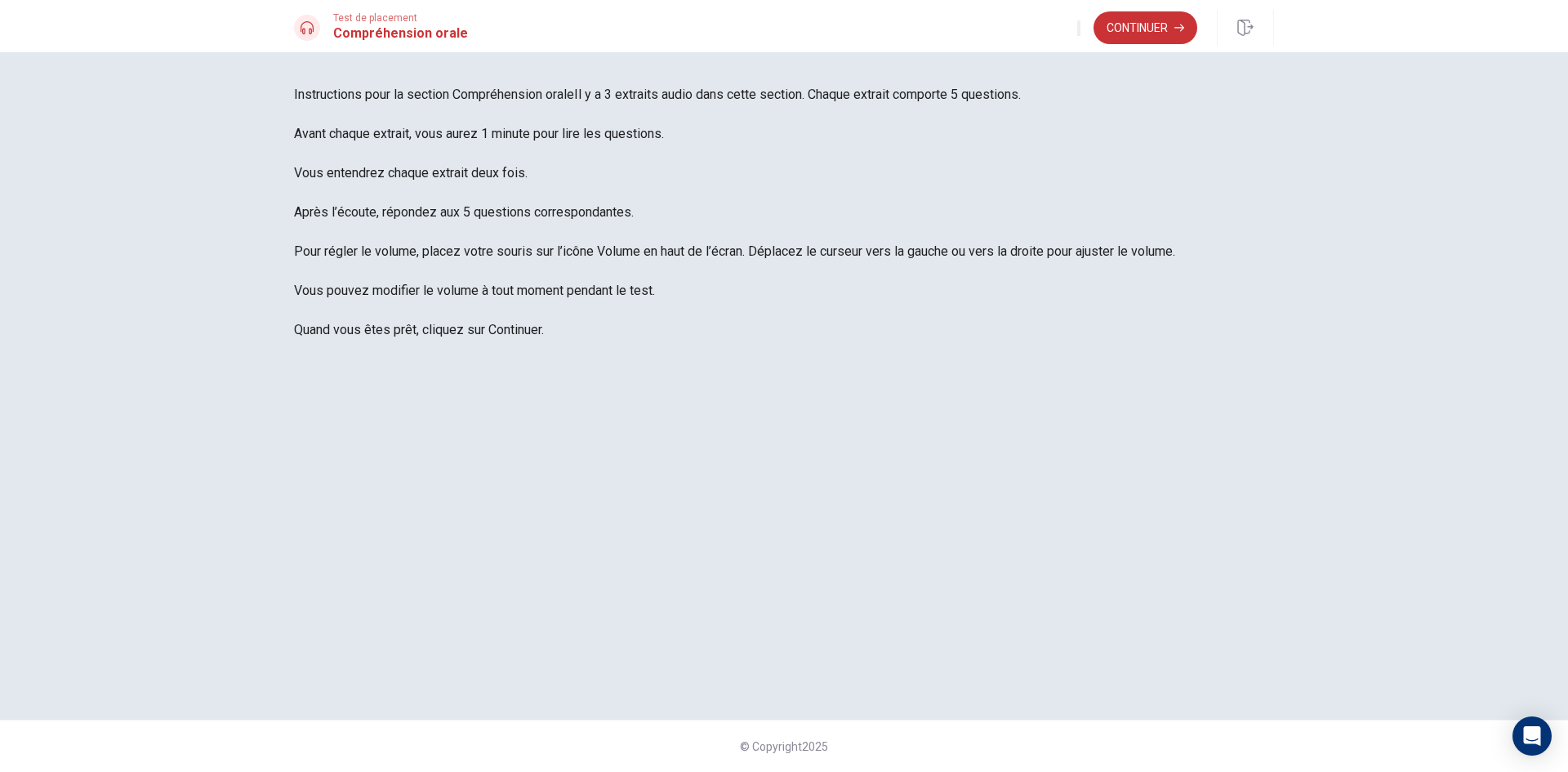
click at [1142, 28] on button "Continuer" at bounding box center [1145, 27] width 104 height 32
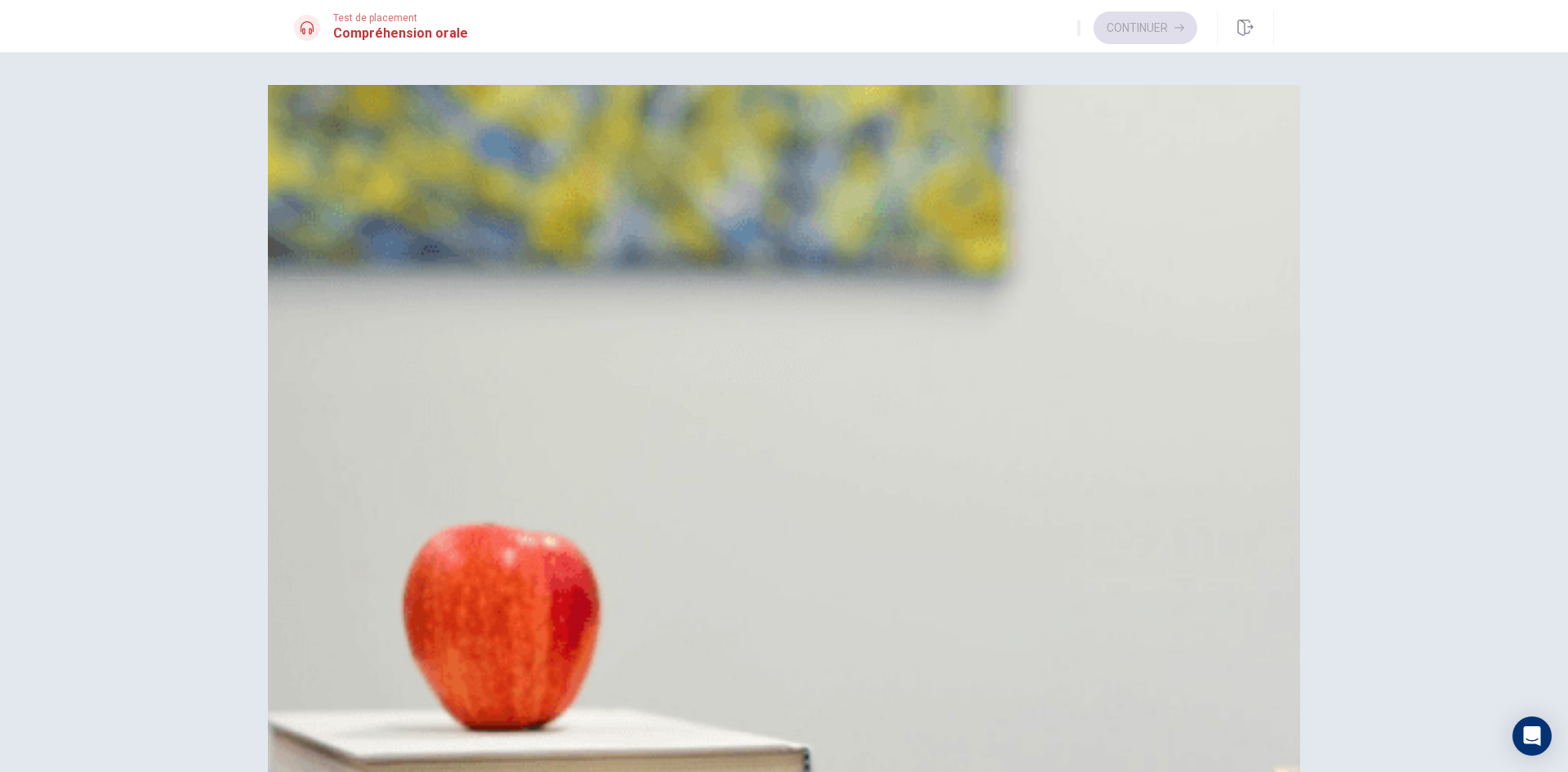
click at [810, 225] on button "B 15h" at bounding box center [784, 205] width 980 height 41
click at [414, 398] on span "Par téléphone" at bounding box center [374, 407] width 80 height 20
click at [438, 641] on span "À la salle de sport" at bounding box center [386, 650] width 104 height 20
click at [456, 762] on span "Son emploi du temps" at bounding box center [395, 771] width 122 height 20
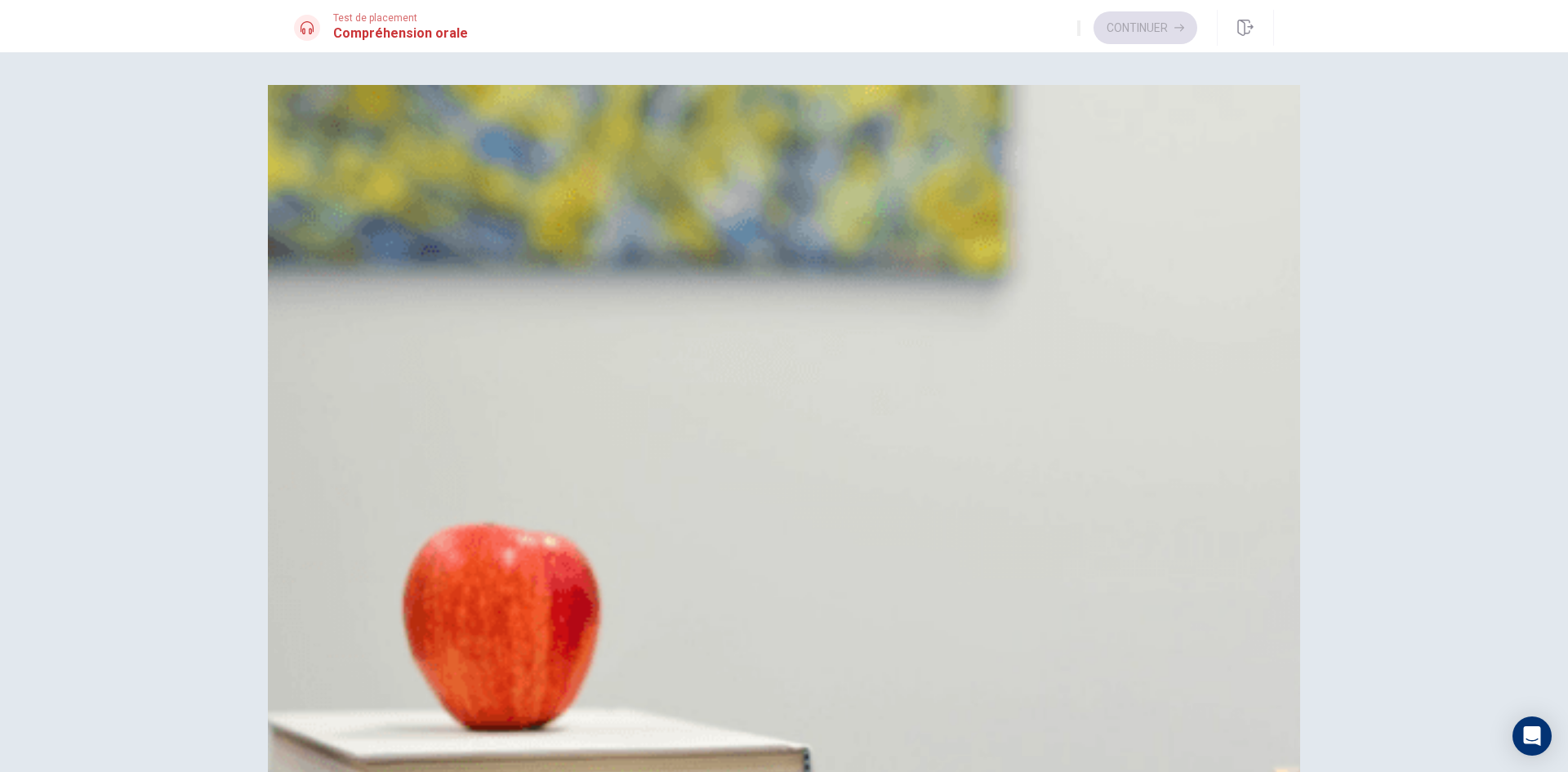
scroll to position [1523, 0]
click at [1129, 22] on button "Continuer" at bounding box center [1145, 27] width 104 height 32
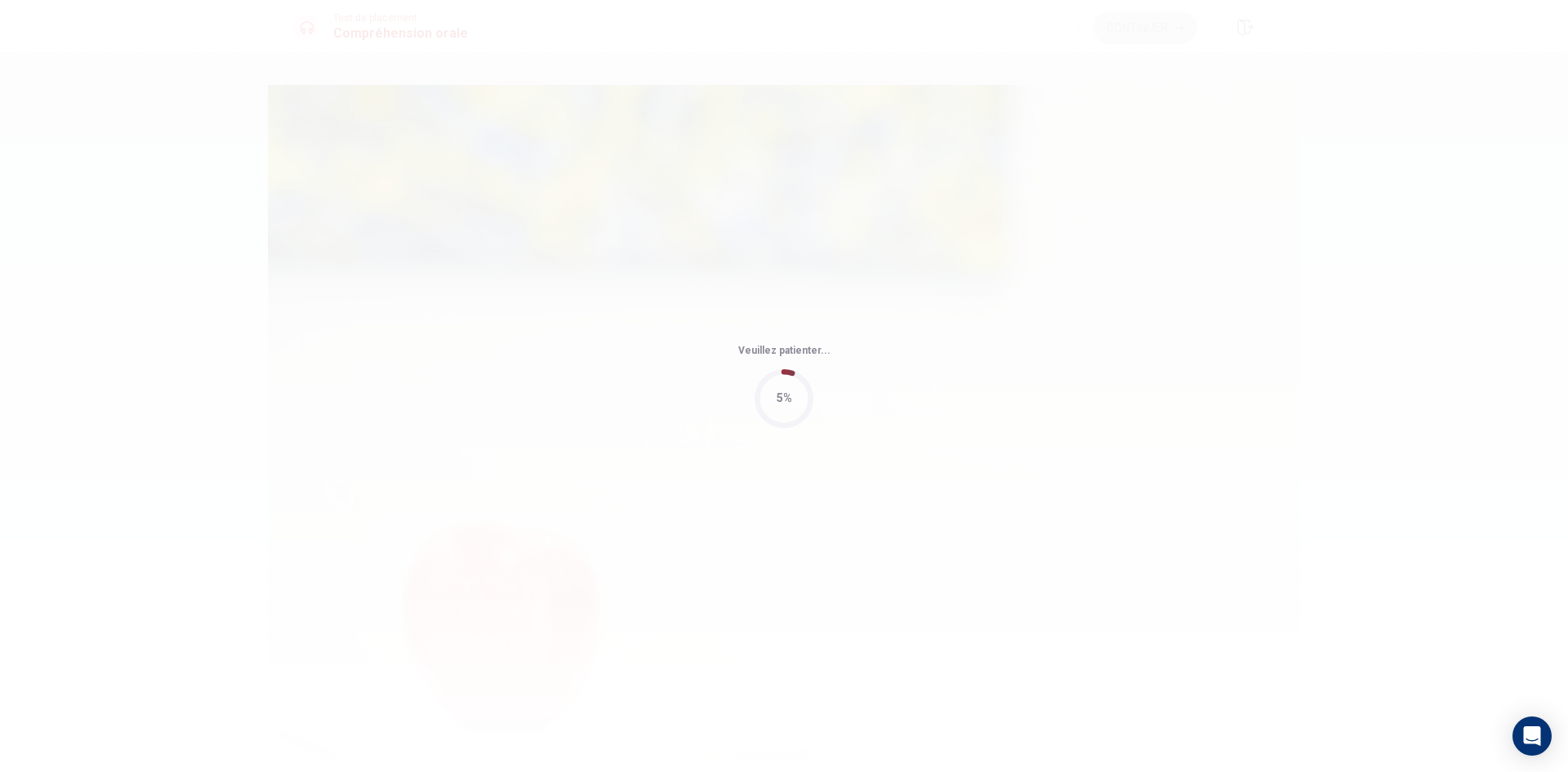
type input "3"
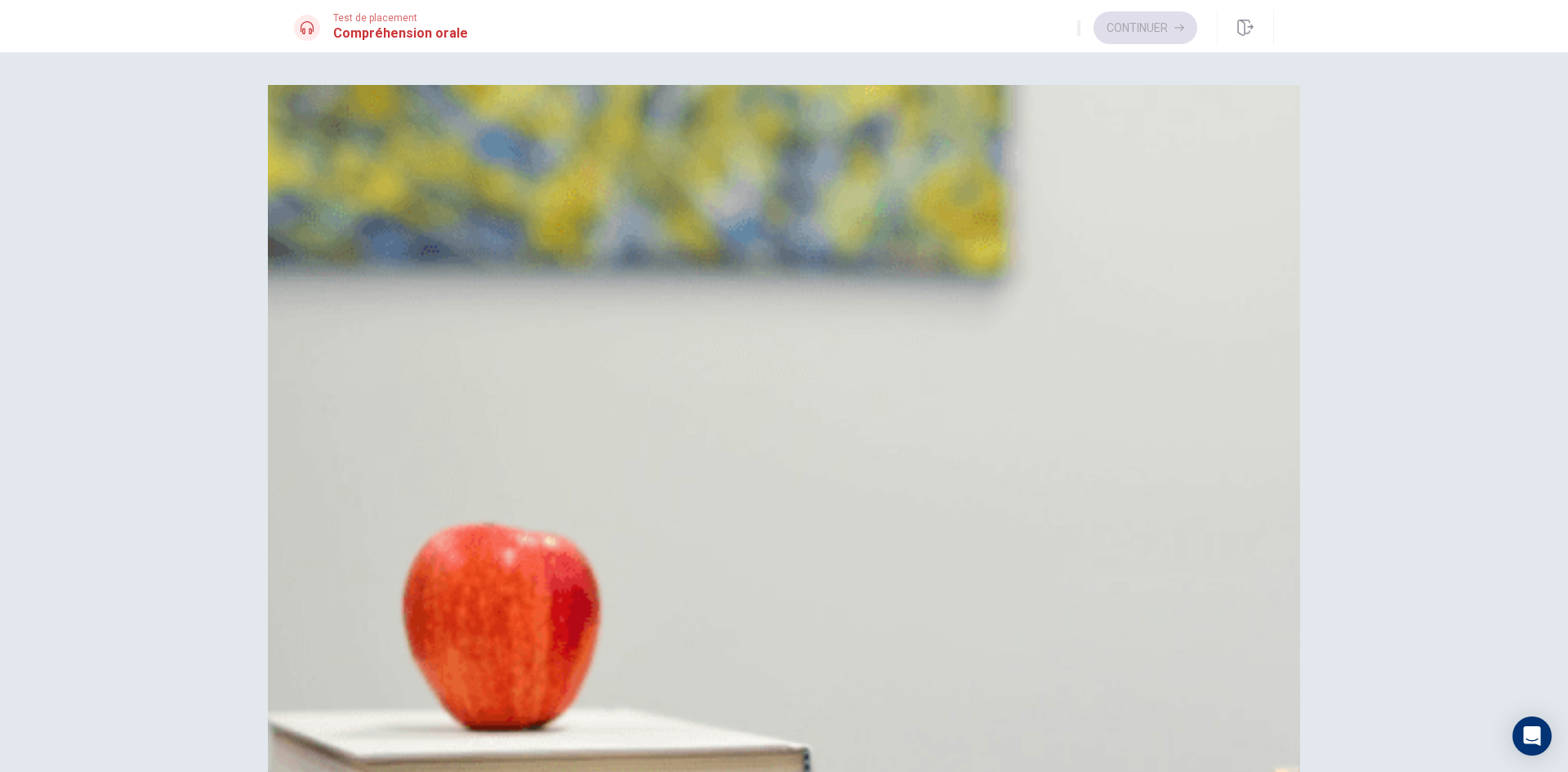
click at [463, 297] on span "Il demande un dessert" at bounding box center [398, 287] width 128 height 20
click at [853, 399] on button "B Une salade" at bounding box center [784, 407] width 980 height 41
click at [877, 589] on button "B Une salade" at bounding box center [784, 610] width 980 height 41
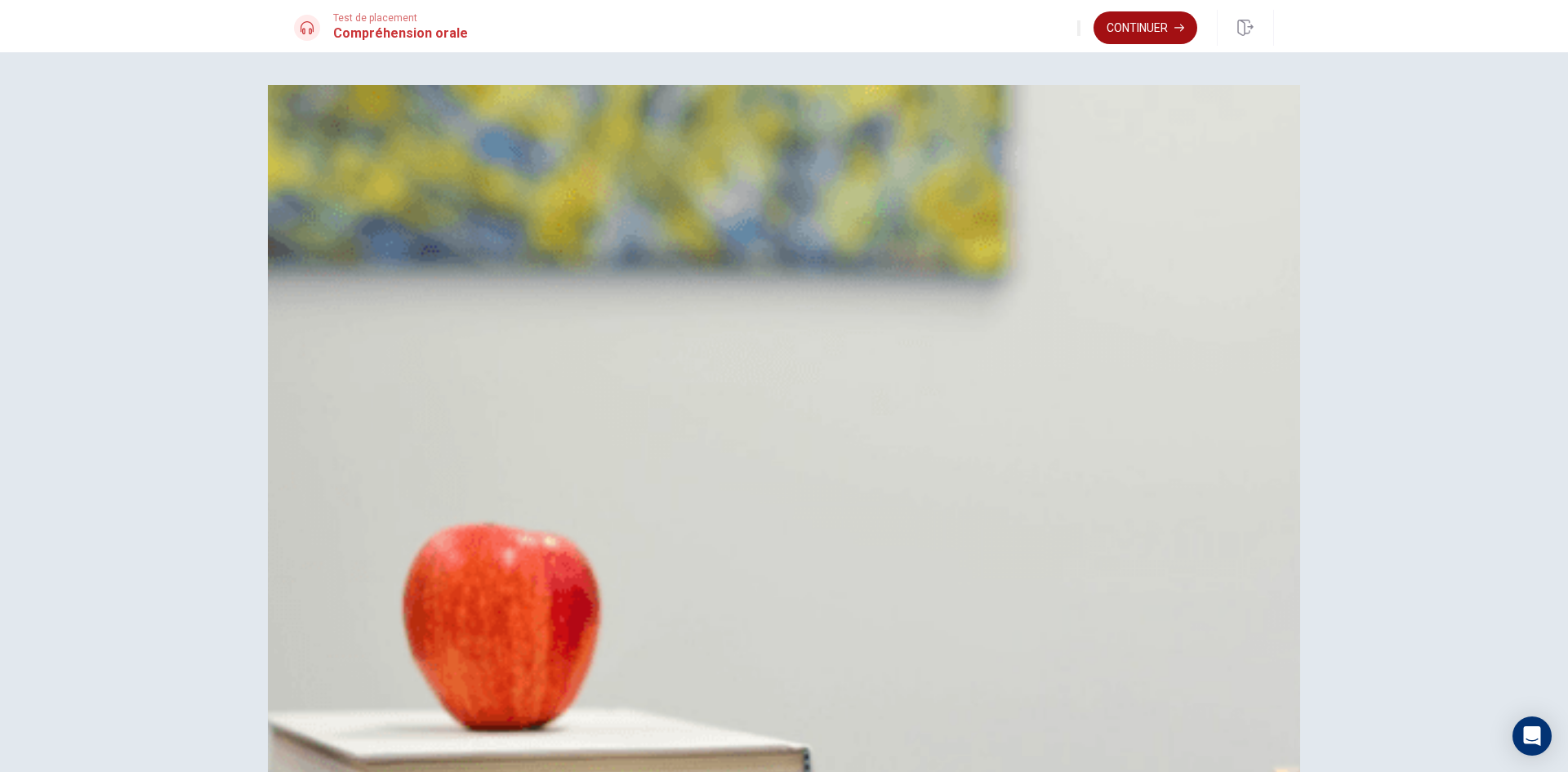
click at [1123, 31] on button "Continuer" at bounding box center [1145, 27] width 104 height 32
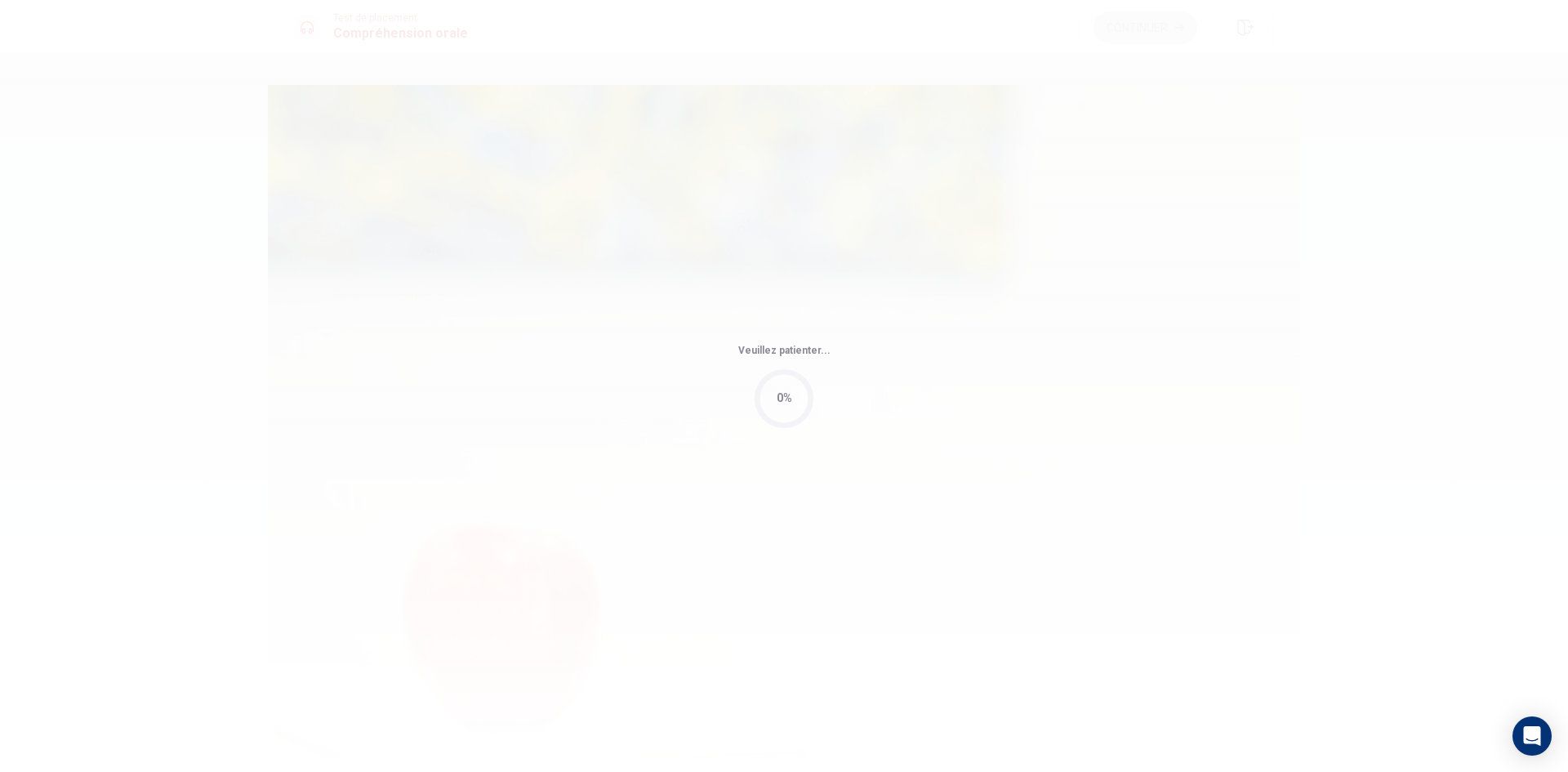
type input "3"
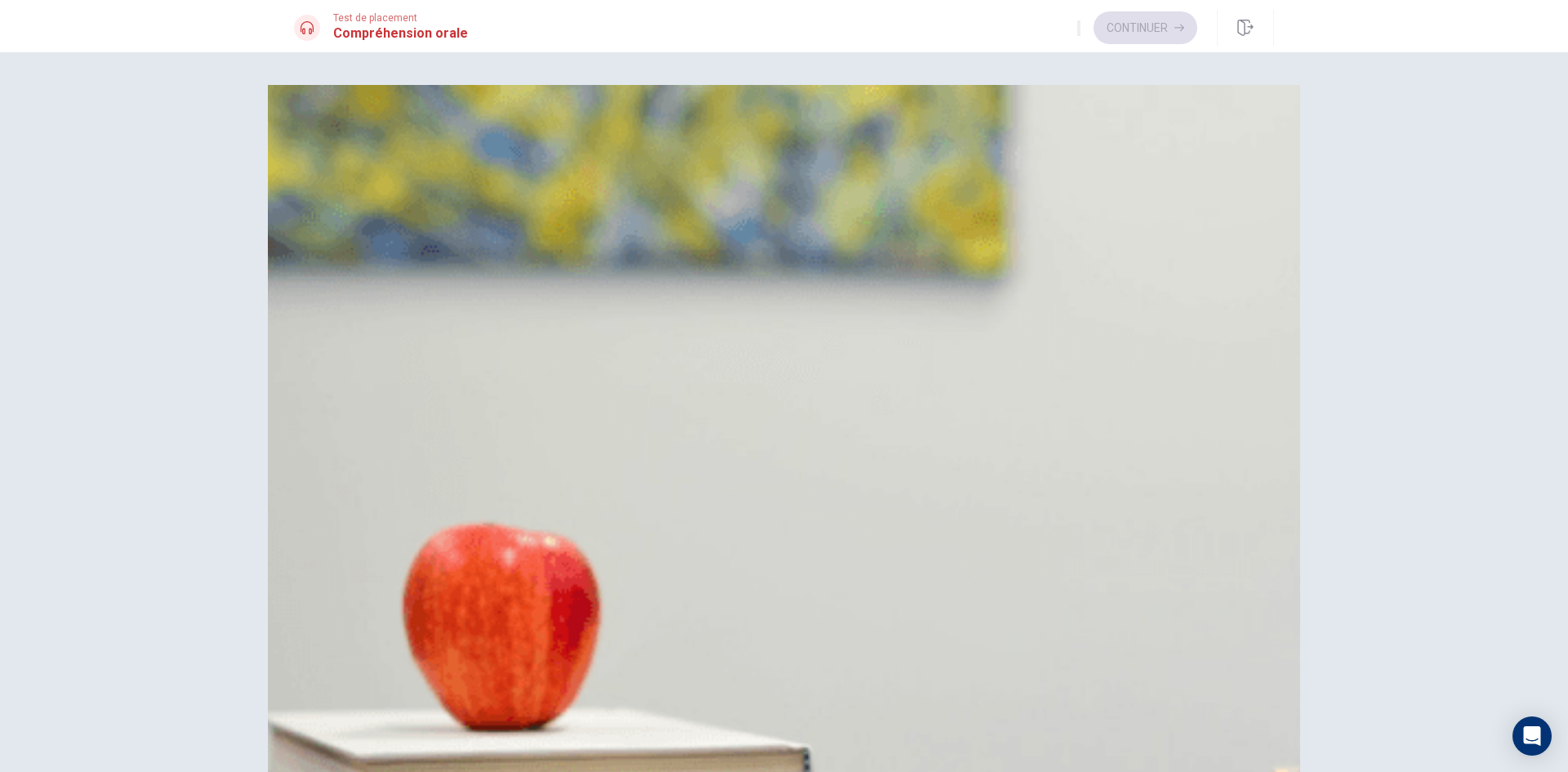
click at [412, 297] on span "Grèce antique" at bounding box center [373, 287] width 78 height 20
click at [812, 406] on button "B À une école" at bounding box center [784, 407] width 980 height 41
click at [380, 641] on span "Histoire" at bounding box center [357, 650] width 46 height 20
click at [814, 752] on button "A Au premier étage" at bounding box center [784, 772] width 980 height 41
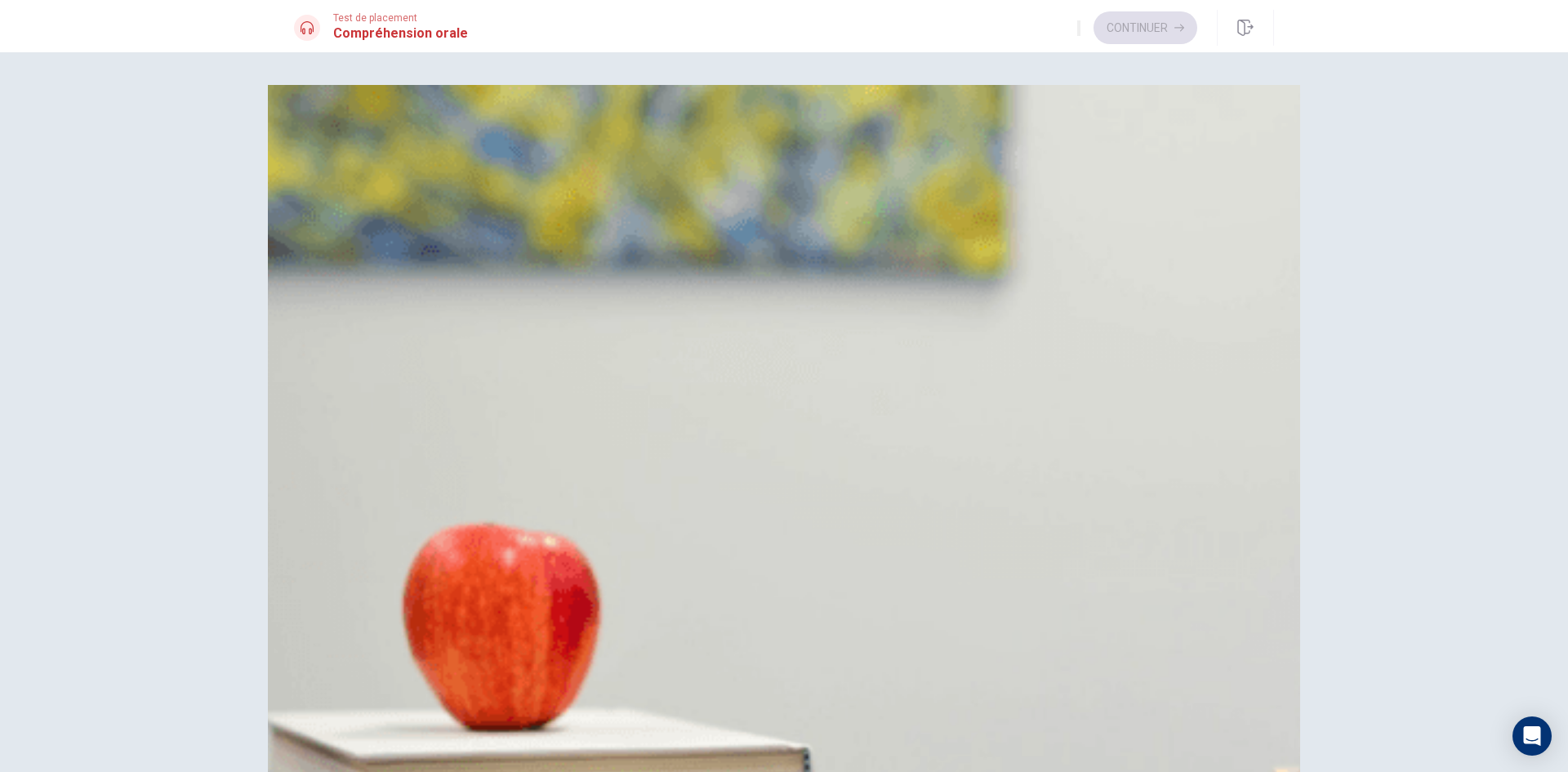
scroll to position [1523, 0]
click at [1122, 35] on button "Continuer" at bounding box center [1145, 27] width 104 height 32
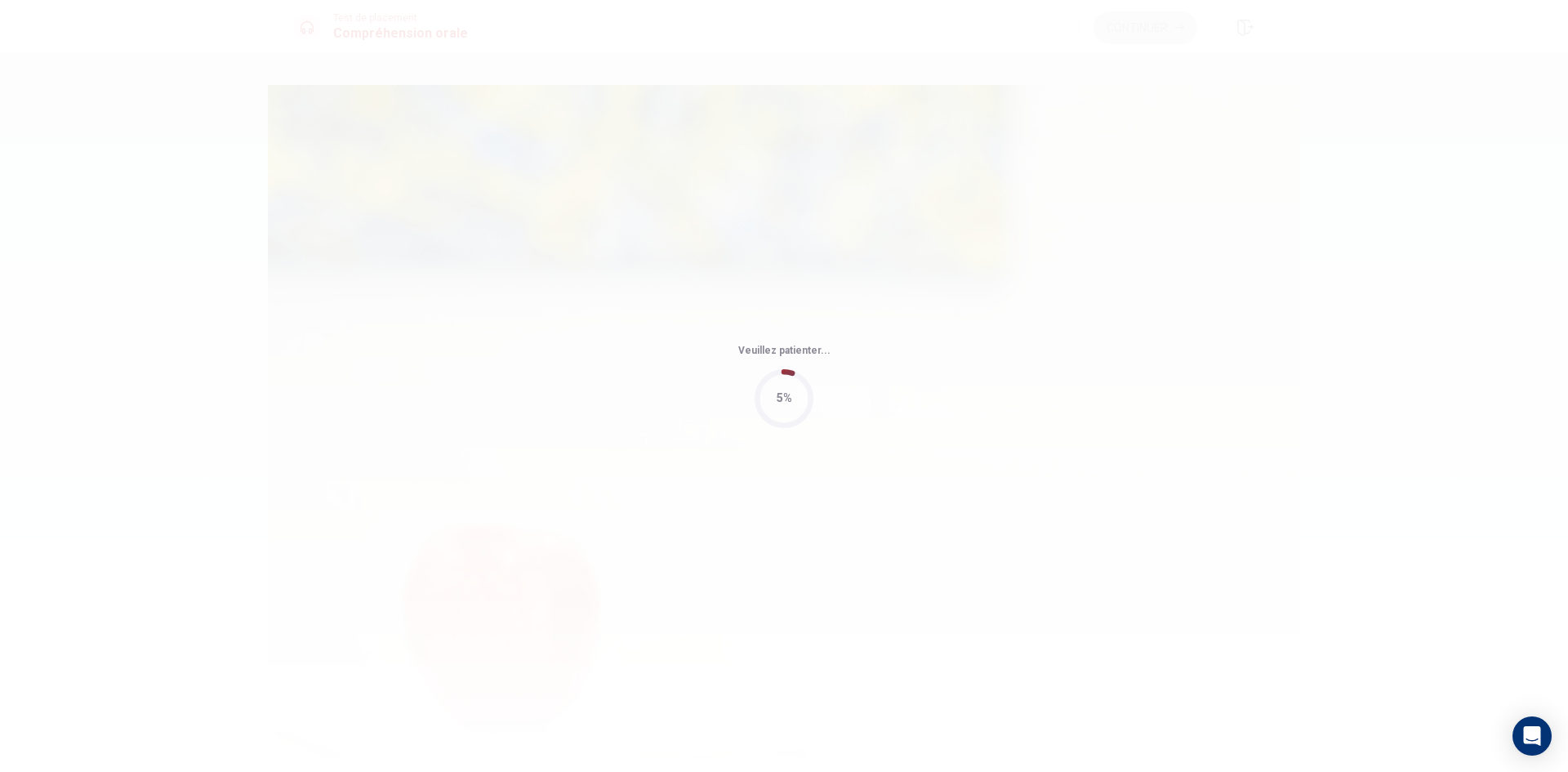
type input "4"
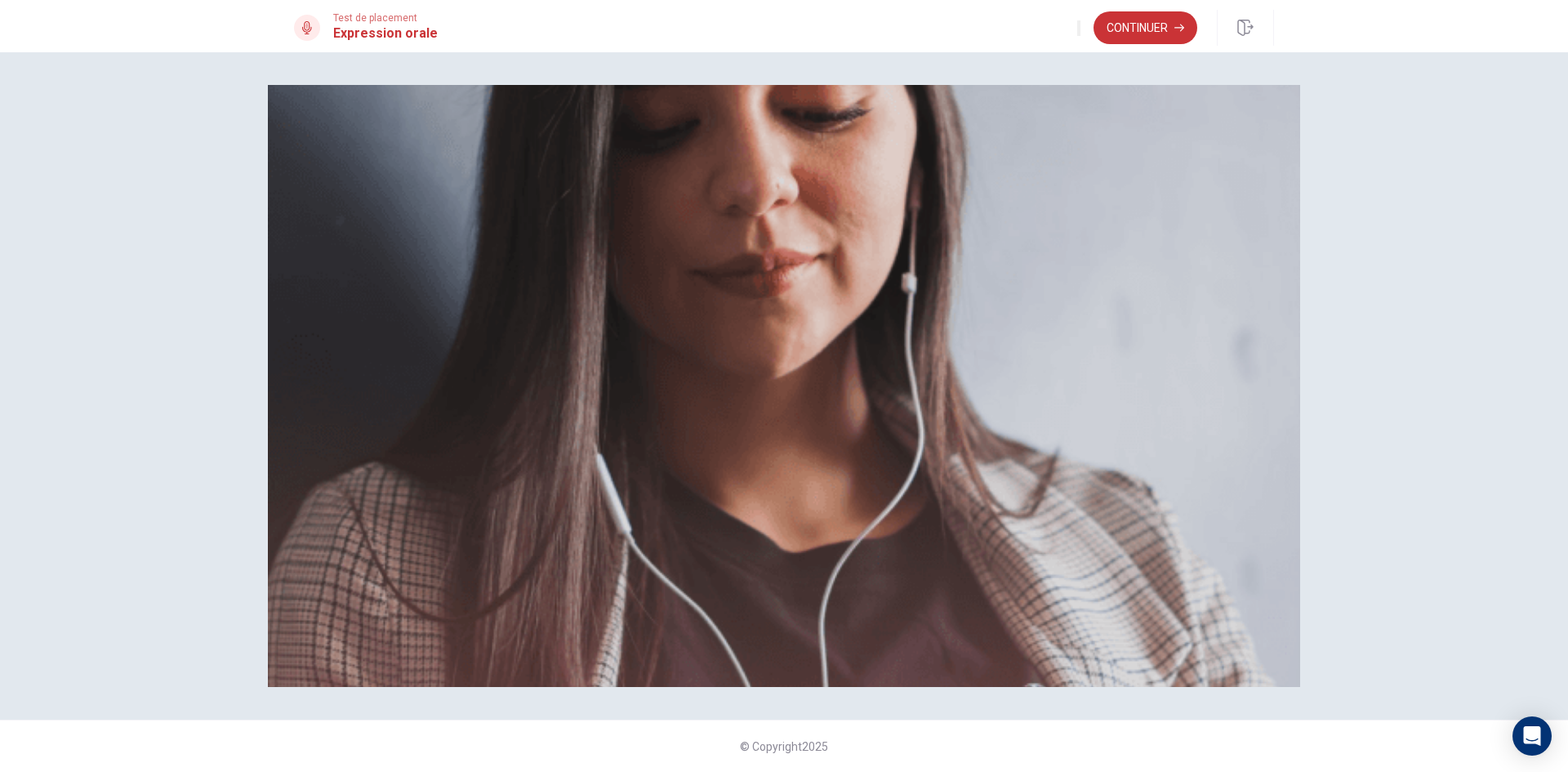
click at [1156, 31] on button "Continuer" at bounding box center [1145, 27] width 104 height 32
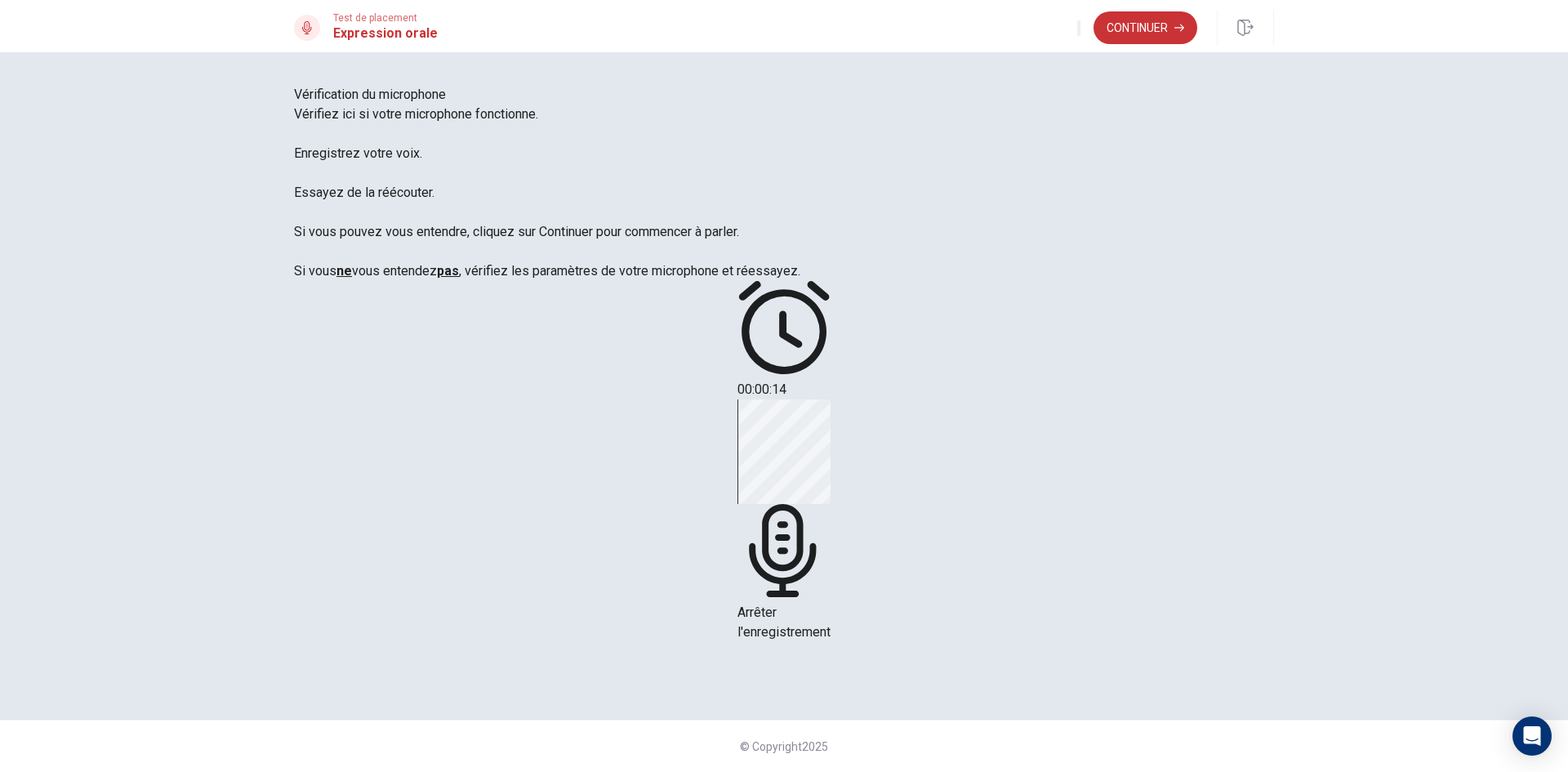
click at [1156, 30] on button "Continuer" at bounding box center [1145, 27] width 104 height 32
